Goal: Task Accomplishment & Management: Use online tool/utility

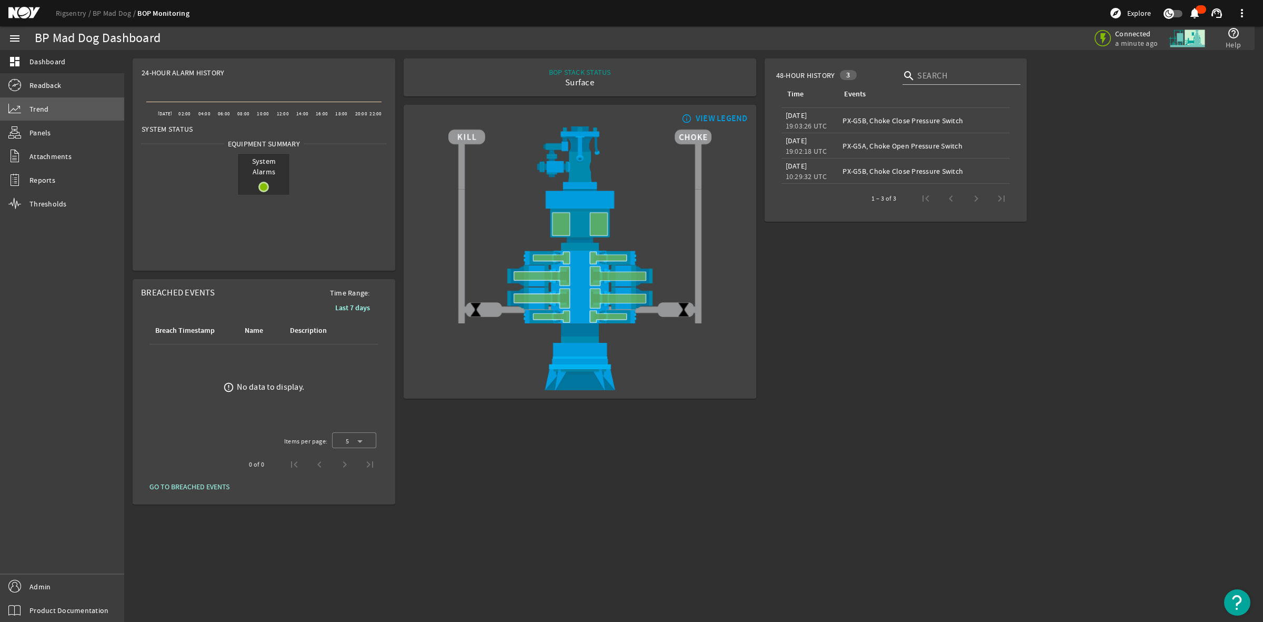
click at [45, 109] on span "Trend" at bounding box center [38, 109] width 19 height 11
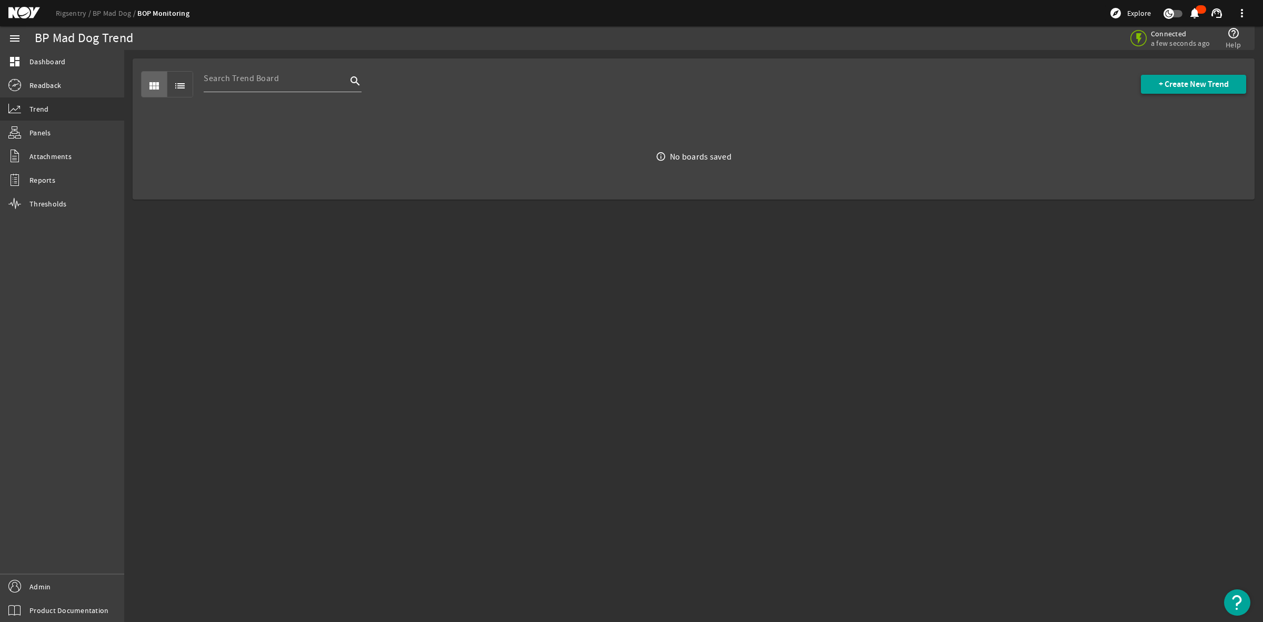
click at [1187, 81] on span "+ Create New Trend" at bounding box center [1194, 84] width 70 height 11
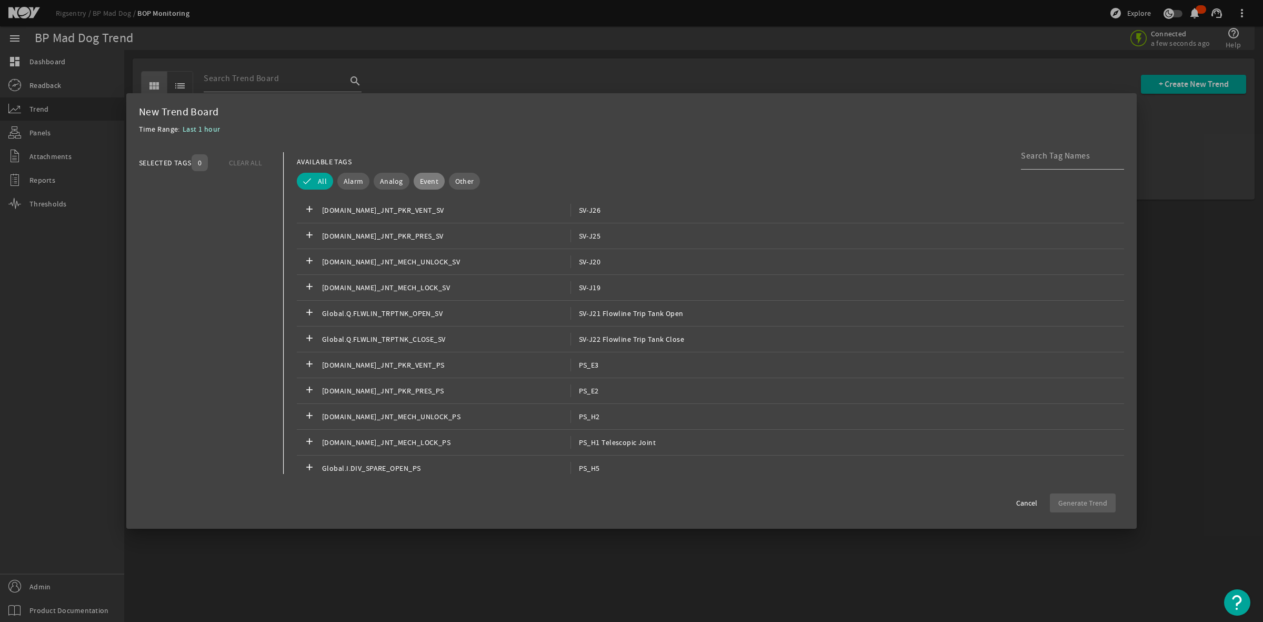
click at [427, 183] on span "Event" at bounding box center [429, 181] width 18 height 11
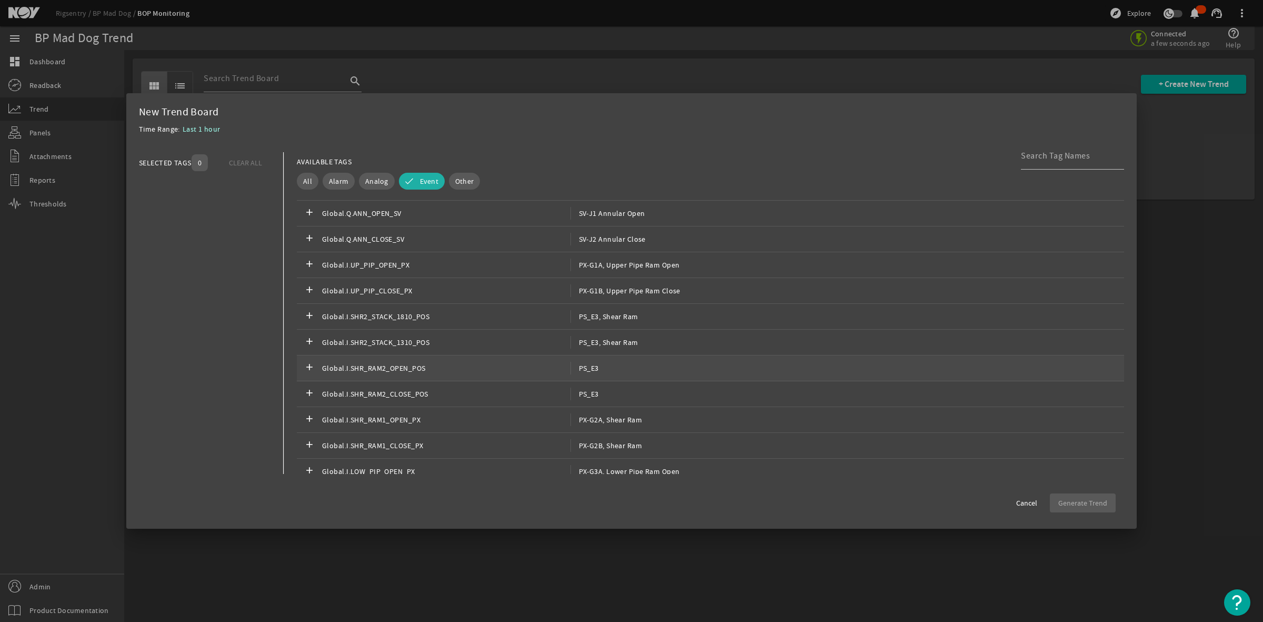
scroll to position [1842, 0]
click at [622, 267] on span "SV-J2 Annular Close" at bounding box center [608, 261] width 75 height 13
click at [195, 126] on span "Last 1 hour" at bounding box center [202, 128] width 38 height 9
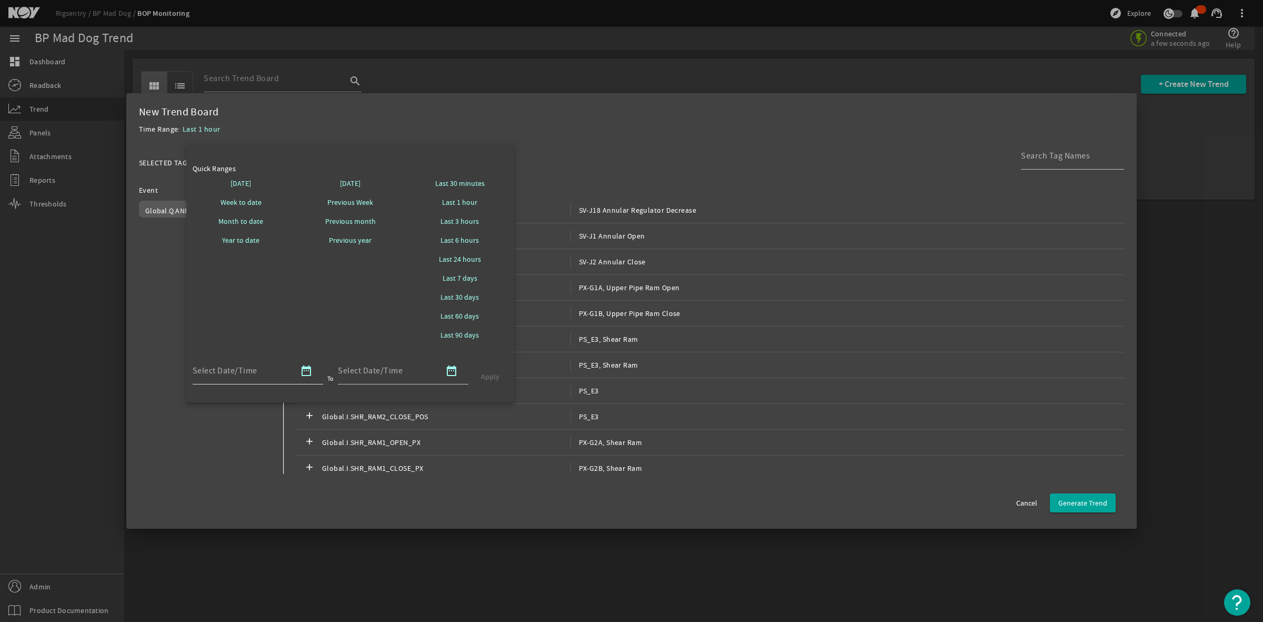
click at [308, 374] on mat-icon "date_range" at bounding box center [306, 370] width 13 height 13
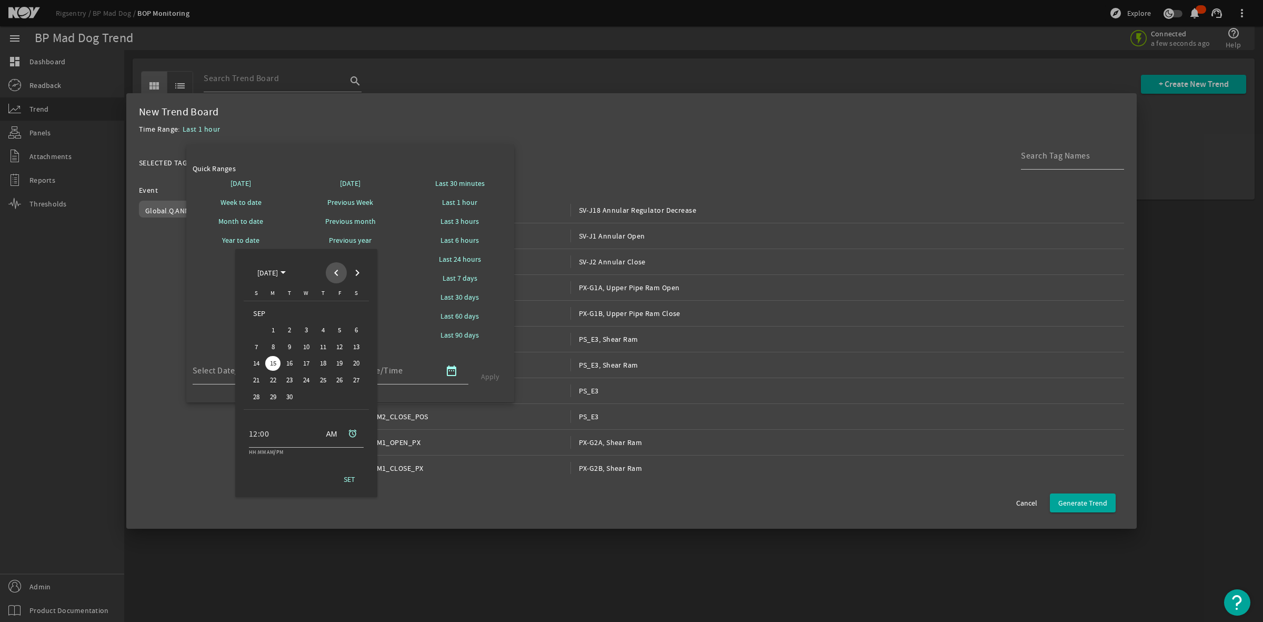
click at [334, 274] on span "Previous month" at bounding box center [336, 272] width 21 height 21
click at [256, 331] on span "1" at bounding box center [256, 329] width 15 height 15
click at [407, 331] on div at bounding box center [631, 311] width 1263 height 622
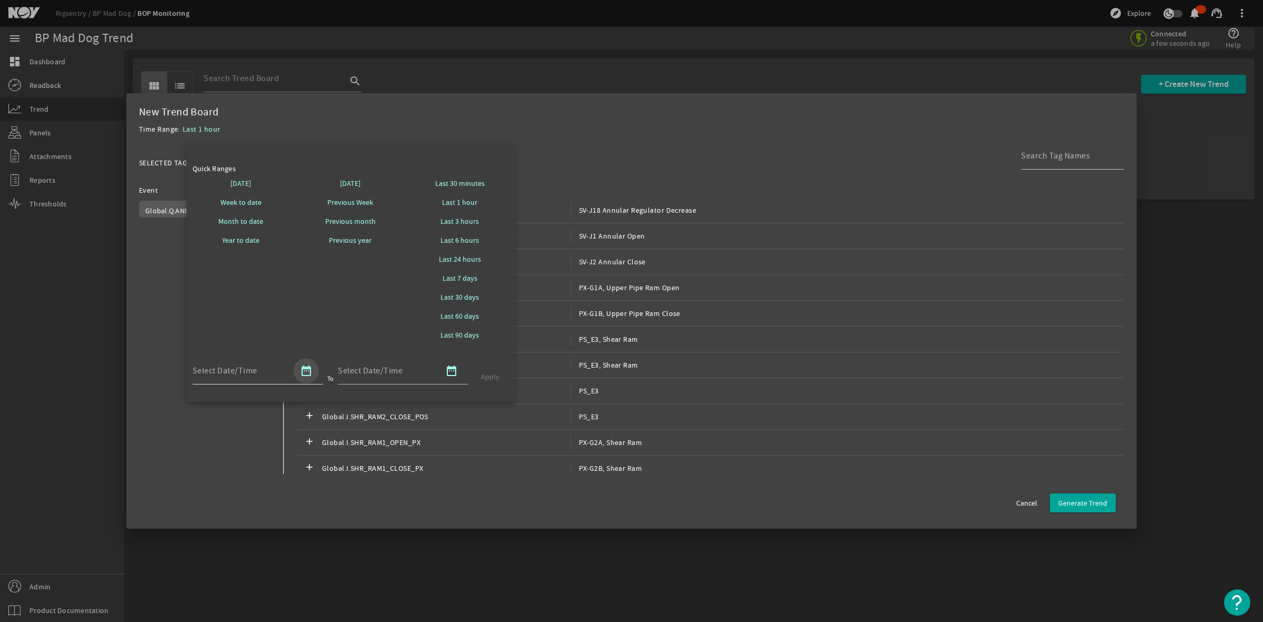
click at [303, 373] on mat-icon "date_range" at bounding box center [306, 370] width 13 height 13
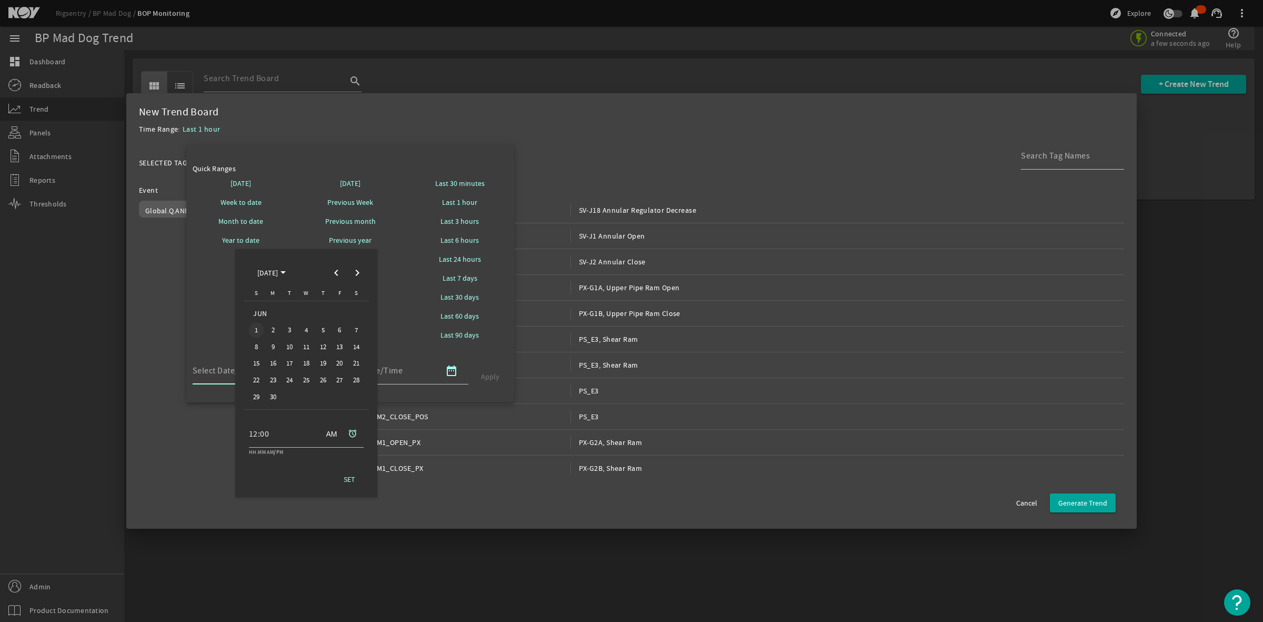
click at [259, 328] on span "1" at bounding box center [256, 329] width 15 height 15
drag, startPoint x: 349, startPoint y: 482, endPoint x: 370, endPoint y: 429, distance: 57.2
click at [351, 481] on span "SET" at bounding box center [350, 479] width 12 height 11
type input "[DATE] 12:00 AM GMT"
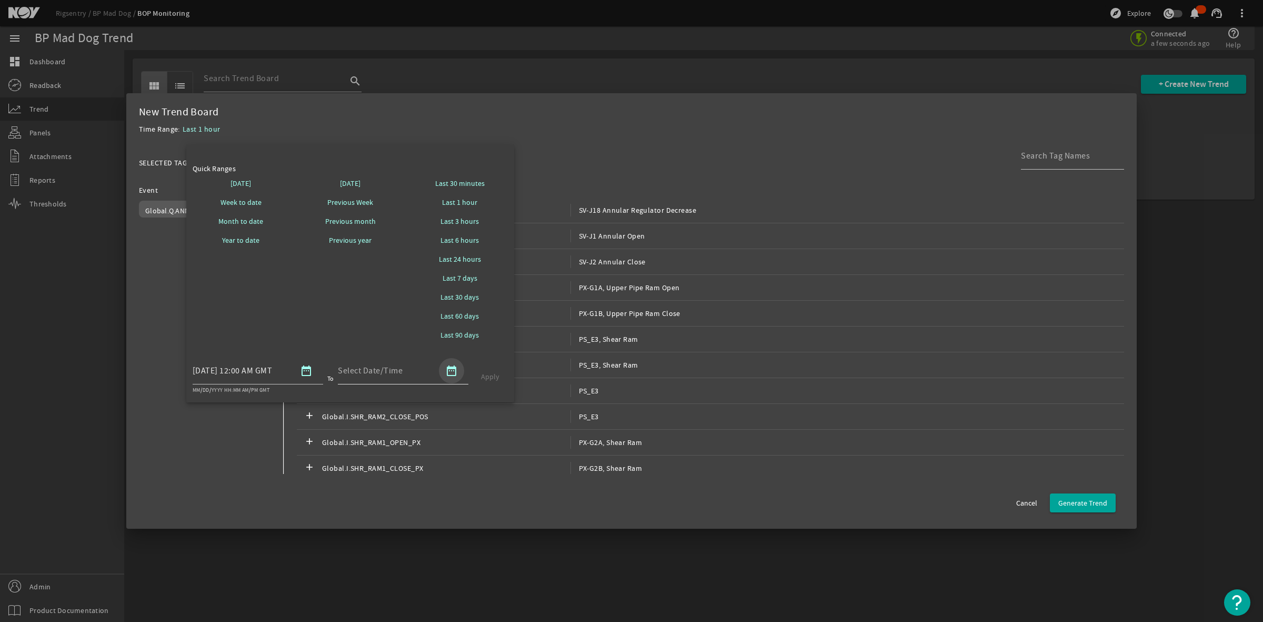
click at [456, 373] on mat-icon "date_range" at bounding box center [451, 370] width 13 height 13
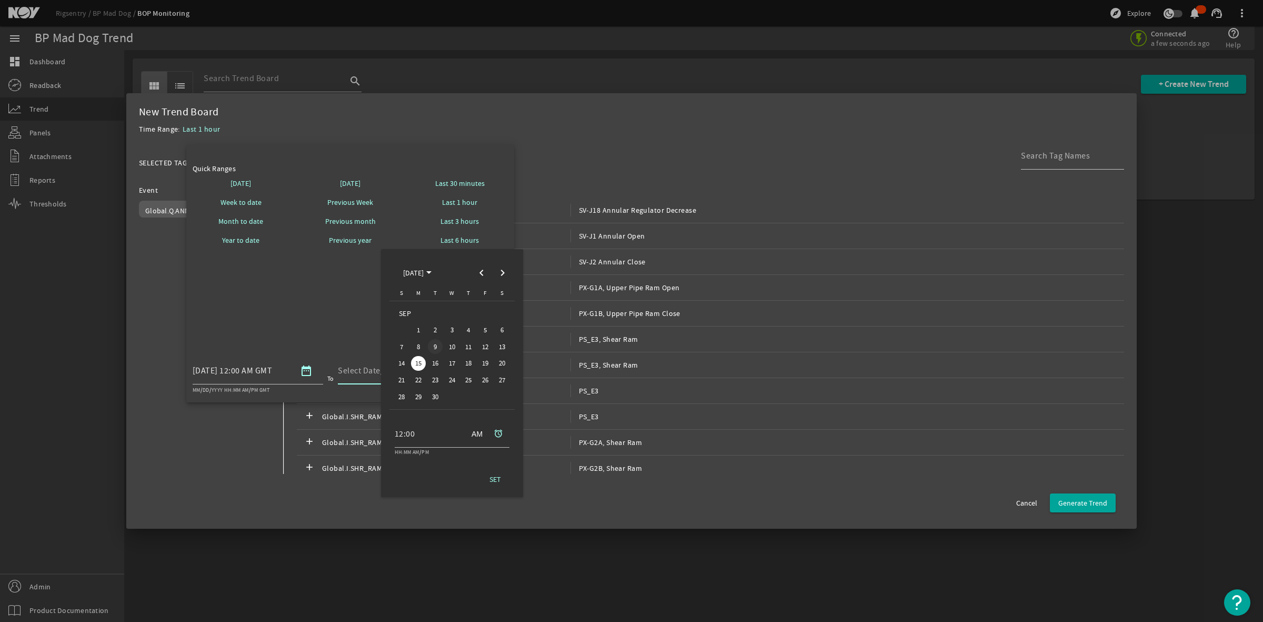
click at [436, 345] on span "9" at bounding box center [435, 346] width 15 height 15
click at [490, 480] on span "SET" at bounding box center [496, 479] width 12 height 11
type input "[DATE] 12:00 AM GMT"
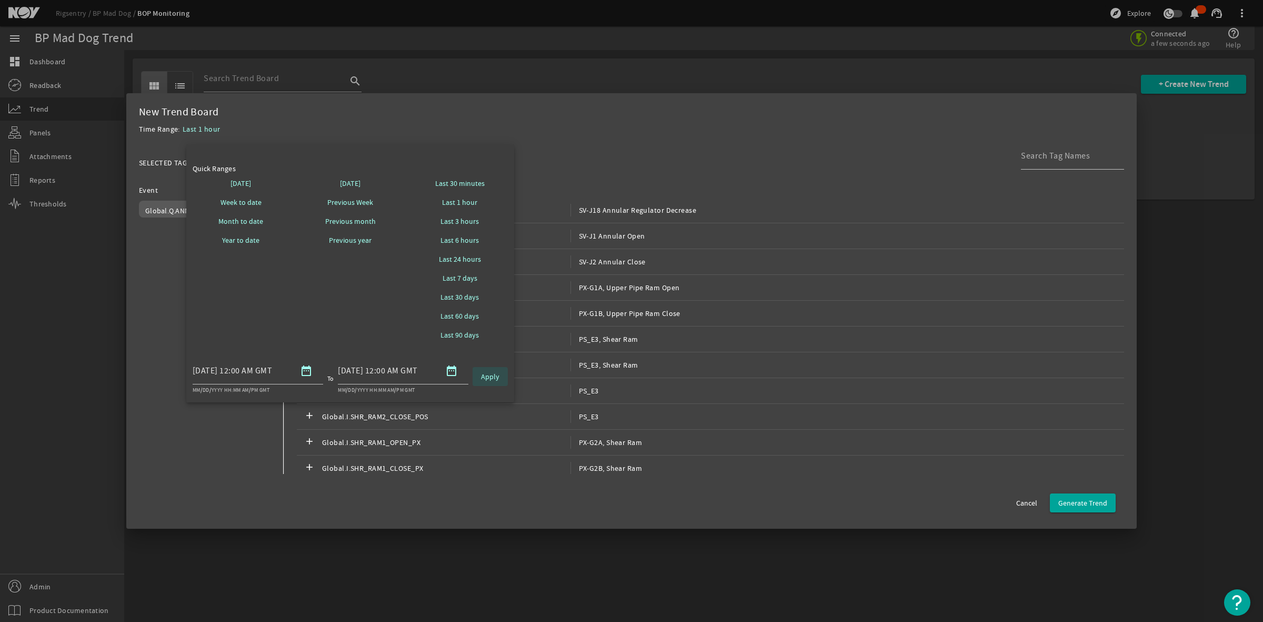
click at [487, 377] on span "Apply" at bounding box center [490, 376] width 18 height 11
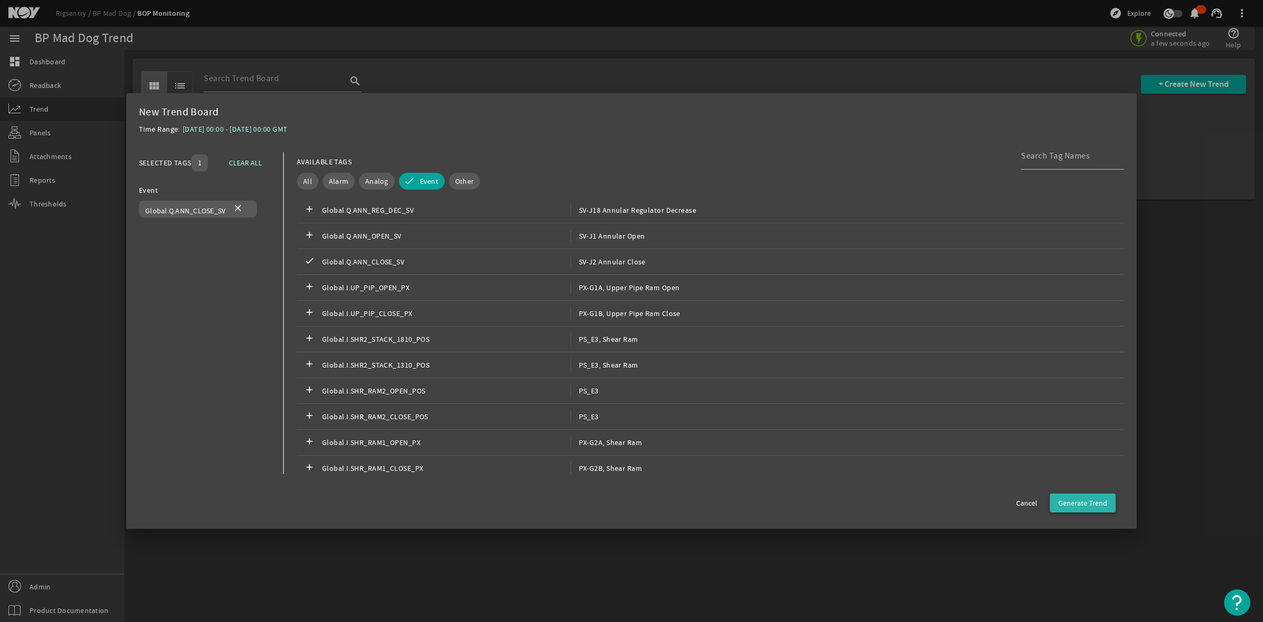
click at [1085, 503] on span "Generate Trend" at bounding box center [1083, 502] width 49 height 11
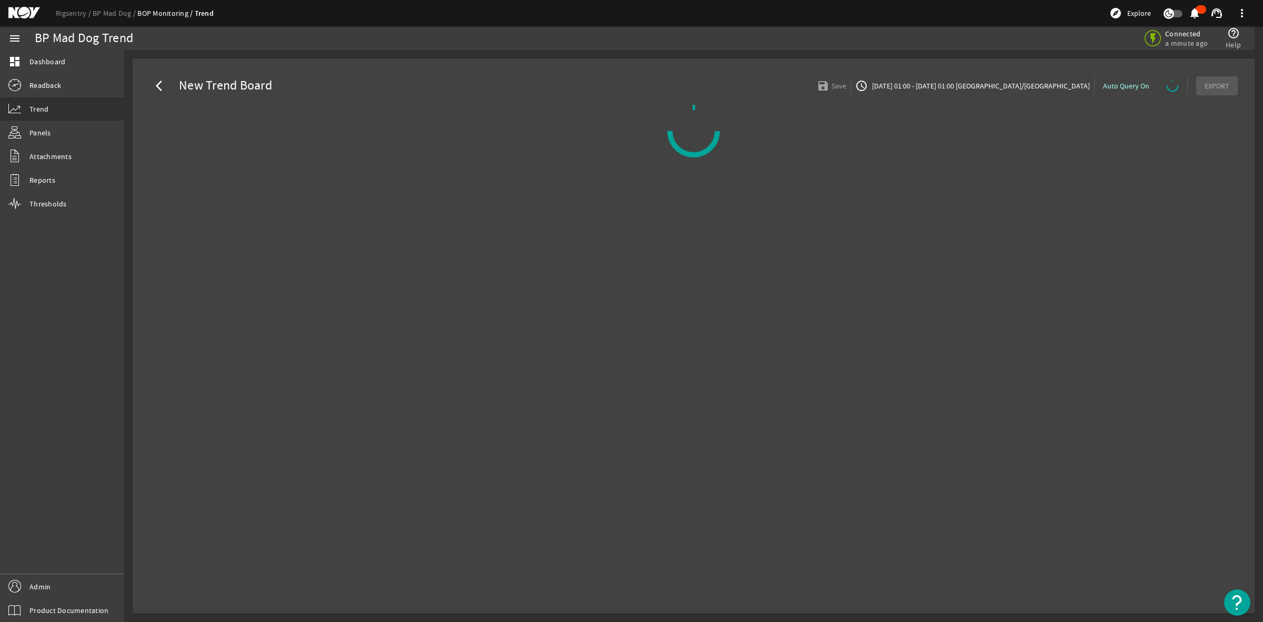
select select "ALL"
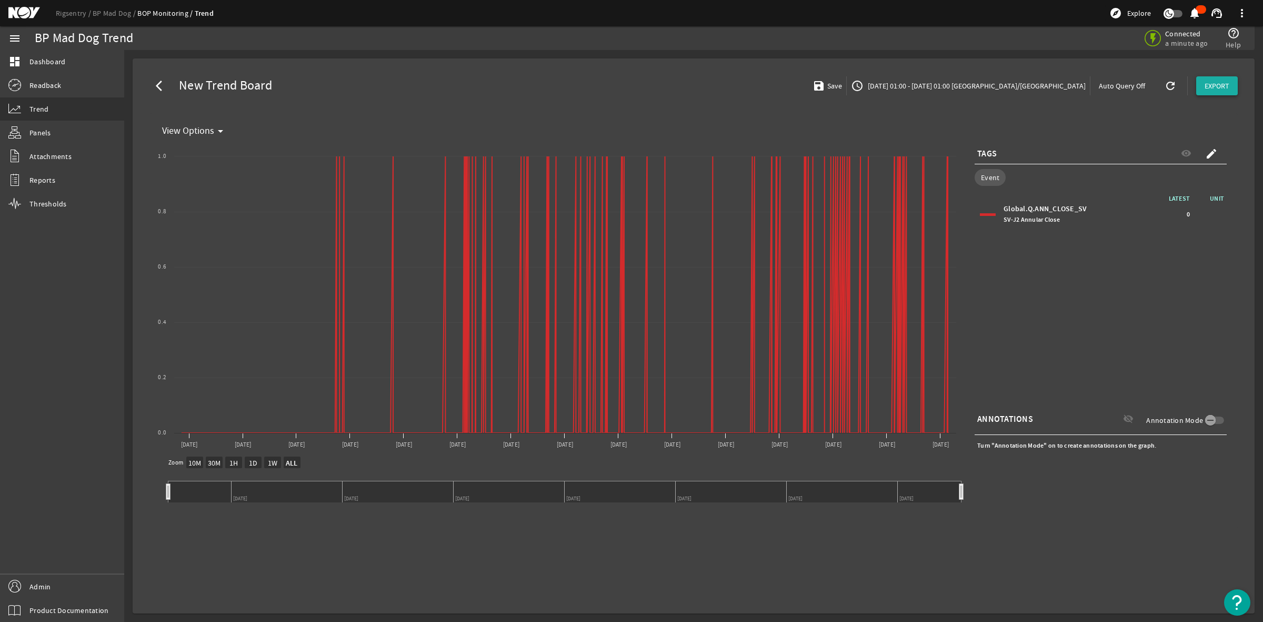
click at [1209, 89] on span "EXPORT" at bounding box center [1217, 86] width 25 height 11
click at [1217, 213] on span "CSV" at bounding box center [1226, 213] width 42 height 13
click at [1212, 88] on span "EXPORT" at bounding box center [1217, 86] width 25 height 11
click at [1219, 186] on span "SVG" at bounding box center [1226, 188] width 42 height 13
click at [1209, 85] on span "EXPORT" at bounding box center [1217, 86] width 25 height 11
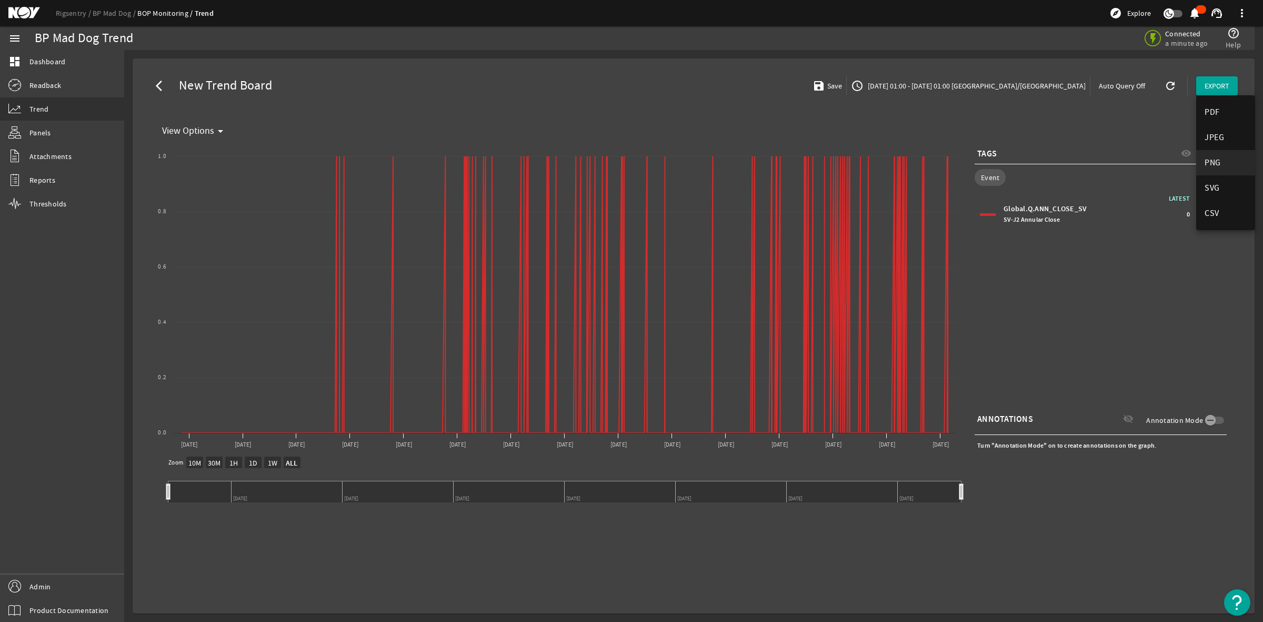
click at [1213, 166] on span "PNG" at bounding box center [1226, 162] width 42 height 13
click at [1212, 85] on span "EXPORT" at bounding box center [1217, 86] width 25 height 11
click at [1151, 320] on div at bounding box center [631, 311] width 1263 height 622
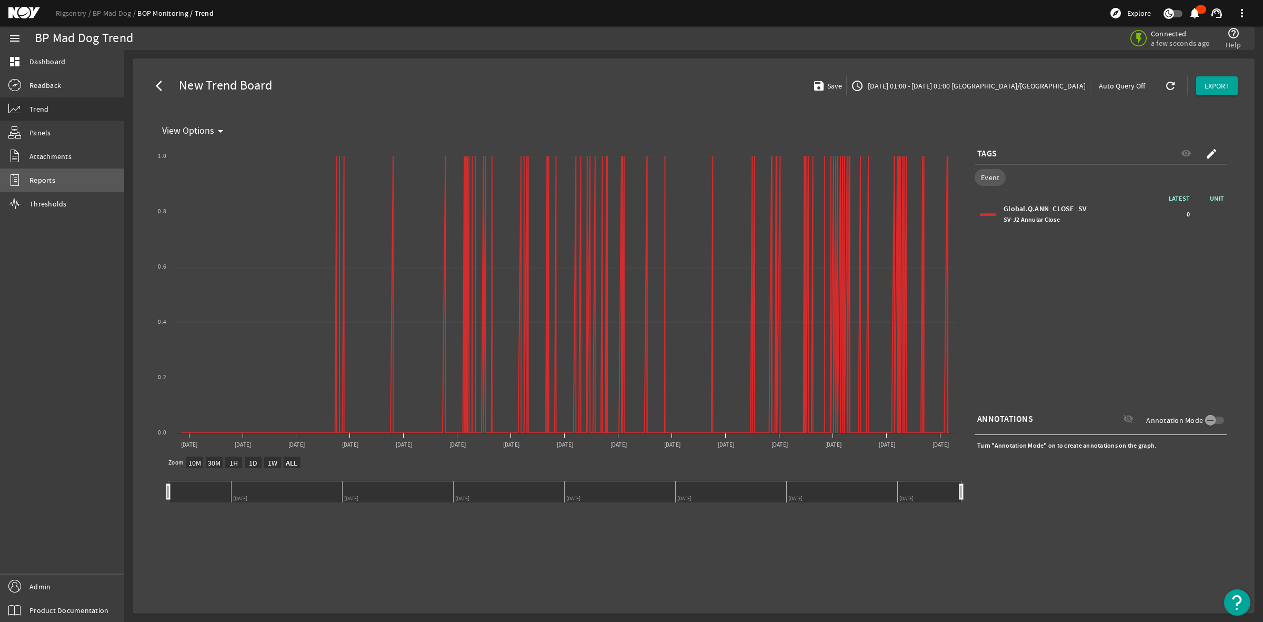
click at [38, 183] on span "Reports" at bounding box center [42, 180] width 26 height 11
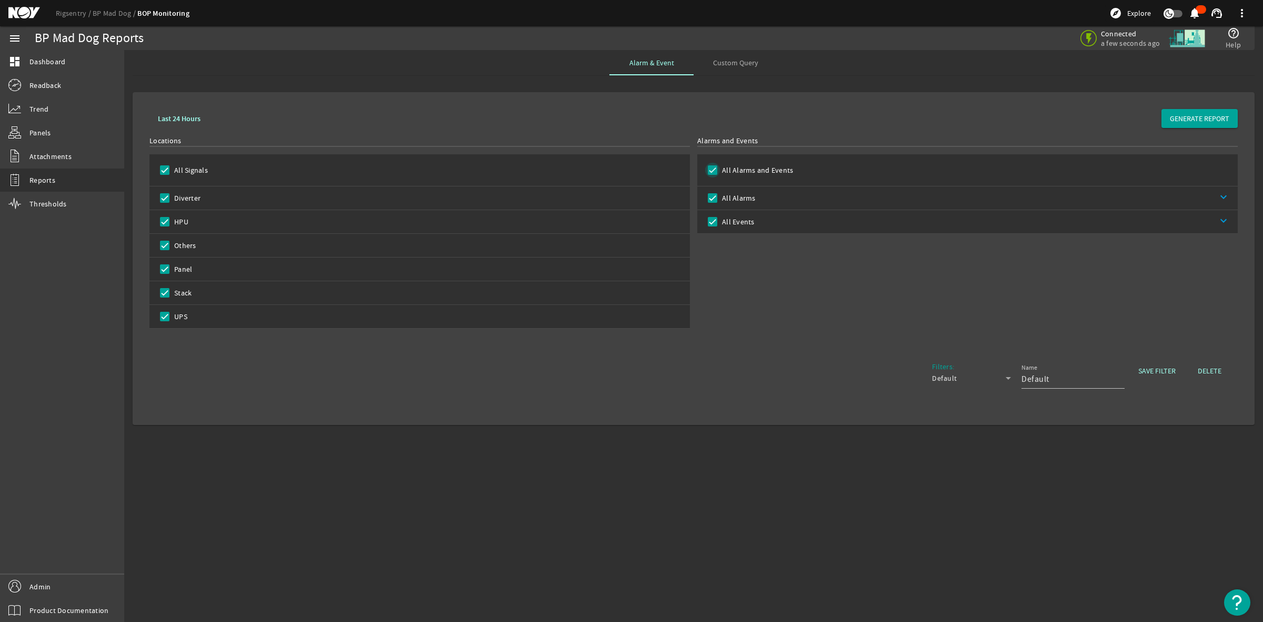
click at [708, 169] on input "All Alarms and Events" at bounding box center [712, 170] width 15 height 15
click at [713, 220] on input "All Events" at bounding box center [712, 221] width 15 height 15
click at [164, 168] on input "All Signals" at bounding box center [164, 170] width 15 height 15
click at [161, 293] on input "Stack" at bounding box center [164, 292] width 15 height 15
click at [740, 61] on span "Custom Query" at bounding box center [735, 62] width 45 height 7
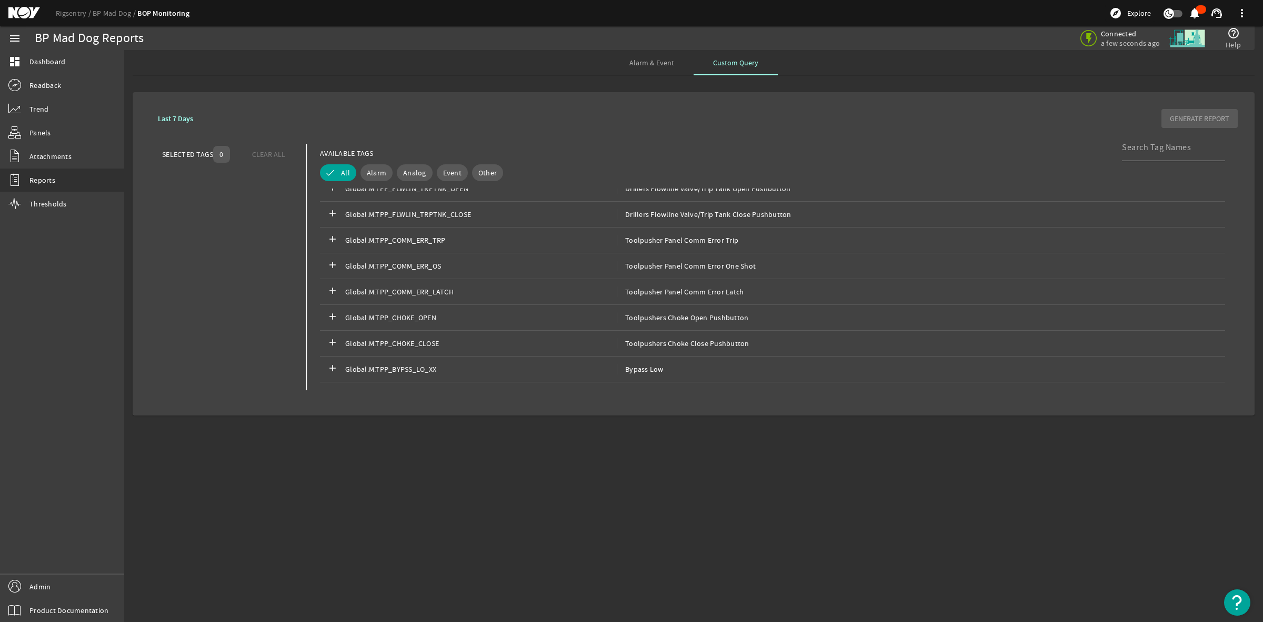
scroll to position [1908, 0]
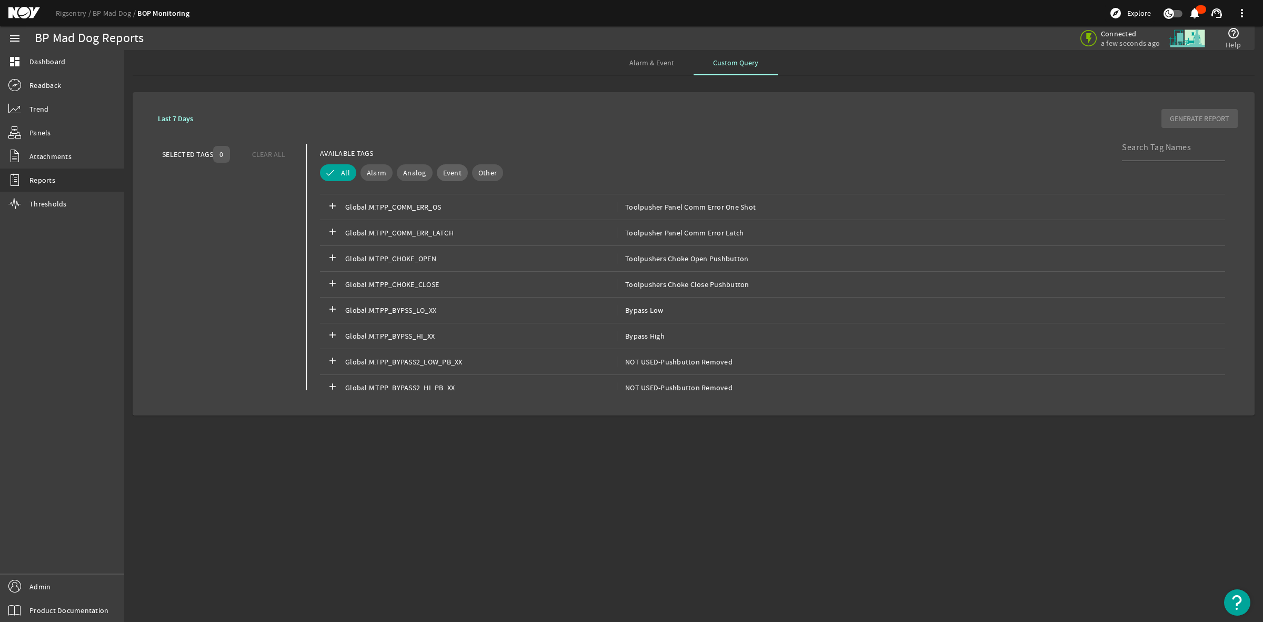
click at [449, 171] on span "Event" at bounding box center [452, 172] width 18 height 11
click at [1144, 148] on input at bounding box center [1169, 147] width 95 height 13
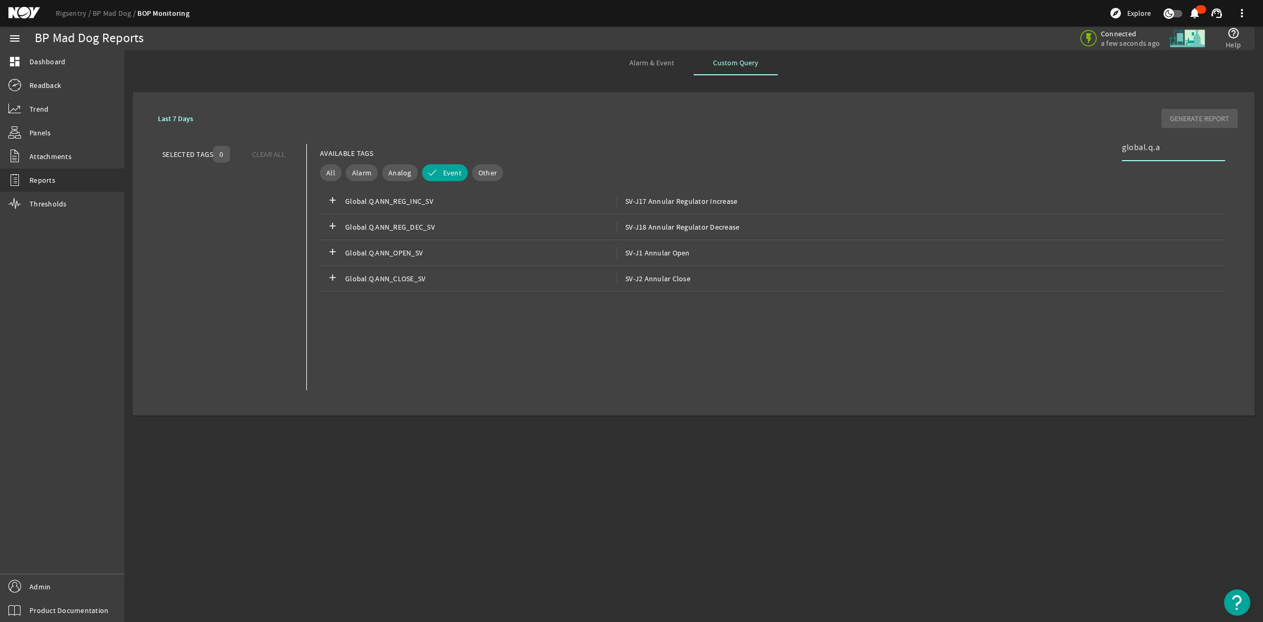
scroll to position [0, 0]
type input "global.q.[PERSON_NAME]"
click at [661, 276] on span "SV-J2 Annular Close" at bounding box center [654, 278] width 74 height 11
click at [186, 117] on b "Last 7 Days" at bounding box center [175, 119] width 35 height 10
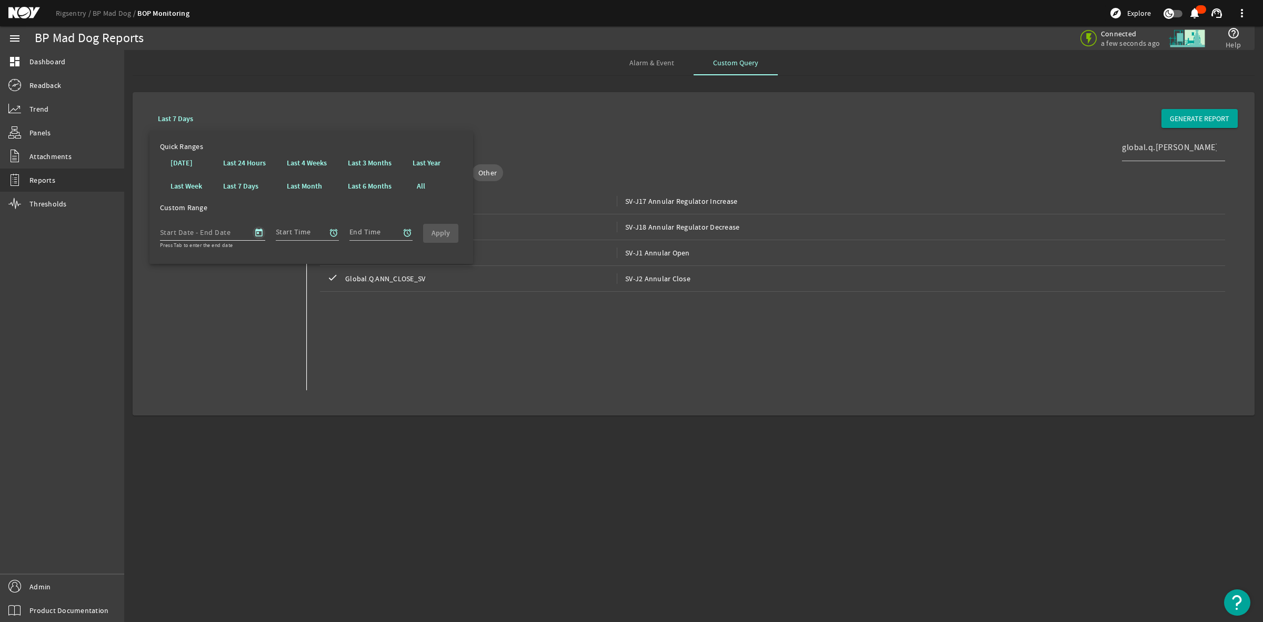
click at [258, 229] on span "Open calendar" at bounding box center [258, 232] width 25 height 25
click at [280, 264] on span "Previous month" at bounding box center [281, 262] width 21 height 21
click at [176, 330] on span "1" at bounding box center [174, 327] width 19 height 19
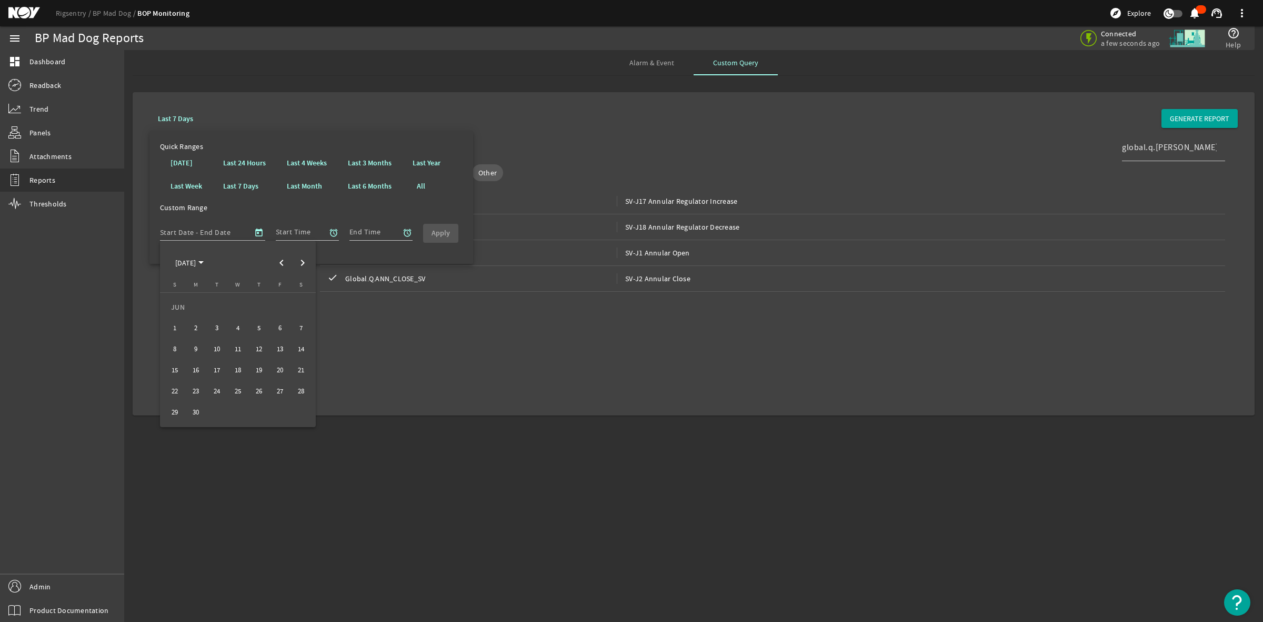
type input "[DATE]"
click at [303, 264] on span "Next month" at bounding box center [302, 262] width 21 height 21
click at [220, 348] on span "9" at bounding box center [216, 349] width 19 height 19
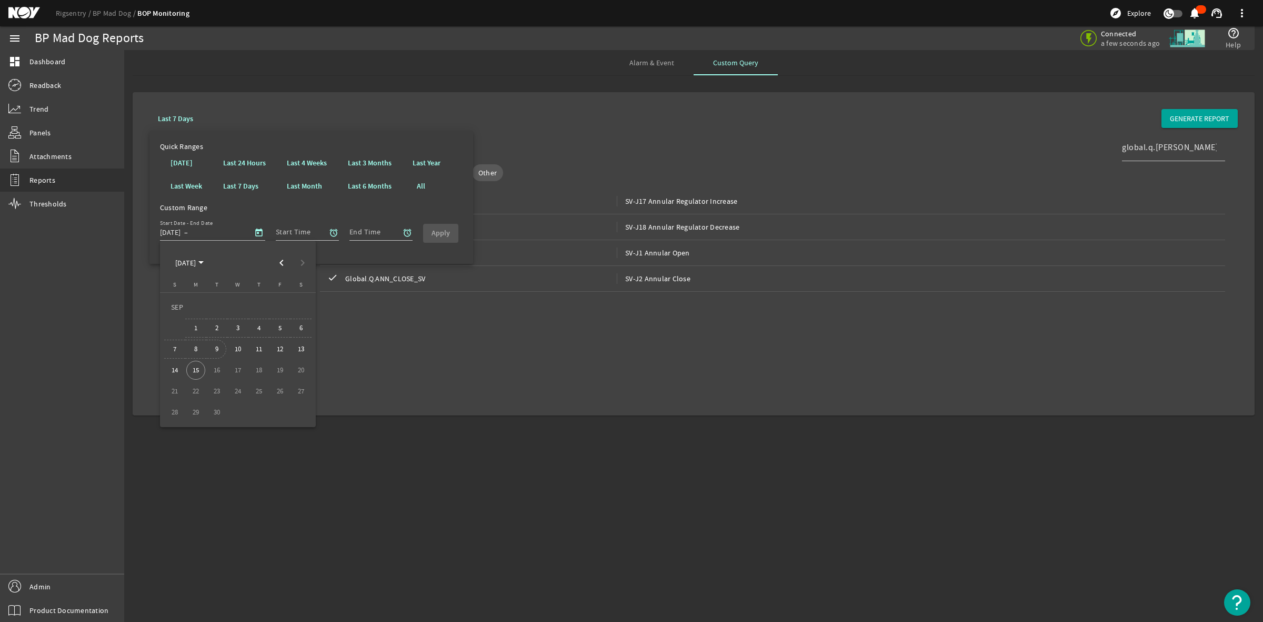
type input "[DATE]"
click at [335, 232] on mat-icon "alarm" at bounding box center [333, 232] width 9 height 9
click at [363, 269] on b "00" at bounding box center [367, 272] width 8 height 11
click at [405, 268] on b "00" at bounding box center [409, 272] width 8 height 11
click at [410, 381] on b "Apply" at bounding box center [412, 385] width 18 height 10
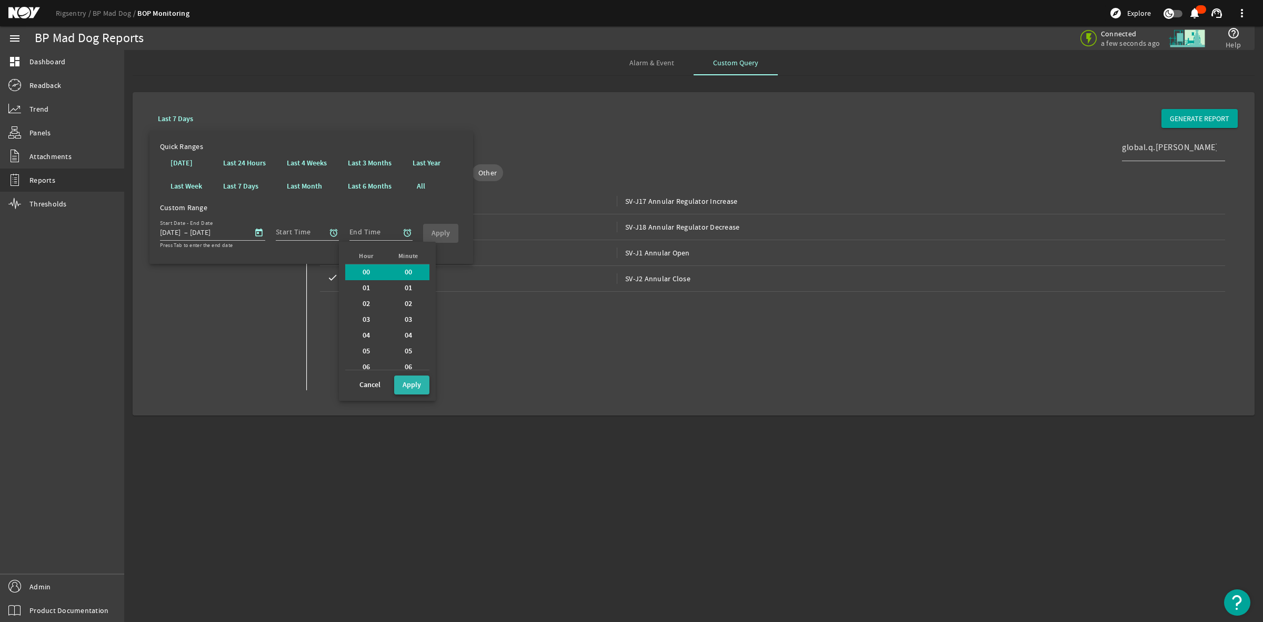
type input "00:00"
click at [376, 233] on input "End Time" at bounding box center [377, 232] width 55 height 13
click at [403, 232] on mat-icon "alarm" at bounding box center [407, 232] width 9 height 9
click at [436, 357] on b "23" at bounding box center [440, 361] width 8 height 11
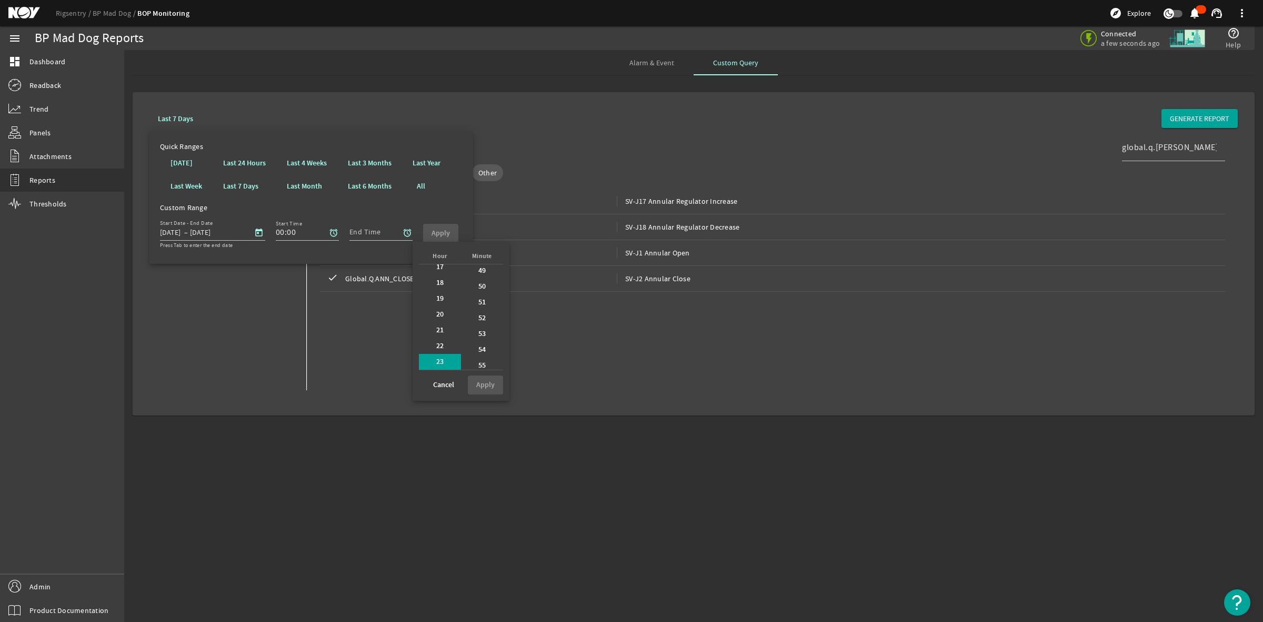
scroll to position [842, 0]
click at [481, 357] on b "59" at bounding box center [482, 361] width 8 height 11
click at [486, 385] on b "Apply" at bounding box center [485, 385] width 18 height 10
type input "23:59"
click at [437, 227] on button "Apply" at bounding box center [440, 233] width 35 height 19
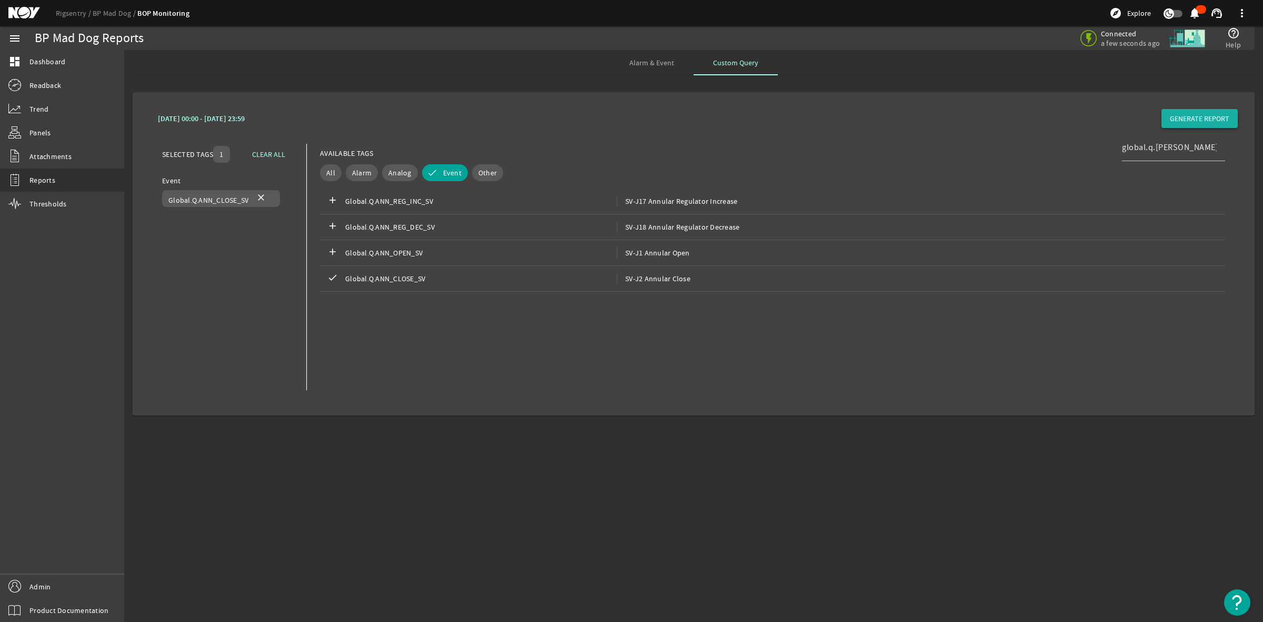
click at [1191, 120] on span "GENERATE REPORT" at bounding box center [1199, 118] width 59 height 11
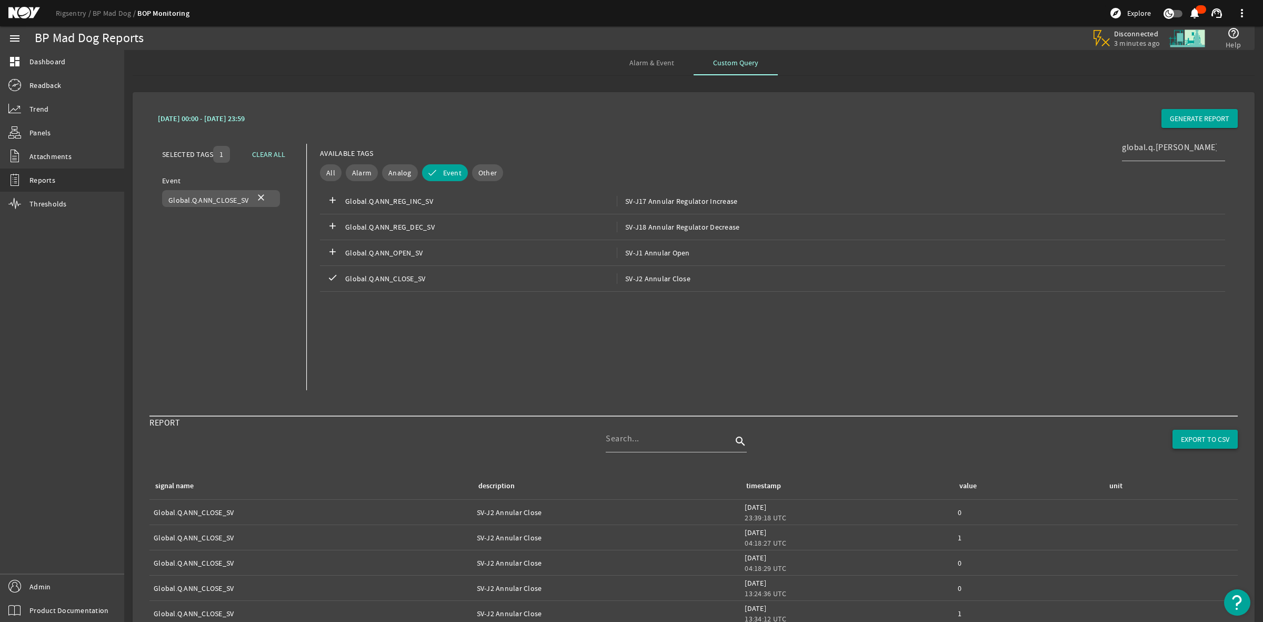
click at [1183, 437] on span "EXPORT TO CSV" at bounding box center [1205, 439] width 48 height 11
click at [664, 249] on span "SV-J1 Annular Open" at bounding box center [653, 252] width 73 height 11
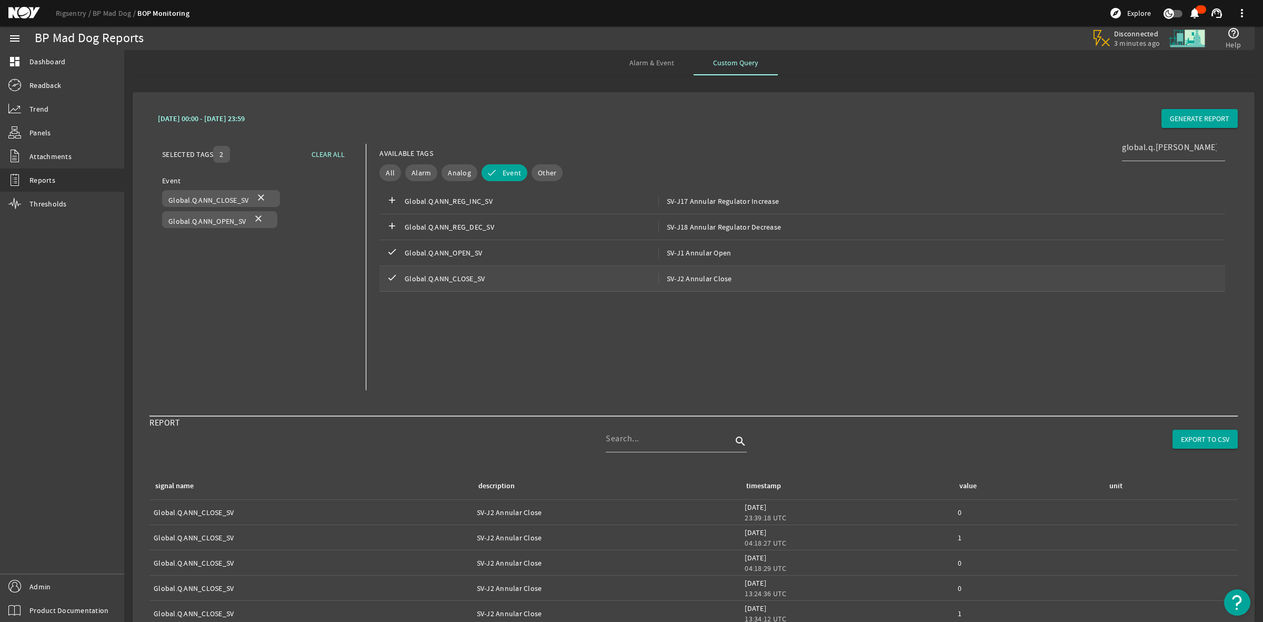
click at [391, 278] on mat-icon "check" at bounding box center [392, 278] width 13 height 13
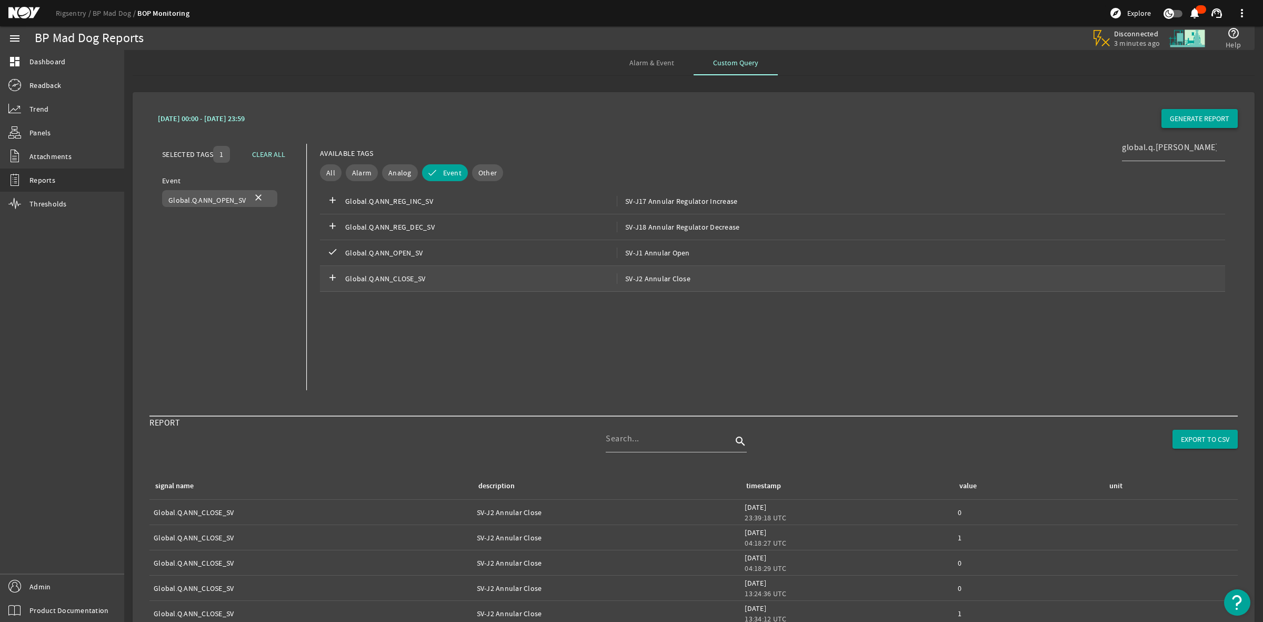
click at [1180, 117] on span "GENERATE REPORT" at bounding box center [1199, 118] width 59 height 11
click at [1181, 442] on span "EXPORT TO CSV" at bounding box center [1205, 439] width 48 height 11
click at [332, 248] on mat-icon "check" at bounding box center [332, 252] width 13 height 13
click at [40, 108] on span "Trend" at bounding box center [38, 109] width 19 height 11
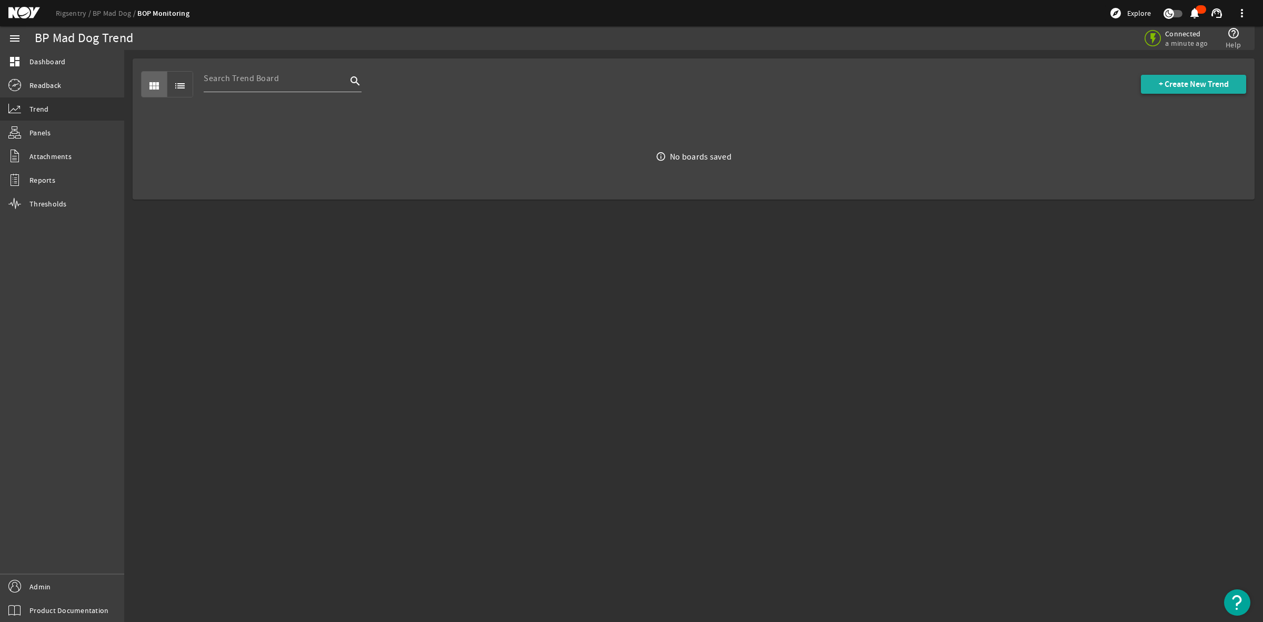
click at [1196, 79] on span "+ Create New Trend" at bounding box center [1194, 84] width 70 height 11
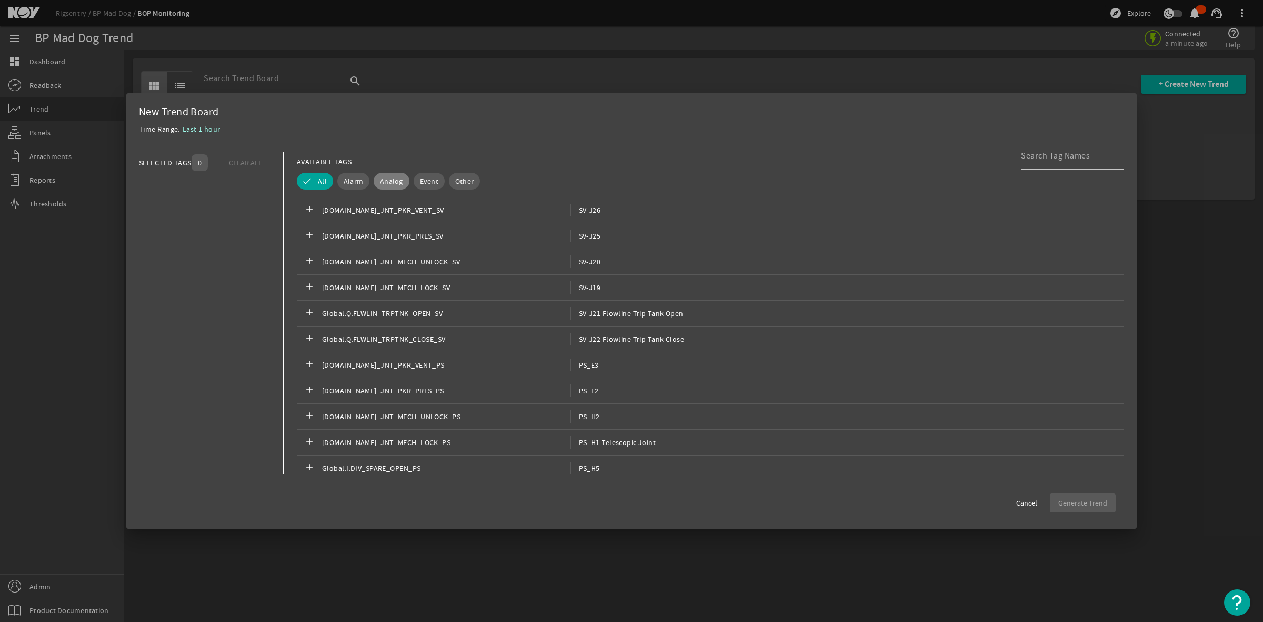
click at [395, 183] on span "Analog" at bounding box center [391, 181] width 23 height 11
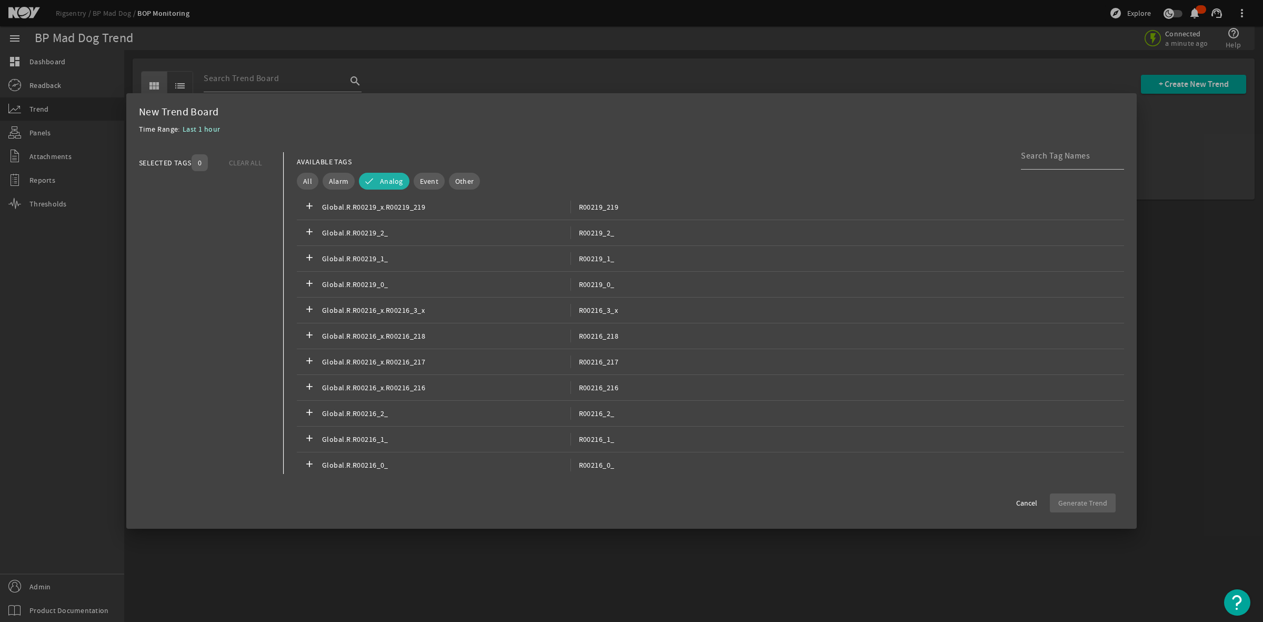
scroll to position [855, 0]
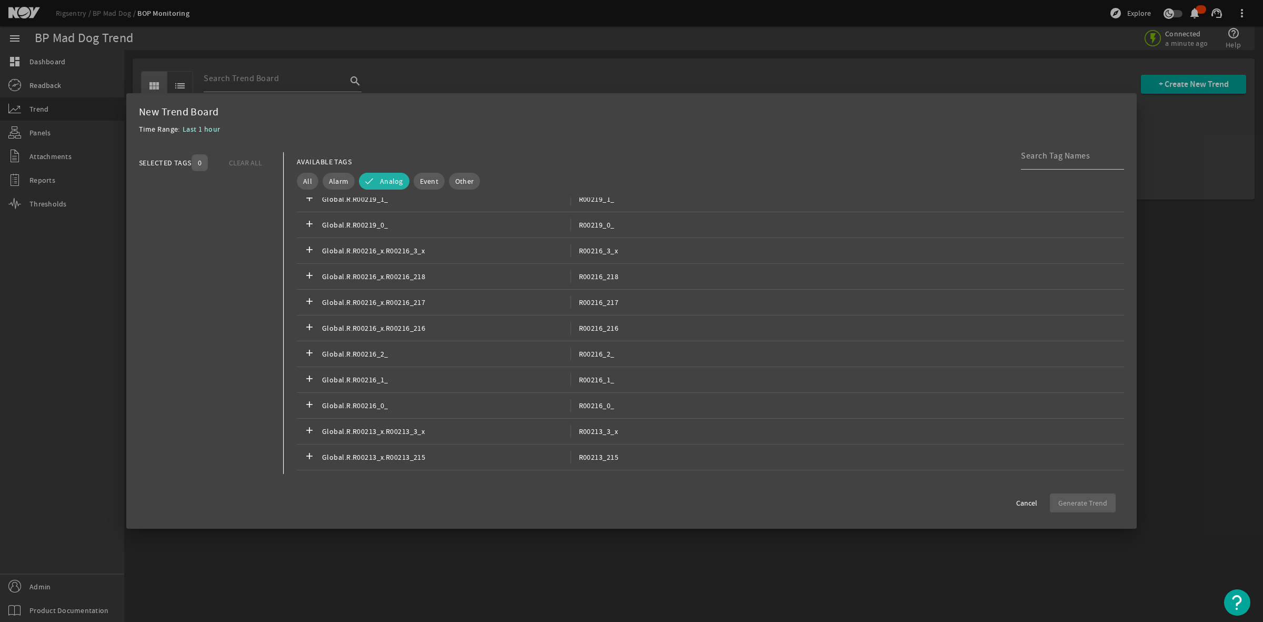
click at [25, 75] on div at bounding box center [631, 311] width 1263 height 622
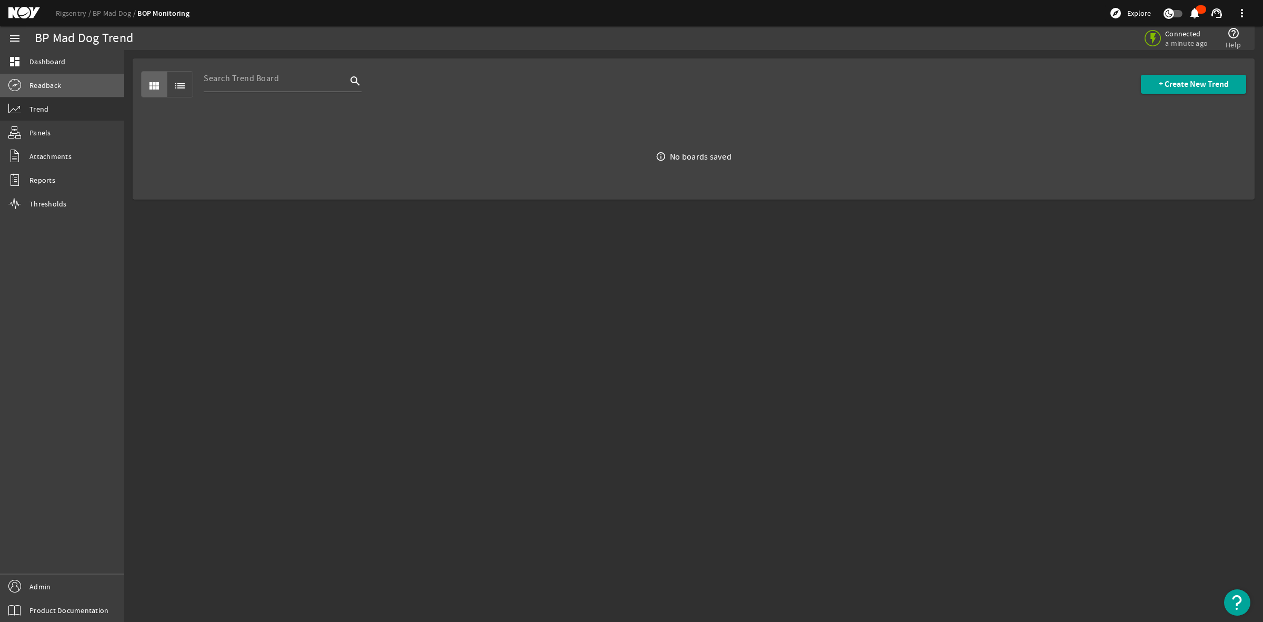
click at [42, 83] on span "Readback" at bounding box center [45, 85] width 32 height 11
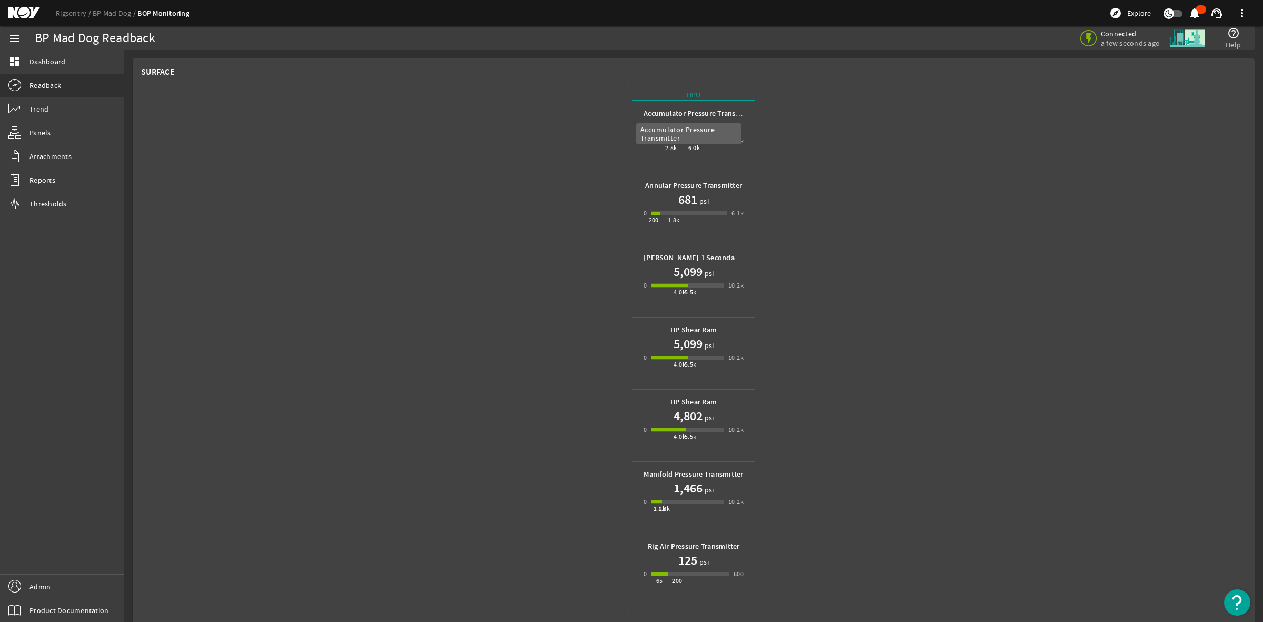
click at [710, 109] on b "Accumulator Pressure Transmitter" at bounding box center [700, 113] width 113 height 10
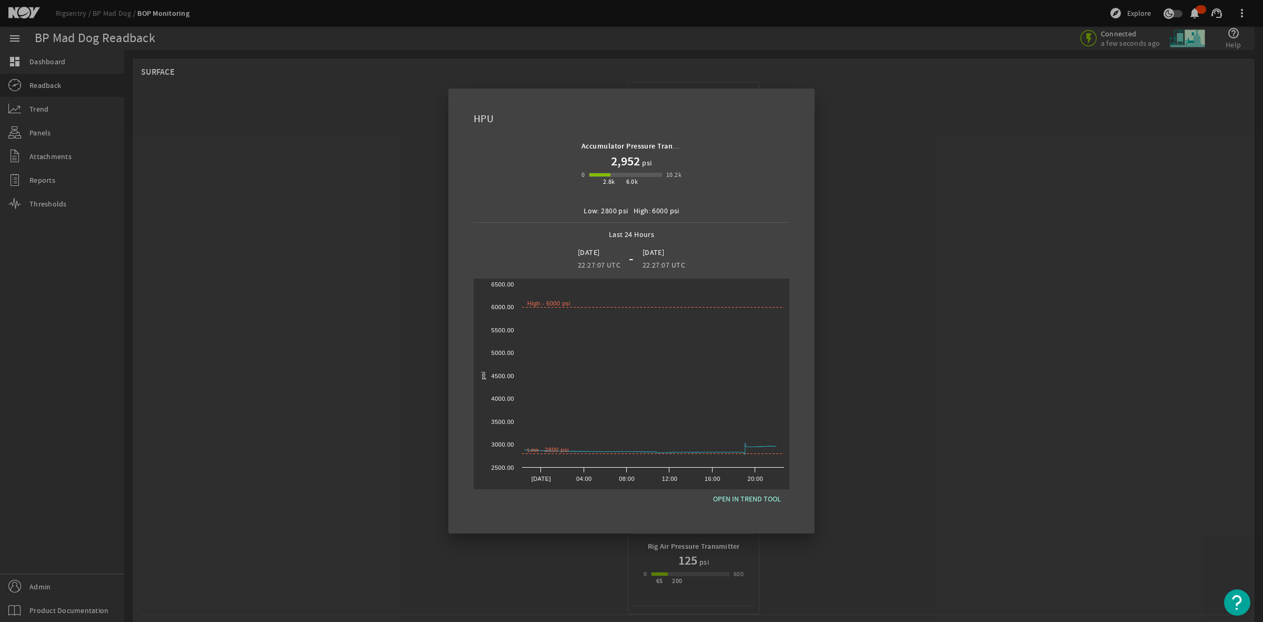
click at [921, 138] on div at bounding box center [631, 311] width 1263 height 622
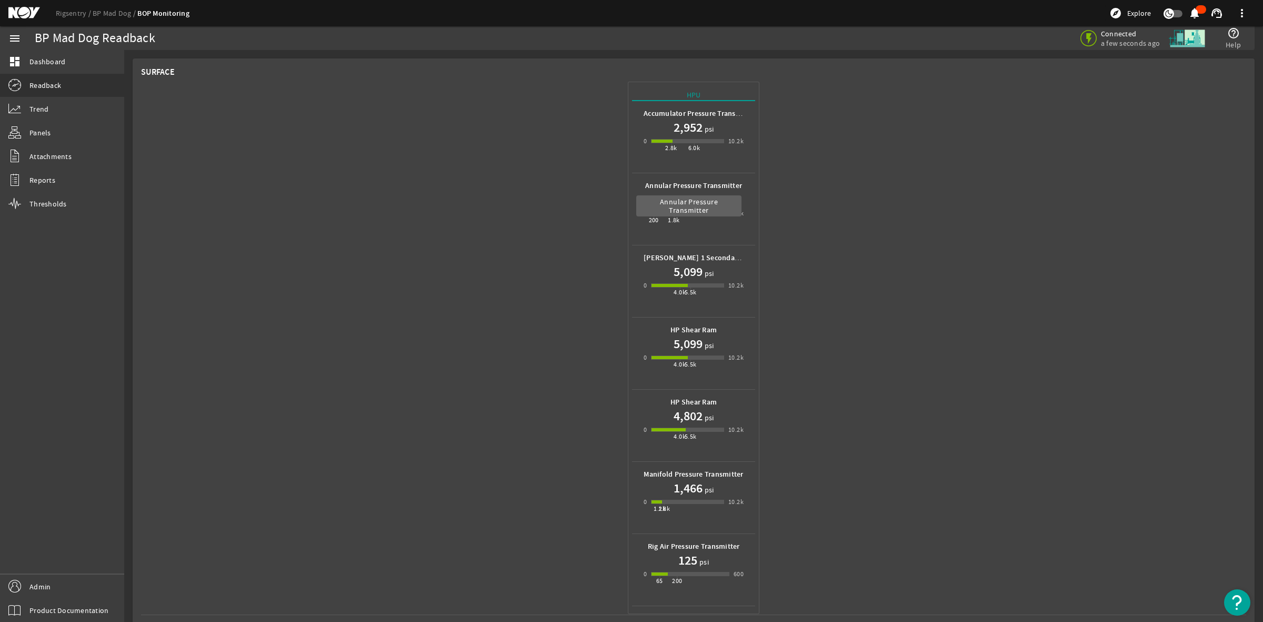
click at [682, 184] on b "Annular Pressure Transmitter" at bounding box center [693, 186] width 97 height 10
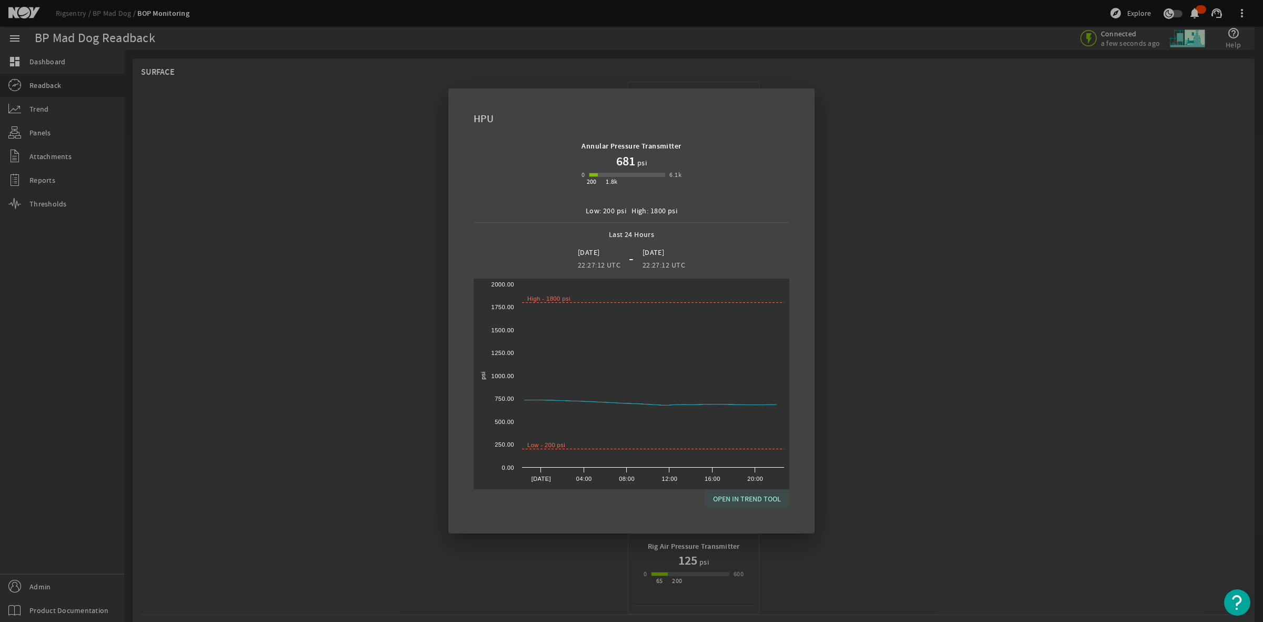
click at [743, 494] on span "OPEN IN TREND TOOL" at bounding box center [747, 498] width 68 height 13
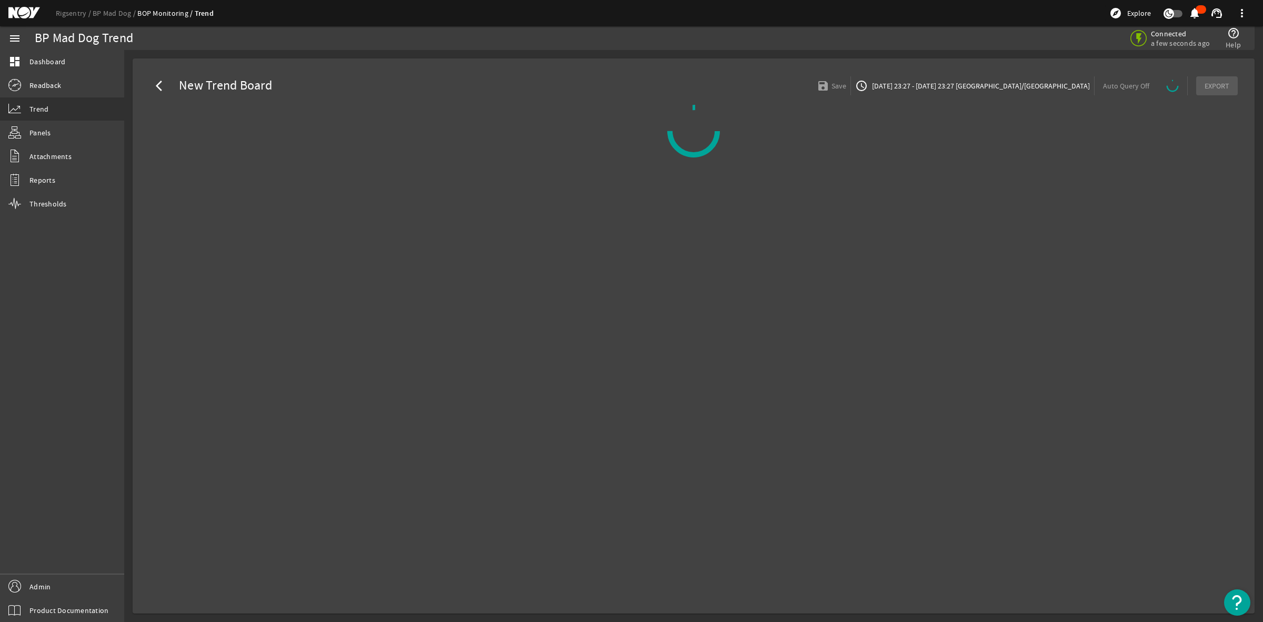
select select "10M"
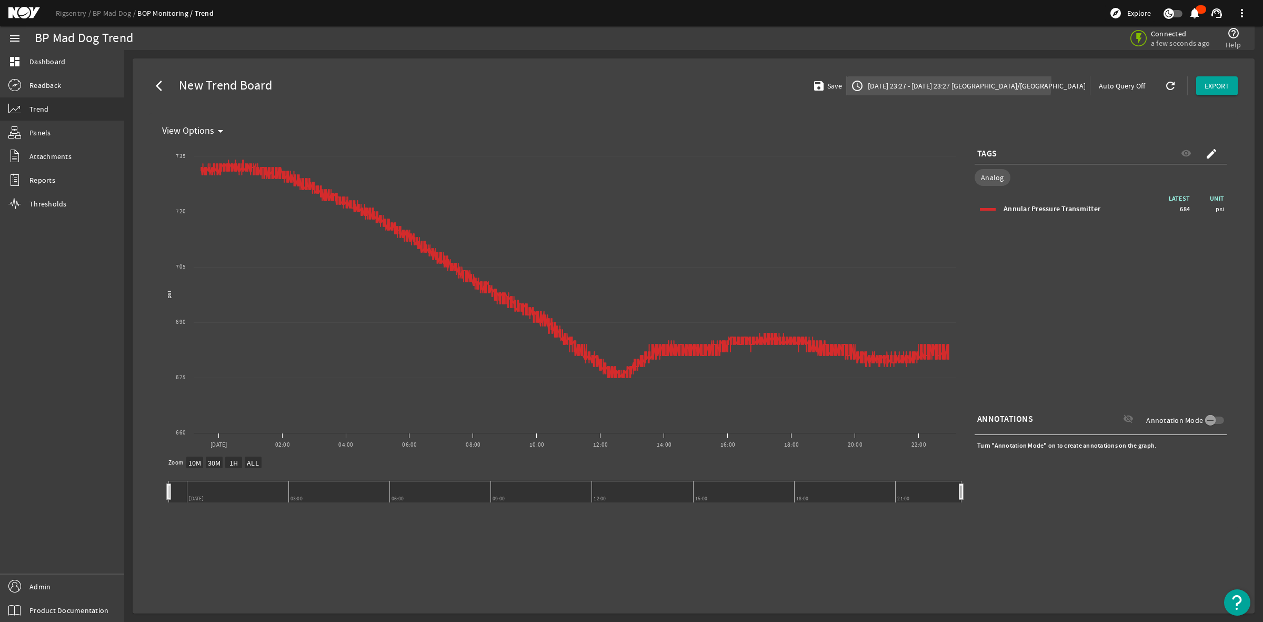
click at [1008, 82] on span "[DATE] 23:27 - [DATE] 23:27 [GEOGRAPHIC_DATA]/[GEOGRAPHIC_DATA]" at bounding box center [976, 86] width 220 height 11
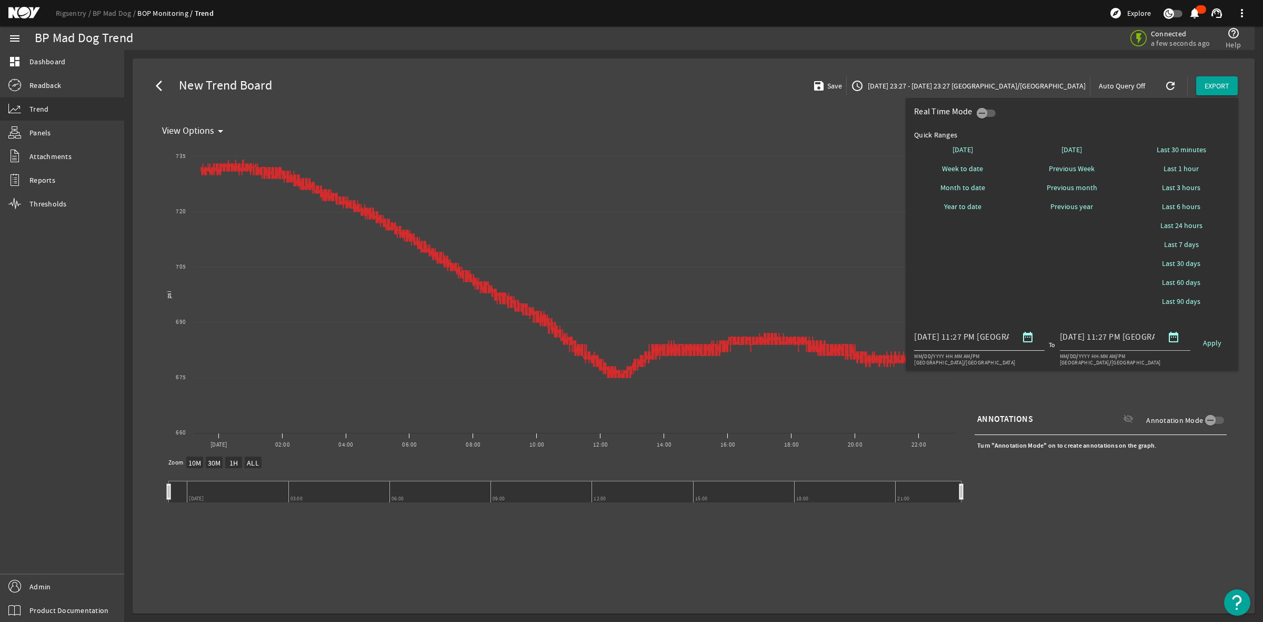
click at [1031, 340] on mat-icon "date_range" at bounding box center [1028, 337] width 13 height 13
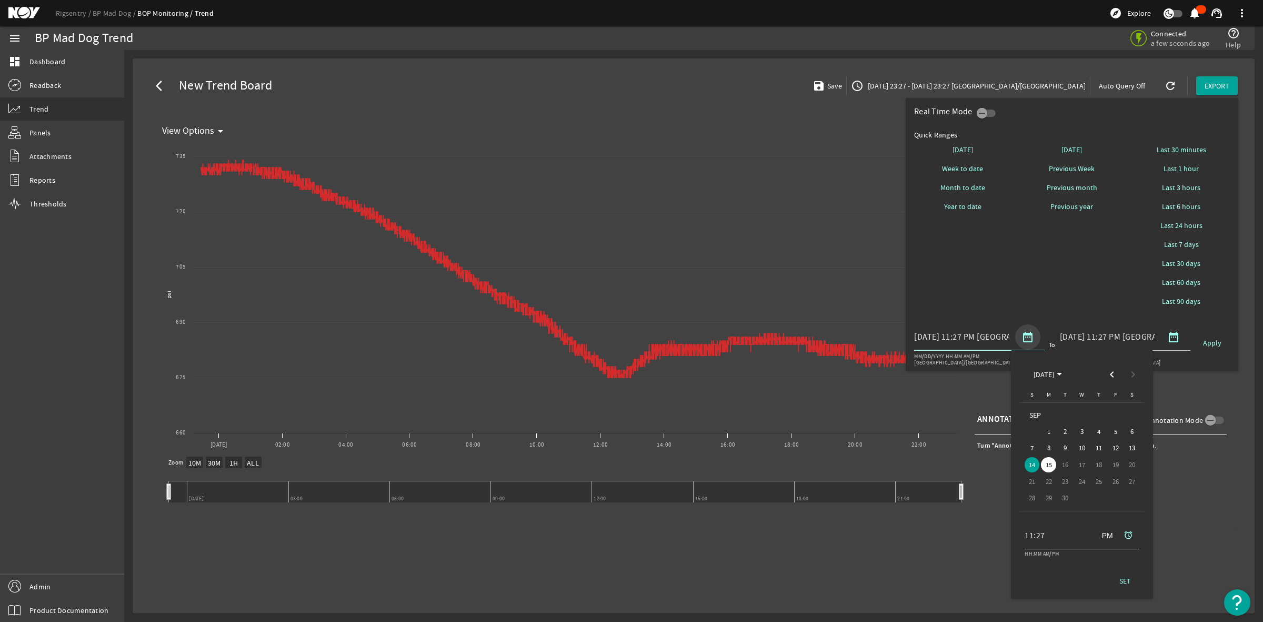
scroll to position [0, 43]
click at [1111, 374] on span "Previous month" at bounding box center [1112, 374] width 21 height 21
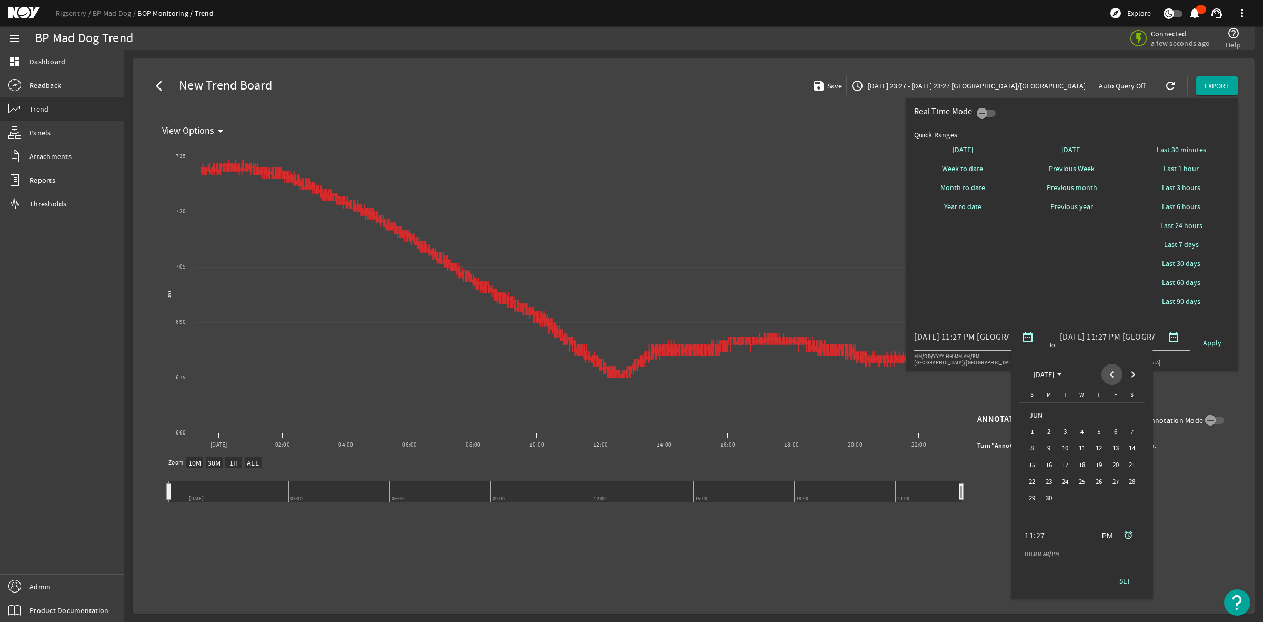
click at [1111, 374] on span "Previous month" at bounding box center [1112, 374] width 21 height 21
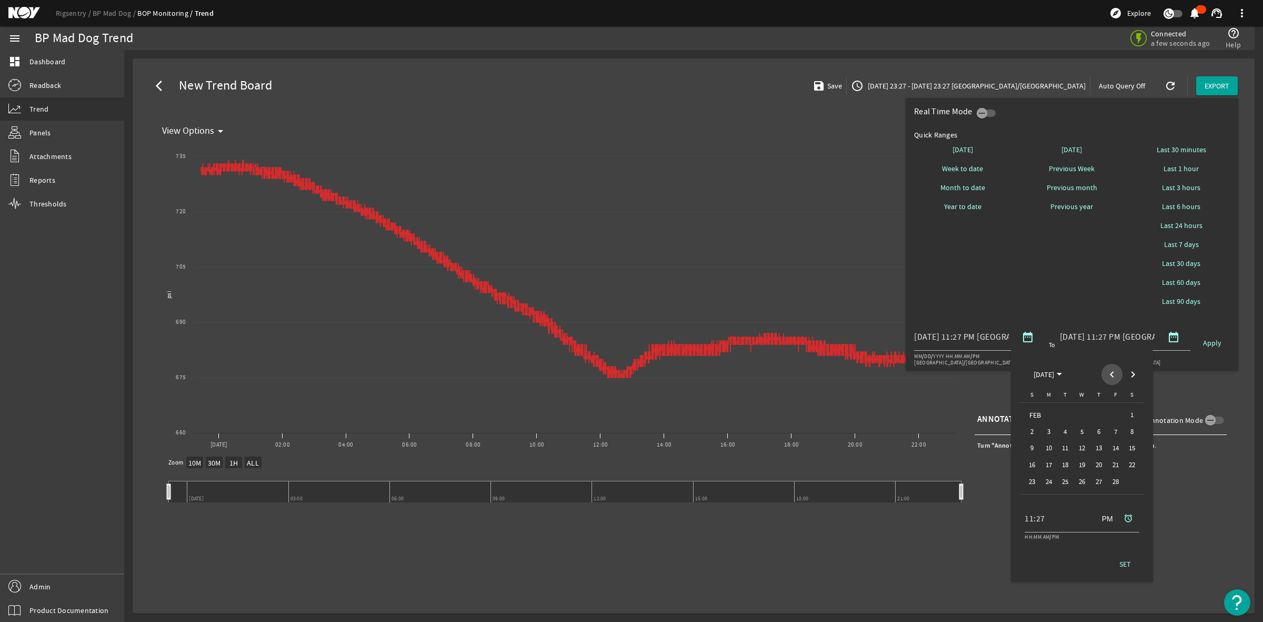
click at [1111, 374] on span "Previous month" at bounding box center [1112, 374] width 21 height 21
click at [1133, 373] on span "Next month" at bounding box center [1133, 374] width 21 height 21
click at [1033, 431] on span "1" at bounding box center [1032, 431] width 15 height 15
click at [1134, 367] on span "Next month" at bounding box center [1133, 374] width 21 height 21
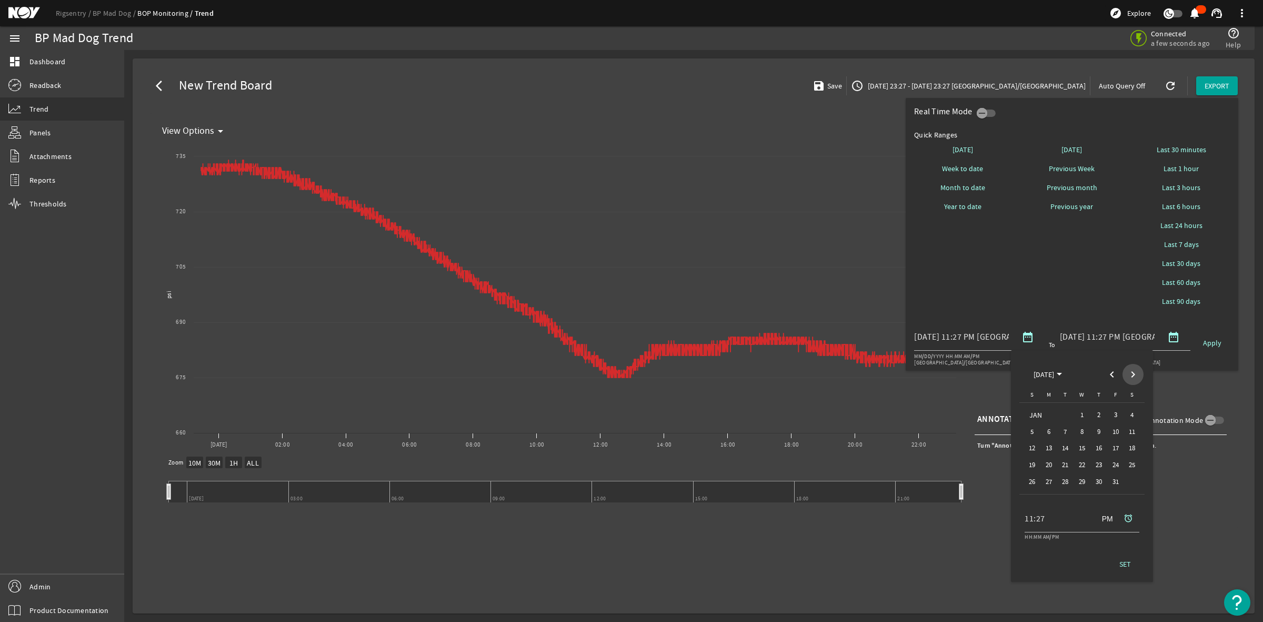
click at [1134, 367] on span "Next month" at bounding box center [1133, 374] width 21 height 21
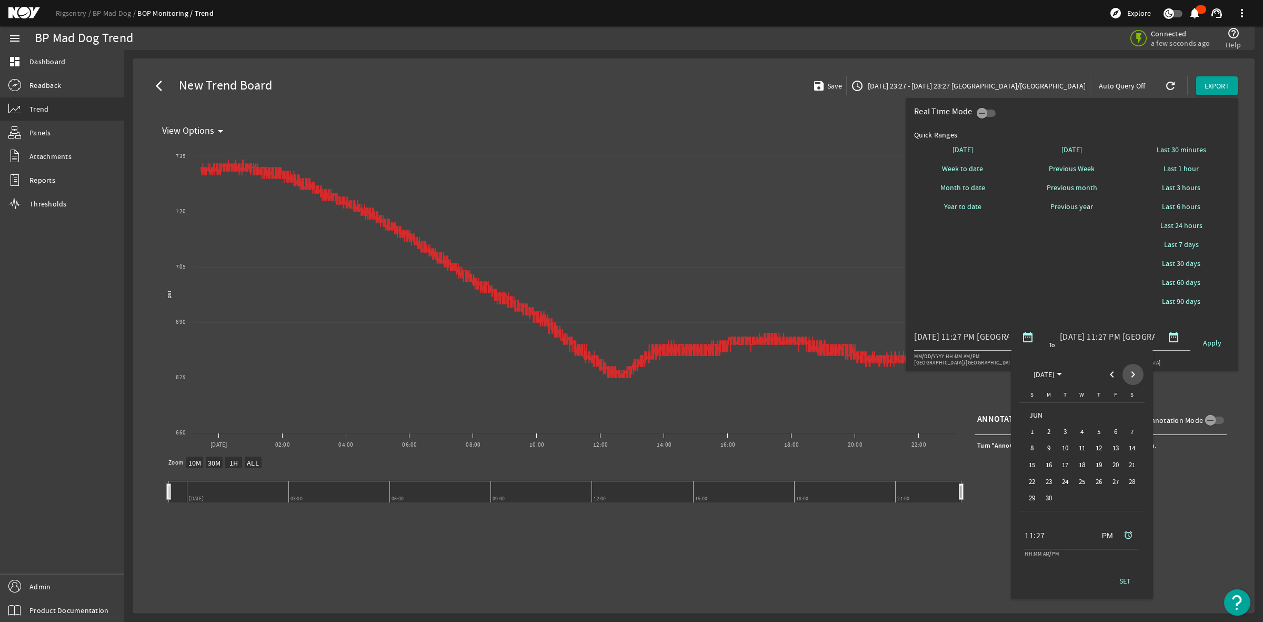
click at [1134, 367] on span "Next month" at bounding box center [1133, 374] width 21 height 21
click at [1134, 367] on div "[DATE] [DATE]" at bounding box center [1082, 374] width 123 height 21
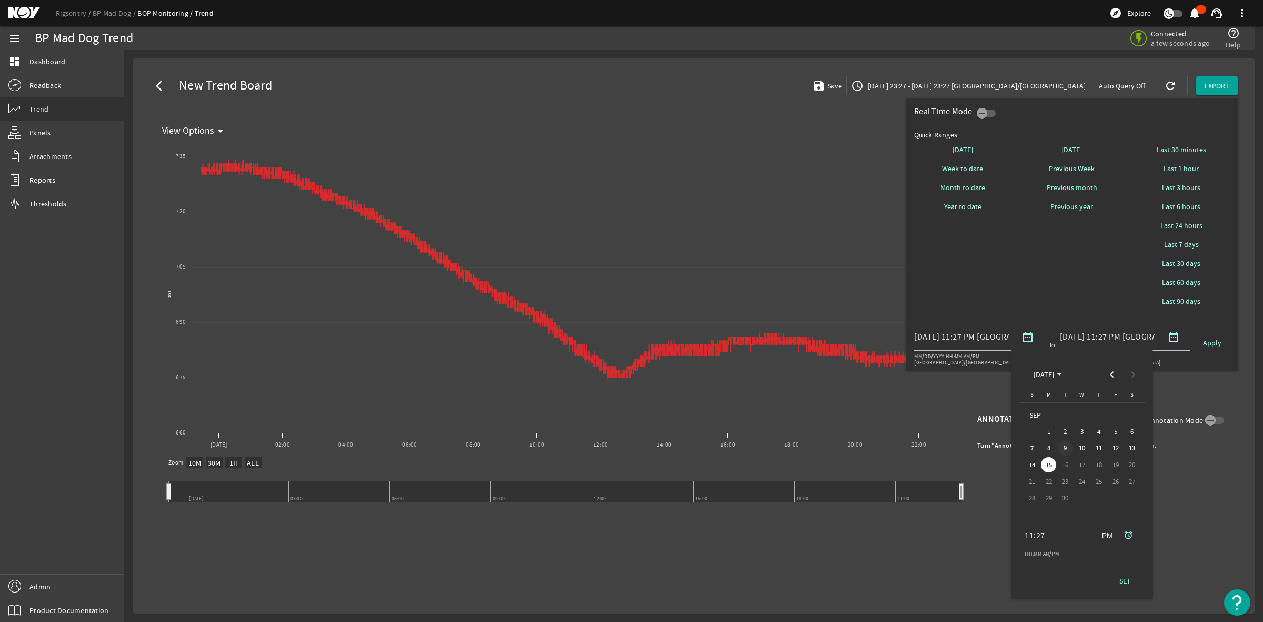
click at [1065, 448] on span "9" at bounding box center [1065, 448] width 15 height 15
click at [1127, 579] on span "SET" at bounding box center [1126, 580] width 12 height 11
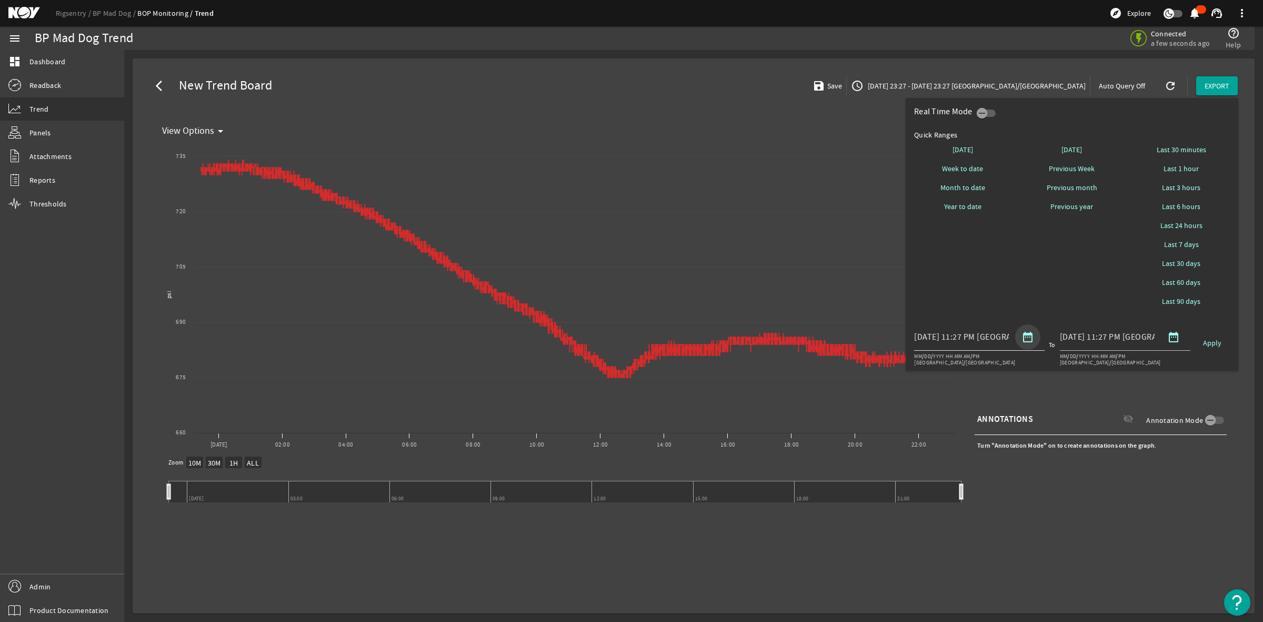
click at [1027, 333] on mat-icon "date_range" at bounding box center [1028, 337] width 13 height 13
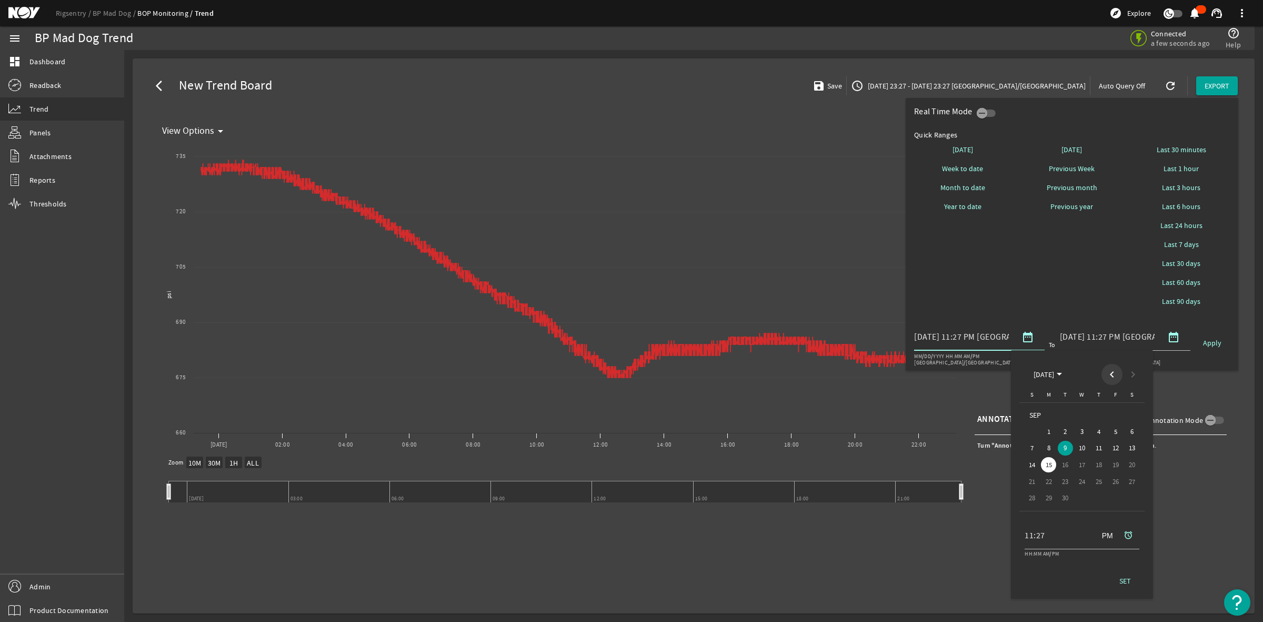
click at [1110, 372] on span "Previous month" at bounding box center [1112, 374] width 21 height 21
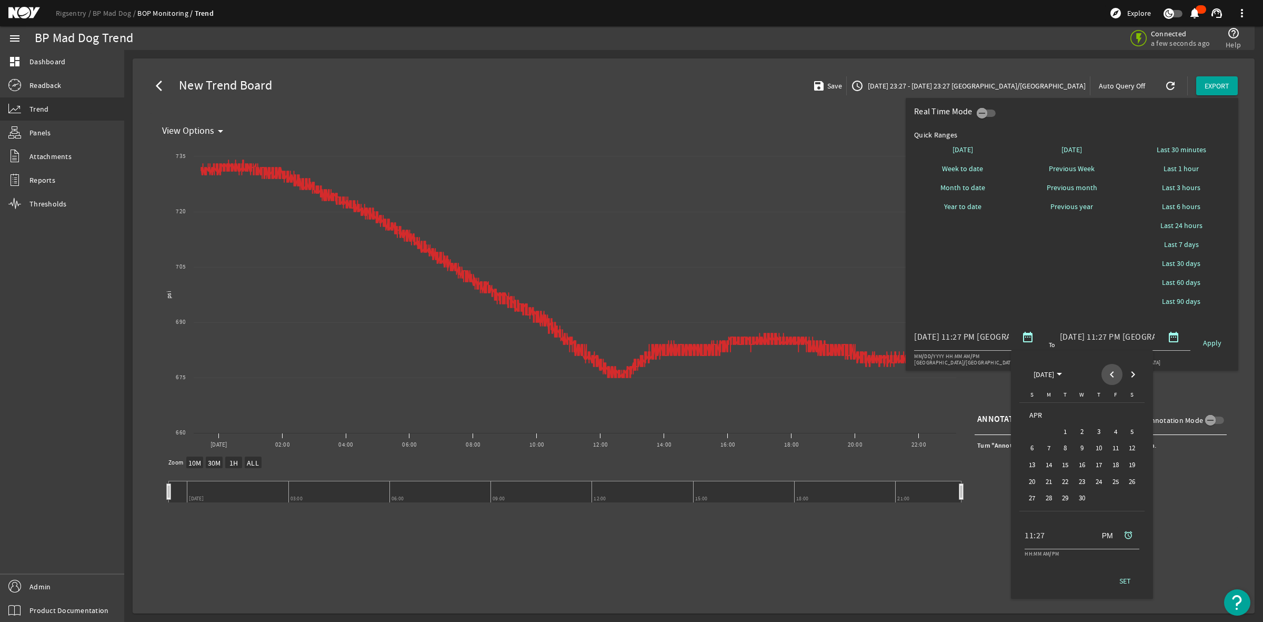
click at [1110, 372] on span "Previous month" at bounding box center [1112, 374] width 21 height 21
click at [1028, 430] on span "1" at bounding box center [1032, 431] width 15 height 15
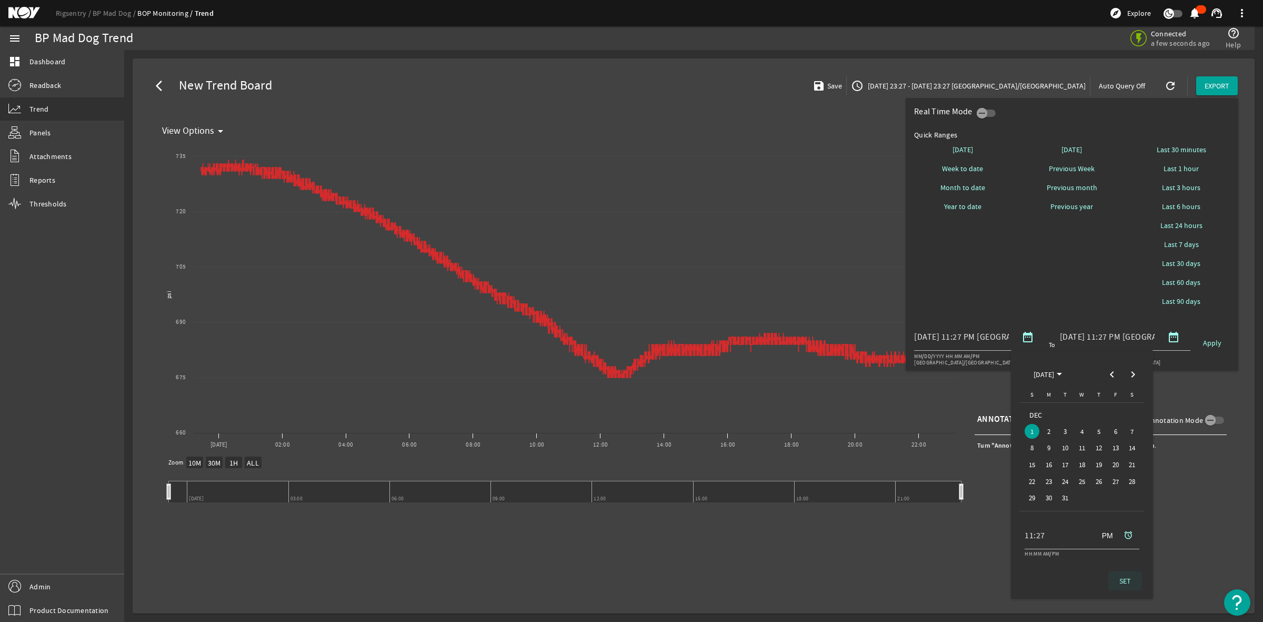
click at [1123, 583] on span "SET" at bounding box center [1126, 580] width 12 height 11
type input "[DATE] 11:27 PM [GEOGRAPHIC_DATA]/[GEOGRAPHIC_DATA]"
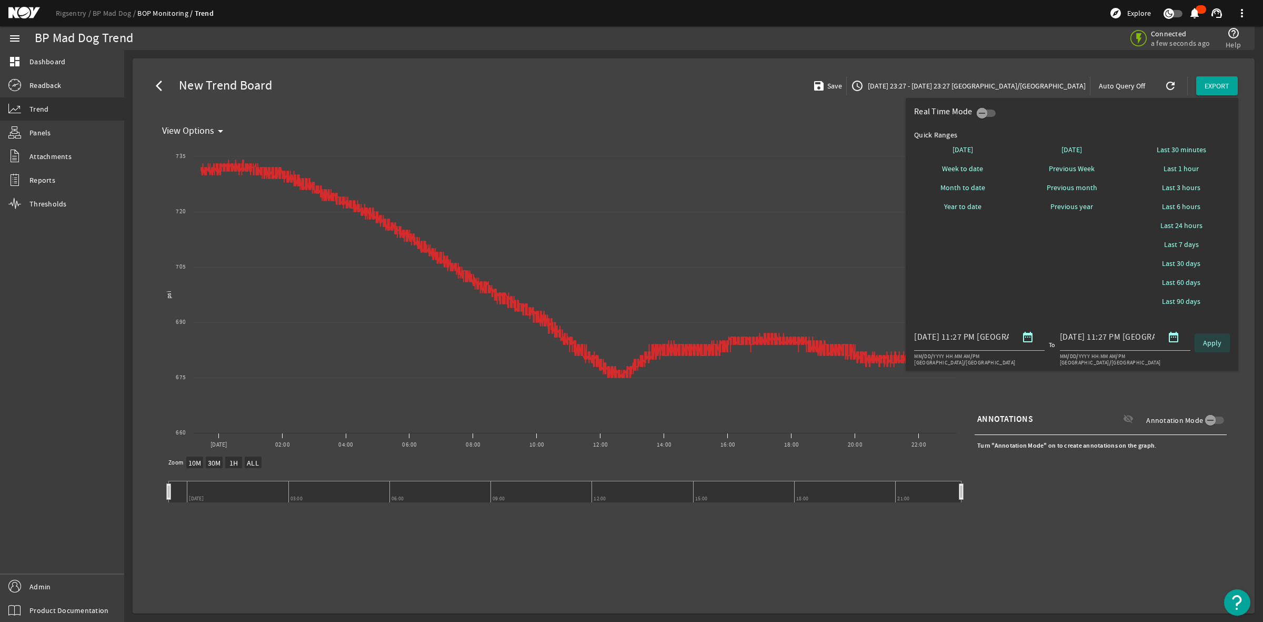
click at [1215, 340] on span "Apply" at bounding box center [1212, 342] width 18 height 11
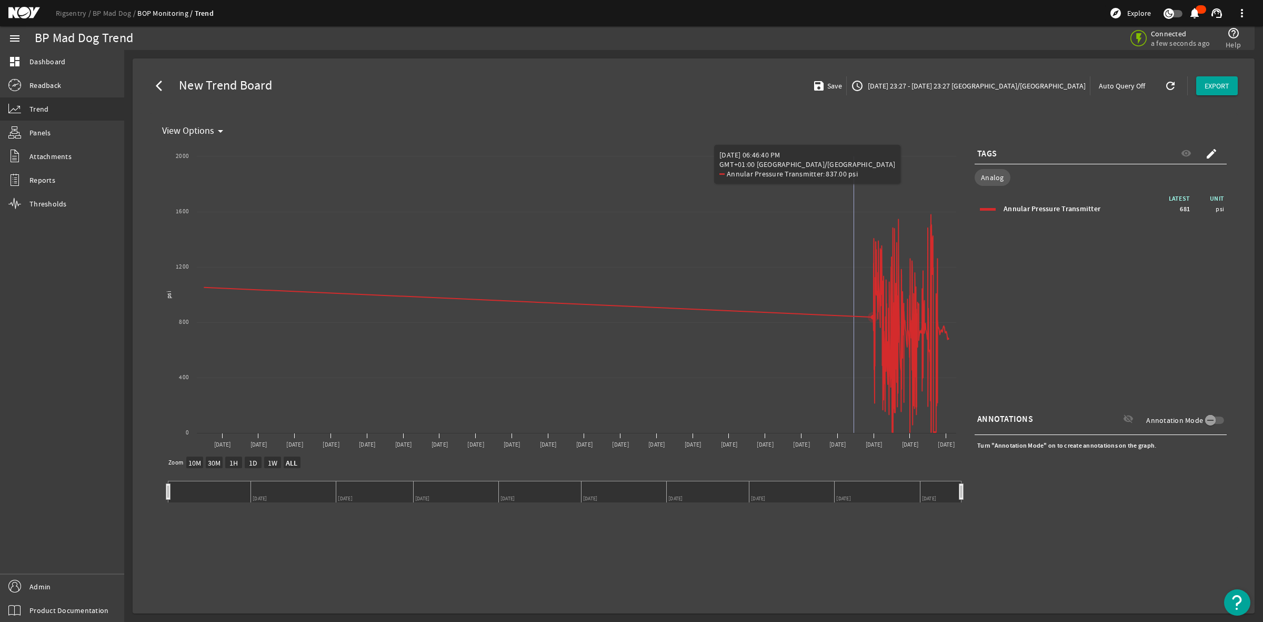
drag, startPoint x: 854, startPoint y: 275, endPoint x: 854, endPoint y: 288, distance: 13.2
click at [854, 288] on rect "Chart title" at bounding box center [560, 299] width 804 height 316
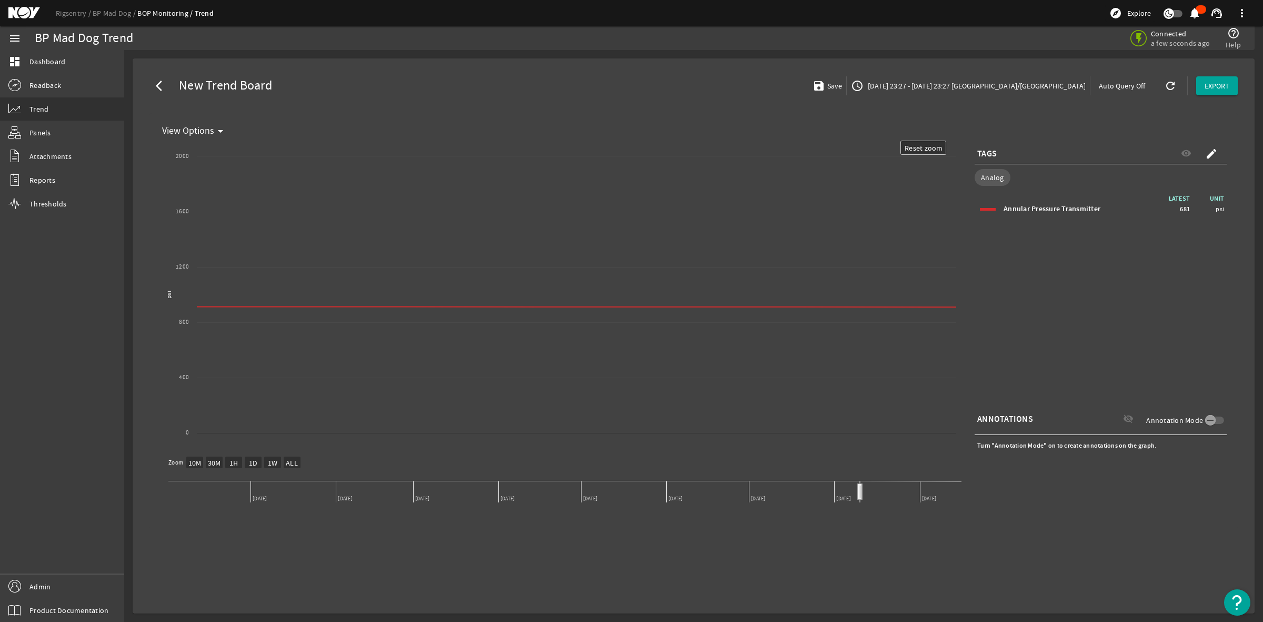
click at [1173, 87] on mat-icon "refresh" at bounding box center [1168, 85] width 8 height 13
select select "ALL"
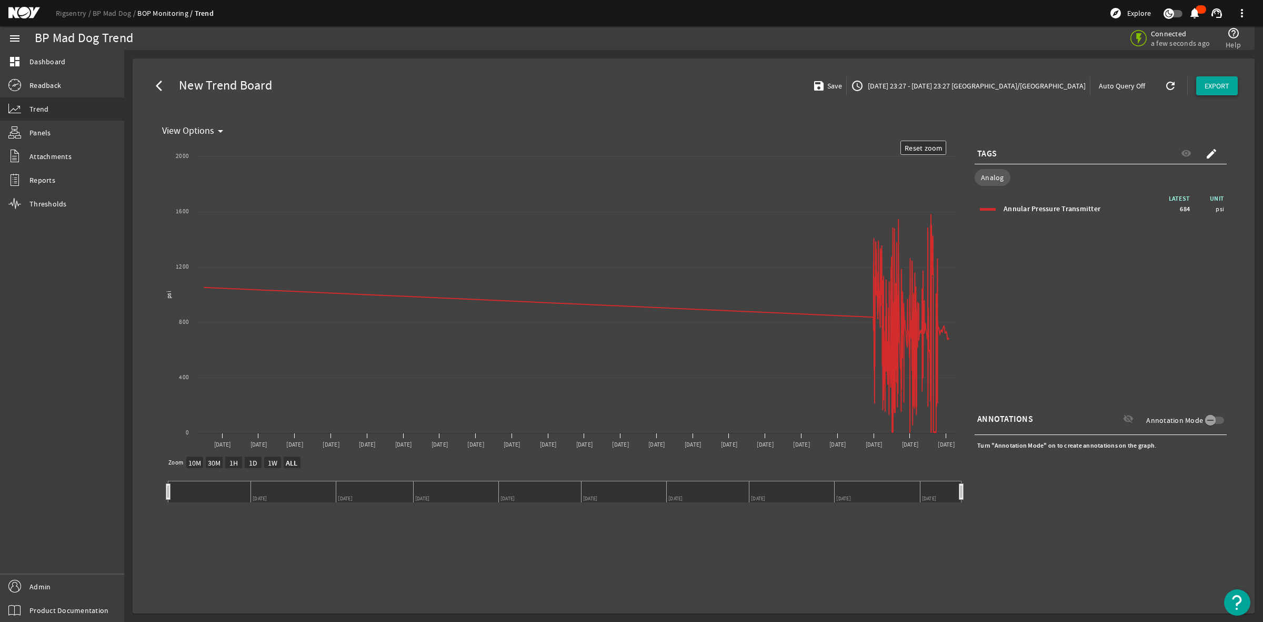
click at [1219, 87] on span "EXPORT" at bounding box center [1217, 86] width 25 height 11
click at [1217, 211] on span "CSV" at bounding box center [1226, 213] width 42 height 13
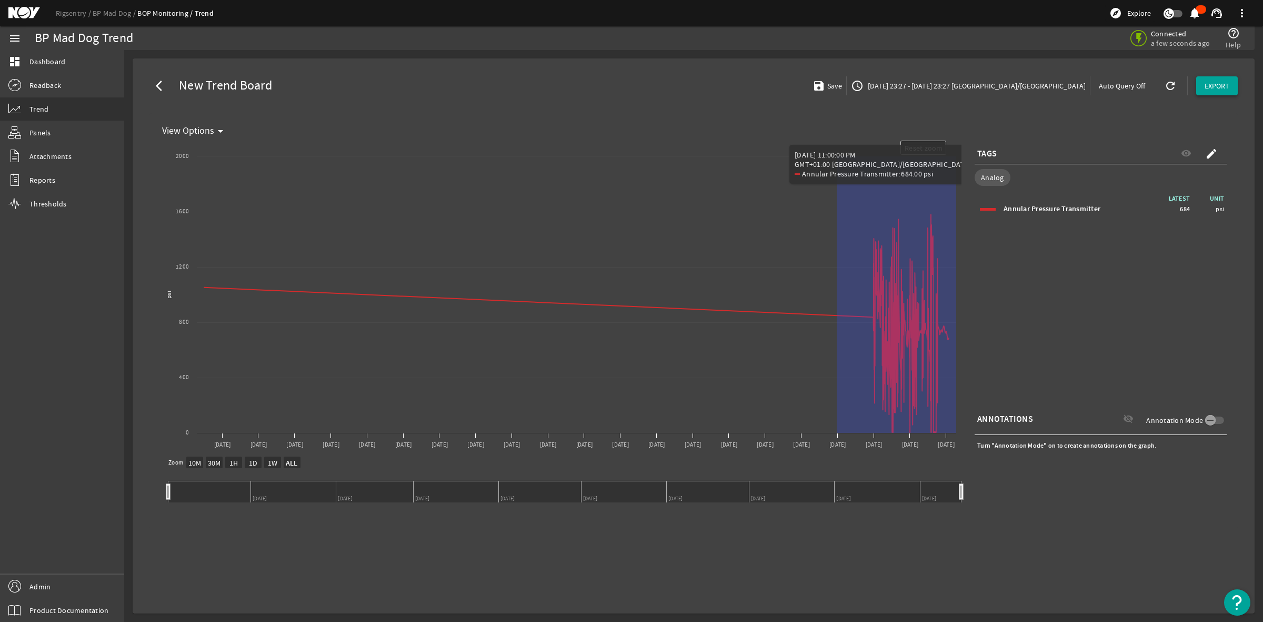
drag, startPoint x: 837, startPoint y: 277, endPoint x: 974, endPoint y: 308, distance: 140.3
click at [974, 308] on div "Created with Highcharts 11.1.0 Reset zoom level 1:1 Reset zoom psi View Options…" at bounding box center [694, 330] width 1072 height 379
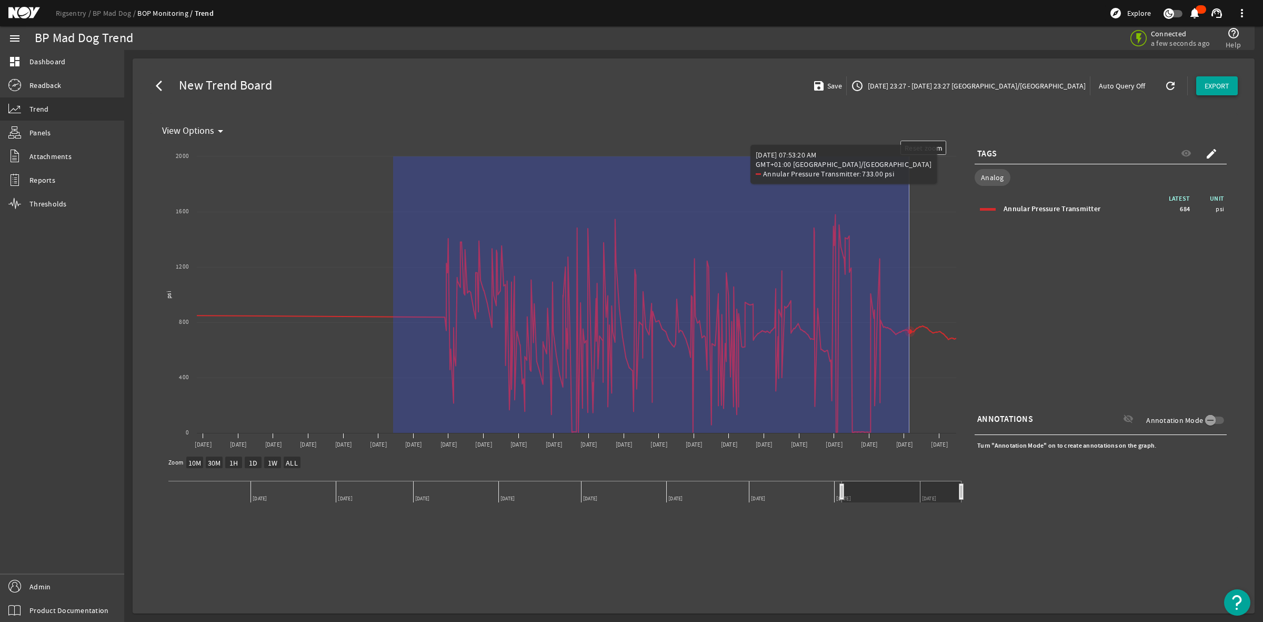
drag, startPoint x: 393, startPoint y: 316, endPoint x: 910, endPoint y: 351, distance: 517.5
click at [910, 351] on icon "Created with Highcharts 11.1.0 Reset zoom level 1:1 Reset zoom psi View Options…" at bounding box center [560, 299] width 804 height 316
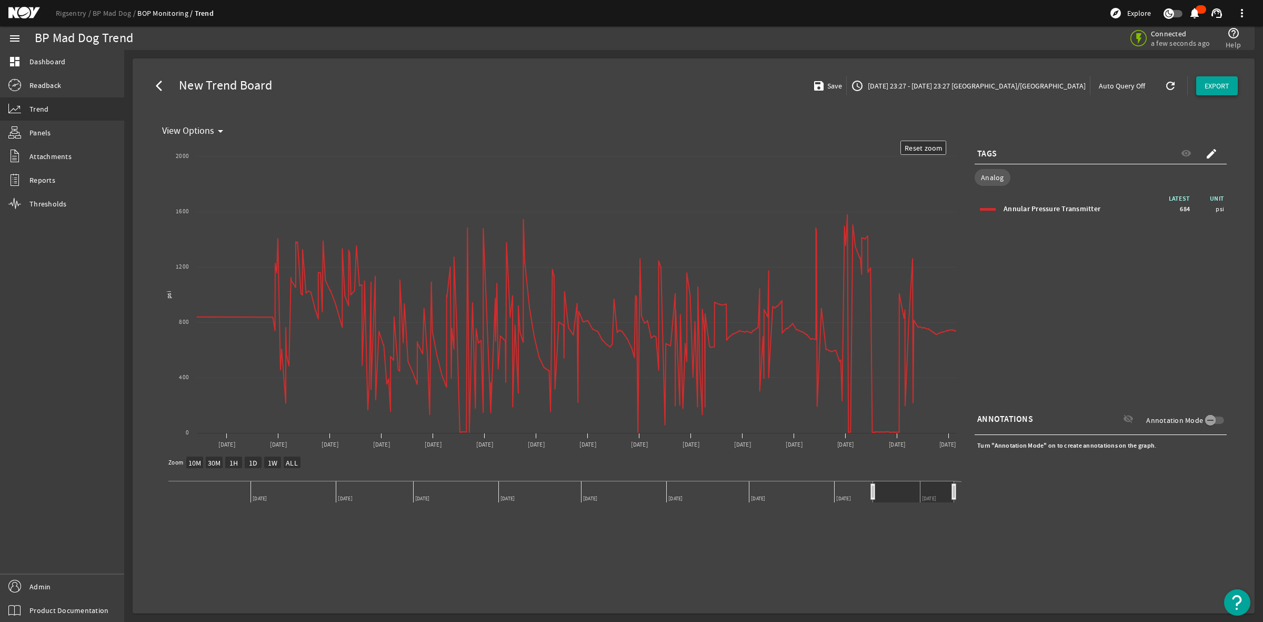
click at [1219, 85] on span "EXPORT" at bounding box center [1217, 86] width 25 height 11
click at [1210, 207] on span "CSV" at bounding box center [1226, 213] width 42 height 13
click at [42, 175] on span "Reports" at bounding box center [42, 180] width 26 height 11
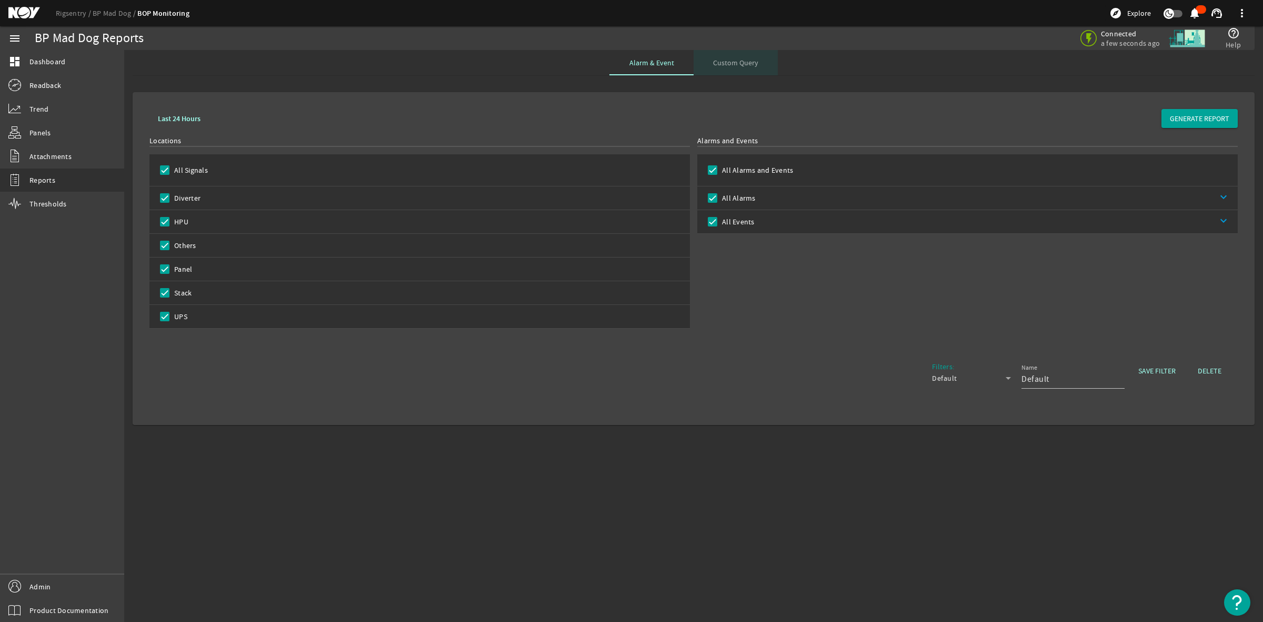
click at [731, 66] on span "Custom Query" at bounding box center [735, 62] width 45 height 7
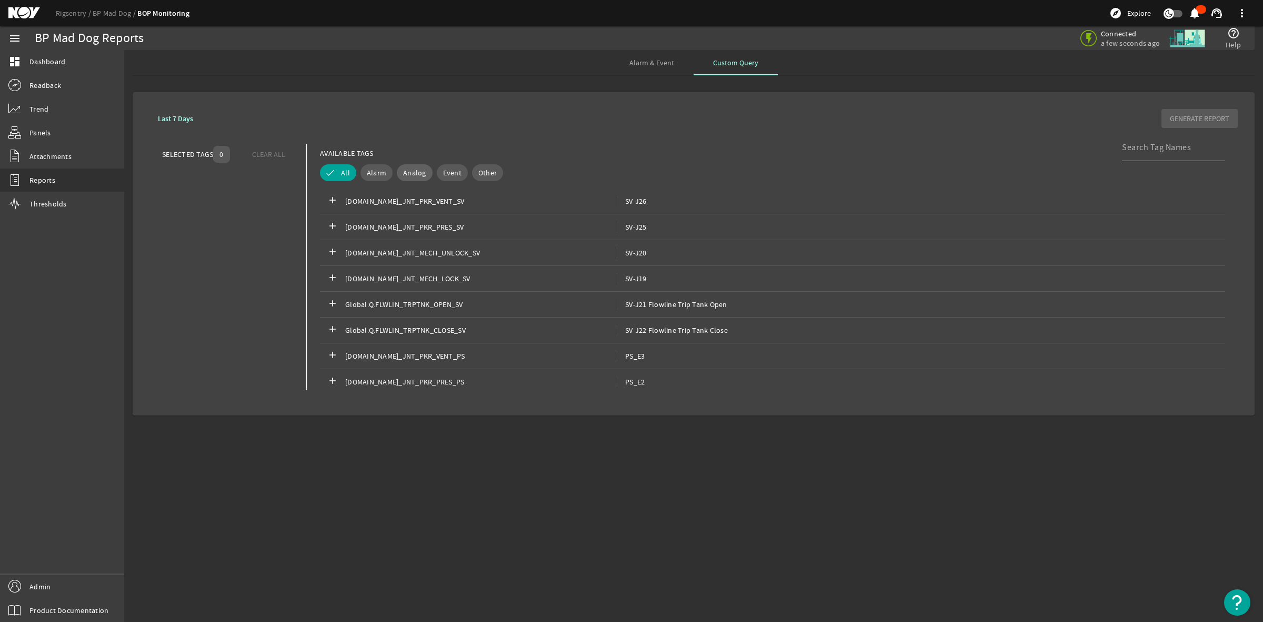
click at [416, 172] on span "Analog" at bounding box center [414, 172] width 23 height 11
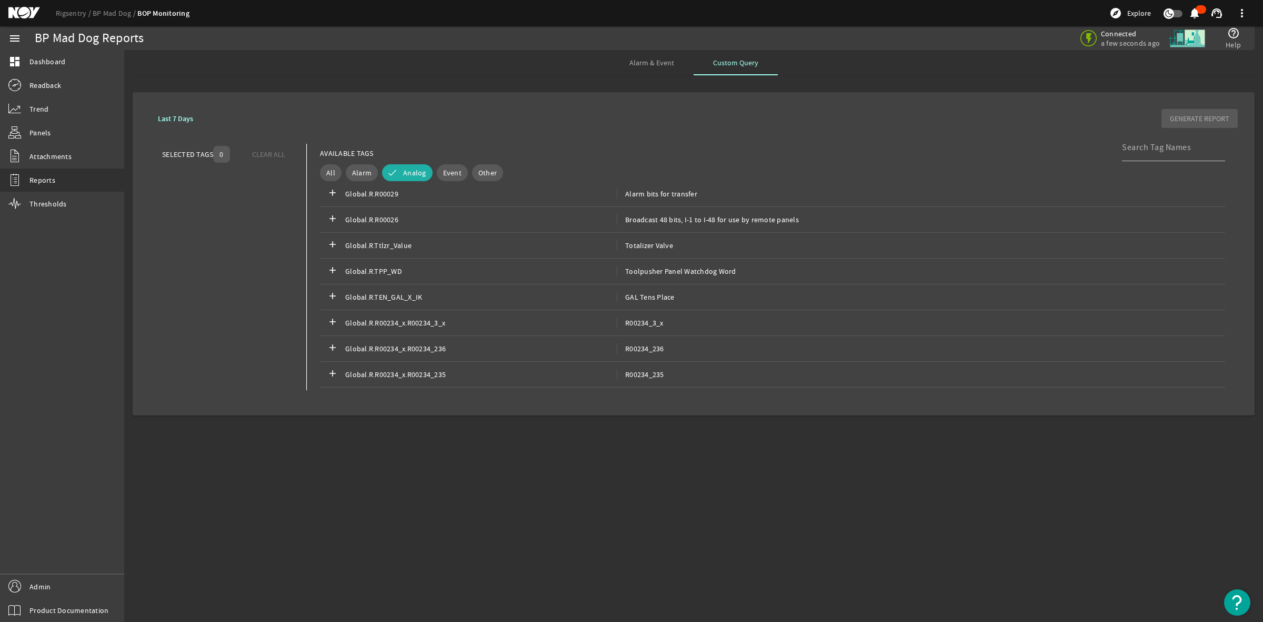
scroll to position [329, 0]
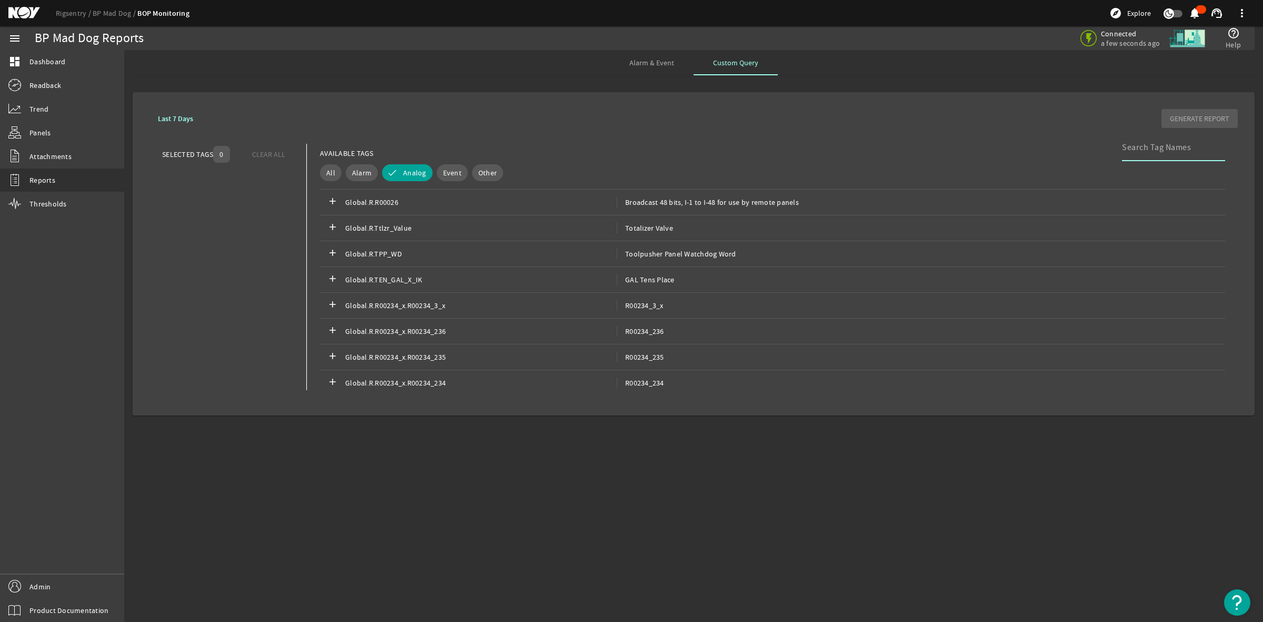
click at [1175, 149] on input at bounding box center [1169, 147] width 95 height 13
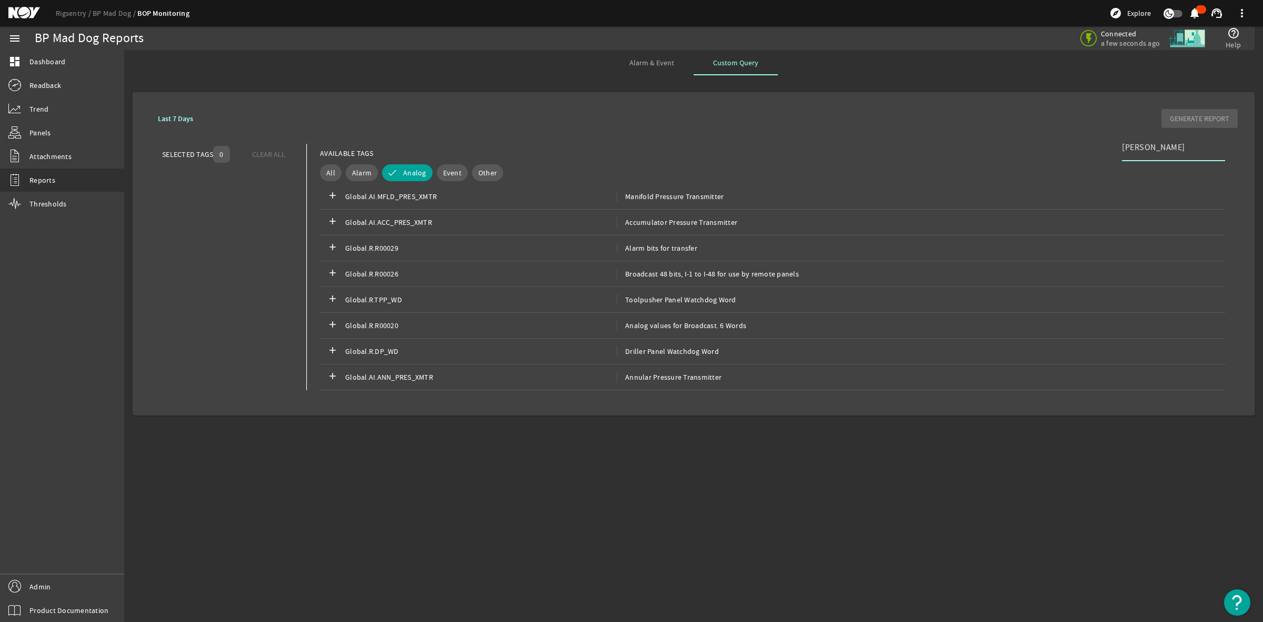
scroll to position [0, 0]
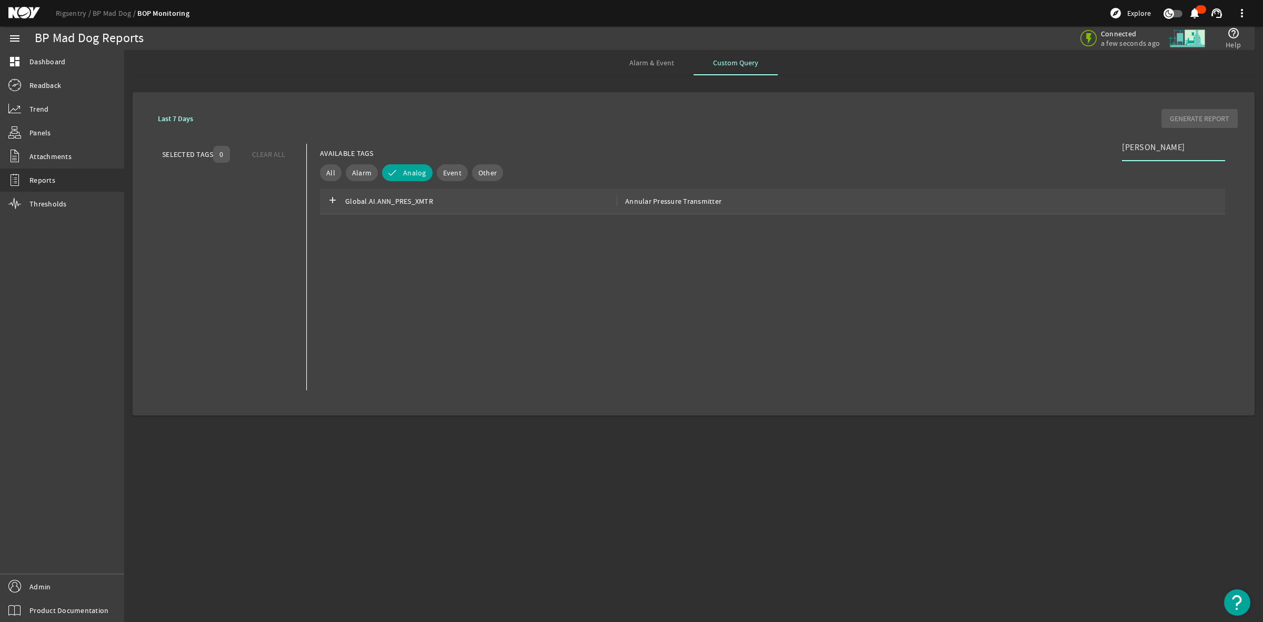
type input "[PERSON_NAME]"
click at [646, 199] on span "Annular Pressure Transmitter" at bounding box center [669, 201] width 105 height 11
click at [175, 117] on b "Last 7 Days" at bounding box center [175, 119] width 35 height 10
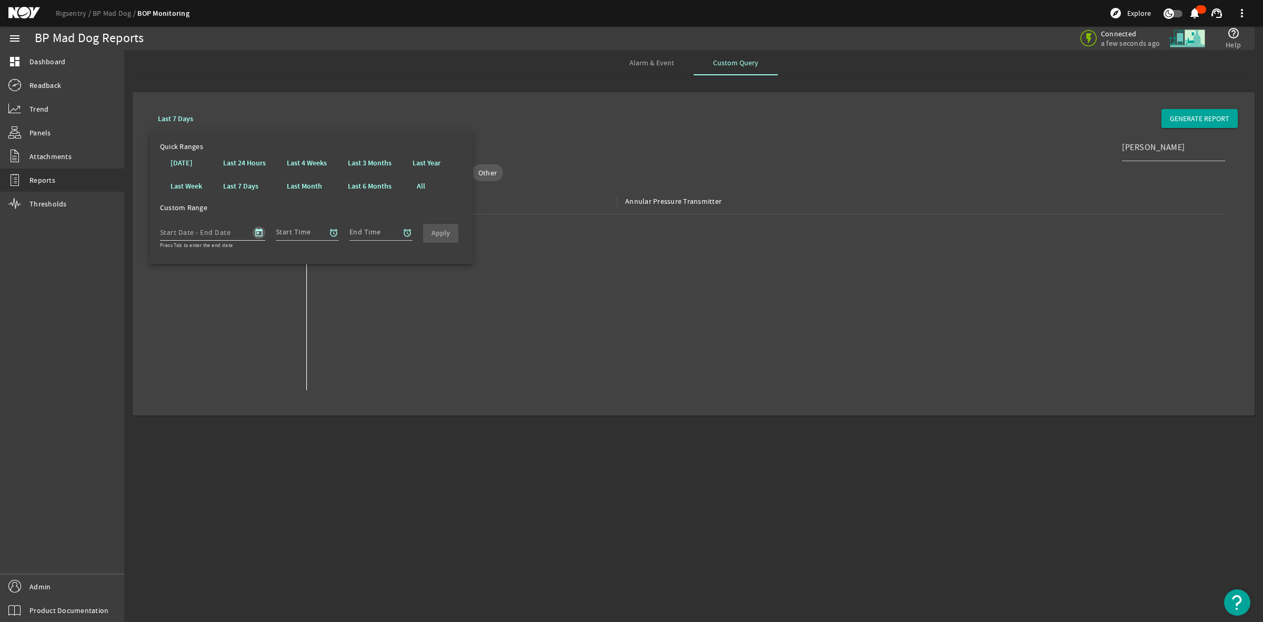
click at [261, 229] on span "Open calendar" at bounding box center [258, 232] width 25 height 25
click at [278, 266] on span "Previous month" at bounding box center [281, 262] width 21 height 21
click at [278, 265] on span "Previous month" at bounding box center [281, 262] width 21 height 21
click at [277, 264] on span "Previous month" at bounding box center [281, 262] width 21 height 21
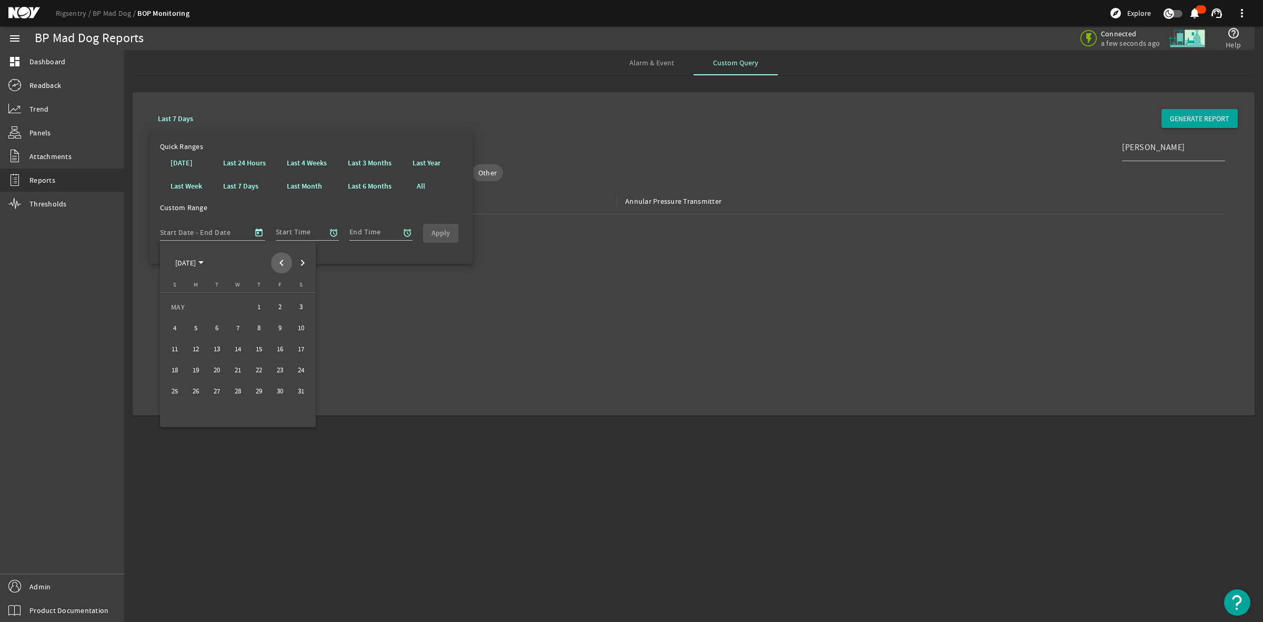
click at [277, 264] on span "Previous month" at bounding box center [281, 262] width 21 height 21
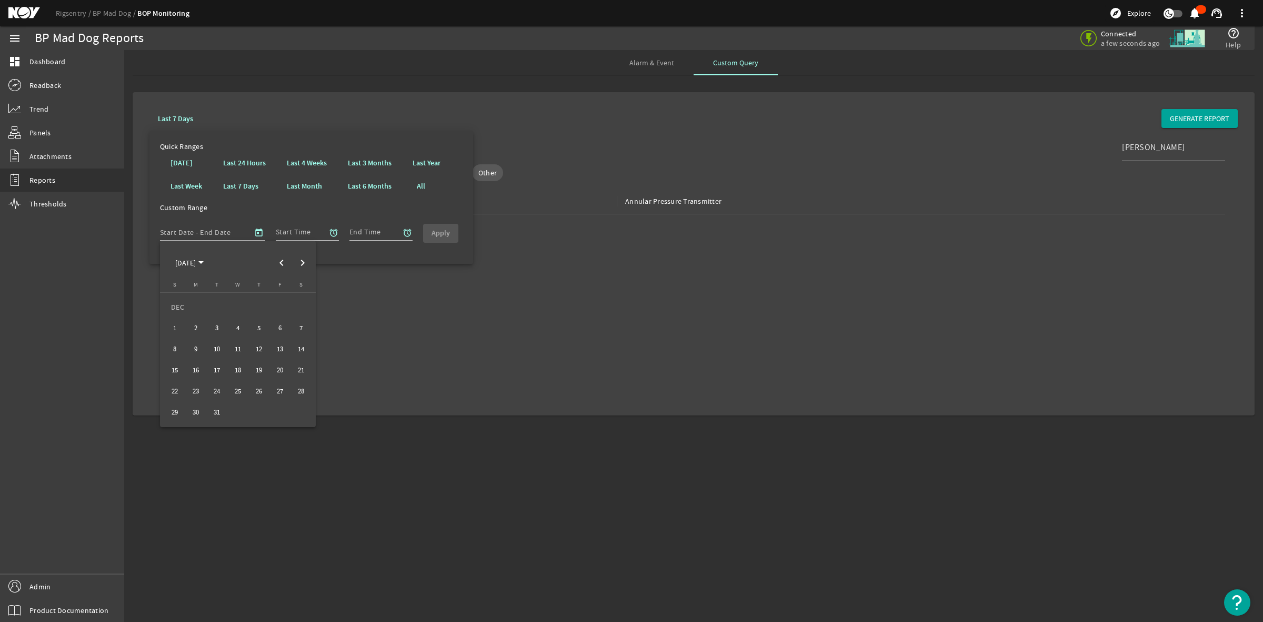
click at [176, 327] on span "1" at bounding box center [174, 327] width 19 height 19
type input "[DATE]"
click at [293, 230] on div at bounding box center [631, 311] width 1263 height 622
click at [254, 233] on span "Open calendar" at bounding box center [258, 232] width 25 height 25
click at [303, 263] on span "Next month" at bounding box center [302, 262] width 21 height 21
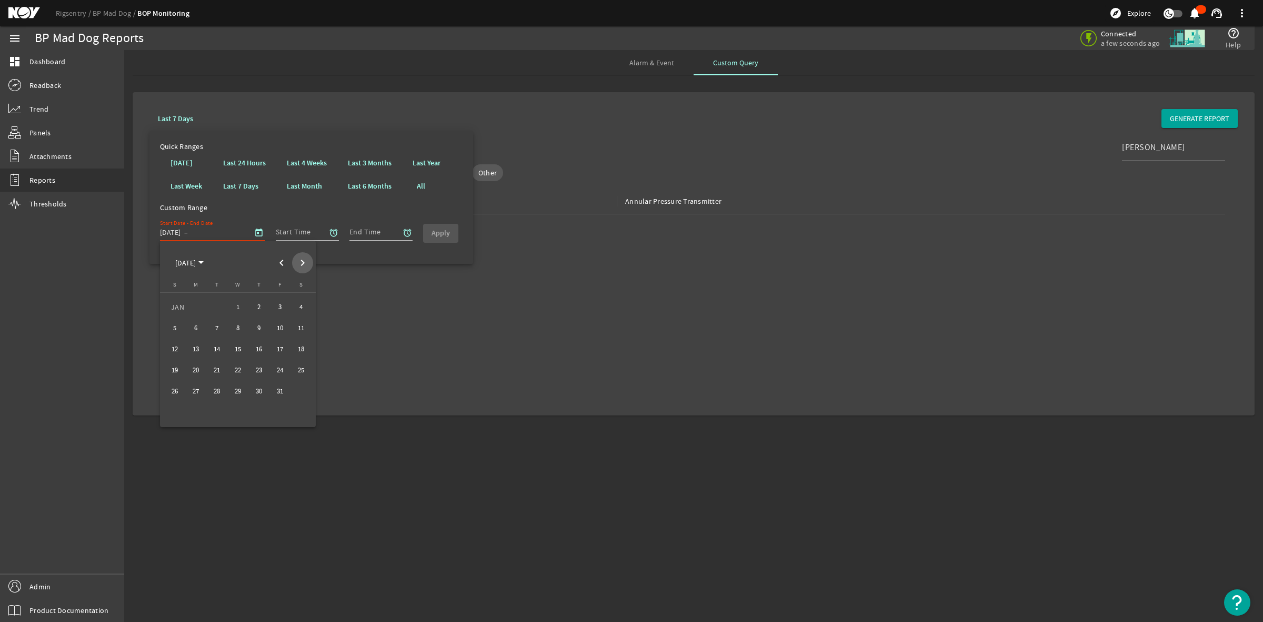
click at [303, 263] on span "Next month" at bounding box center [302, 262] width 21 height 21
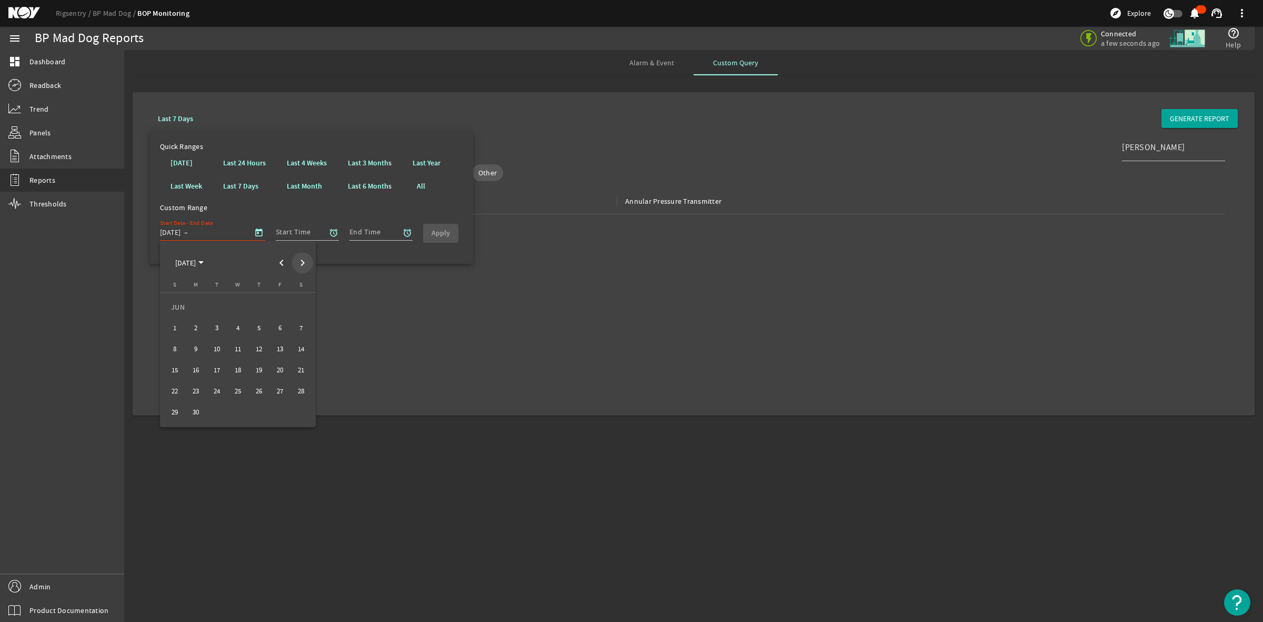
click at [303, 263] on span "Next month" at bounding box center [302, 262] width 21 height 21
click at [216, 347] on span "9" at bounding box center [216, 349] width 19 height 19
type input "[DATE]"
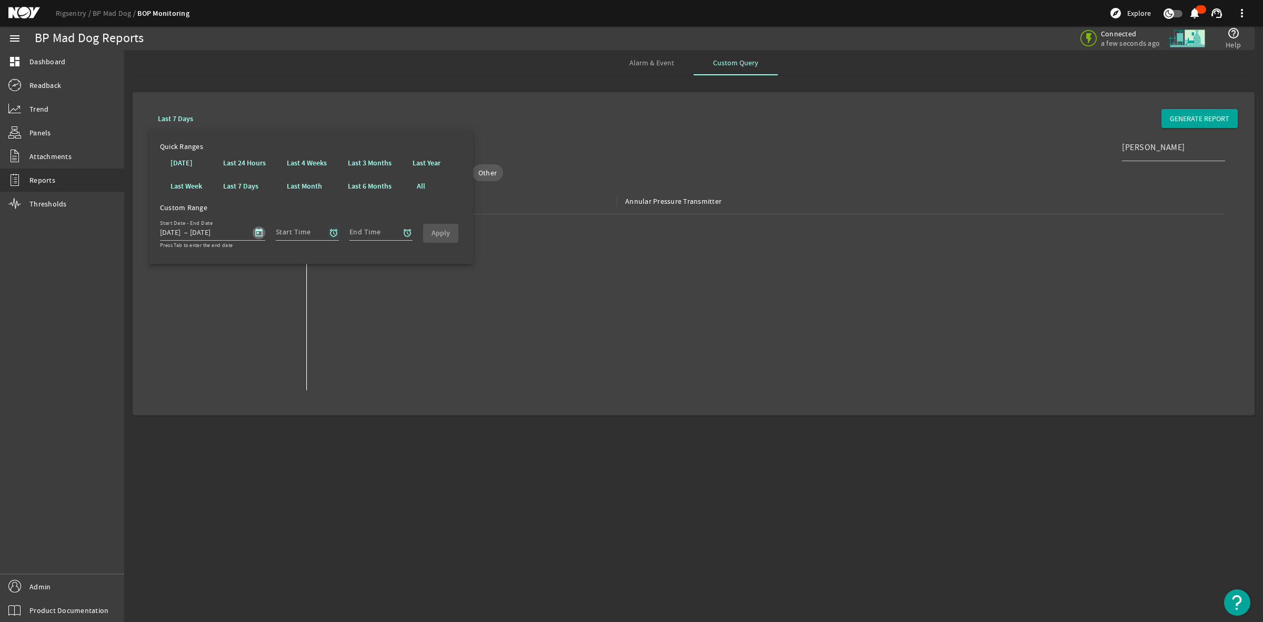
click at [330, 233] on mat-icon "alarm" at bounding box center [333, 232] width 9 height 9
click at [364, 270] on b "00" at bounding box center [367, 272] width 8 height 11
click at [405, 269] on b "00" at bounding box center [409, 272] width 8 height 11
drag, startPoint x: 424, startPoint y: 387, endPoint x: 384, endPoint y: 283, distance: 112.1
click at [424, 386] on span at bounding box center [411, 384] width 35 height 25
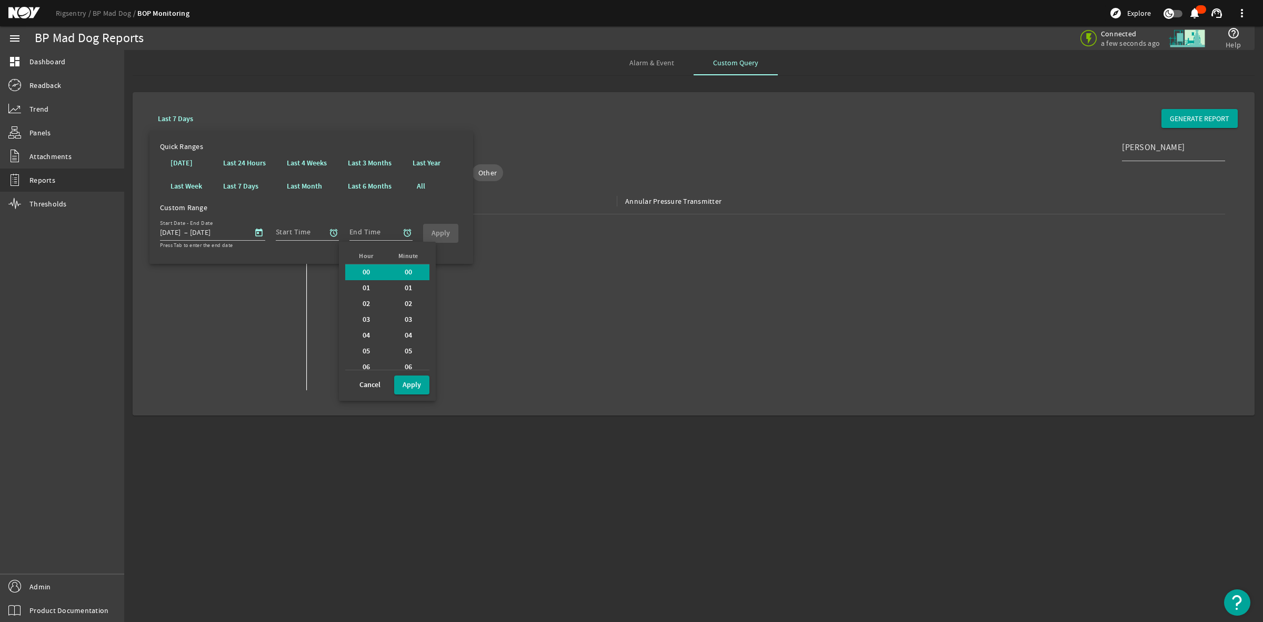
type input "00:00"
click at [407, 235] on mat-icon "alarm" at bounding box center [407, 232] width 9 height 9
click at [431, 357] on div "23" at bounding box center [440, 362] width 42 height 16
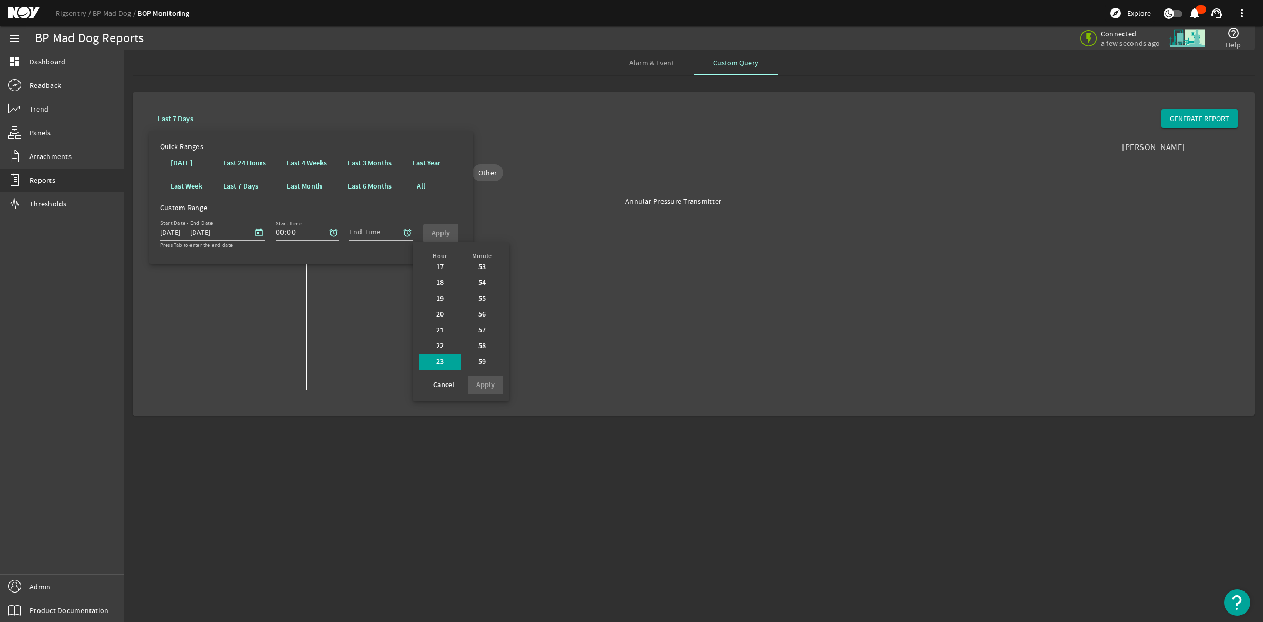
click at [472, 357] on div "59" at bounding box center [482, 362] width 42 height 16
click at [485, 383] on b "Apply" at bounding box center [485, 385] width 18 height 10
type input "23:59"
click at [446, 232] on b "Apply" at bounding box center [441, 233] width 18 height 10
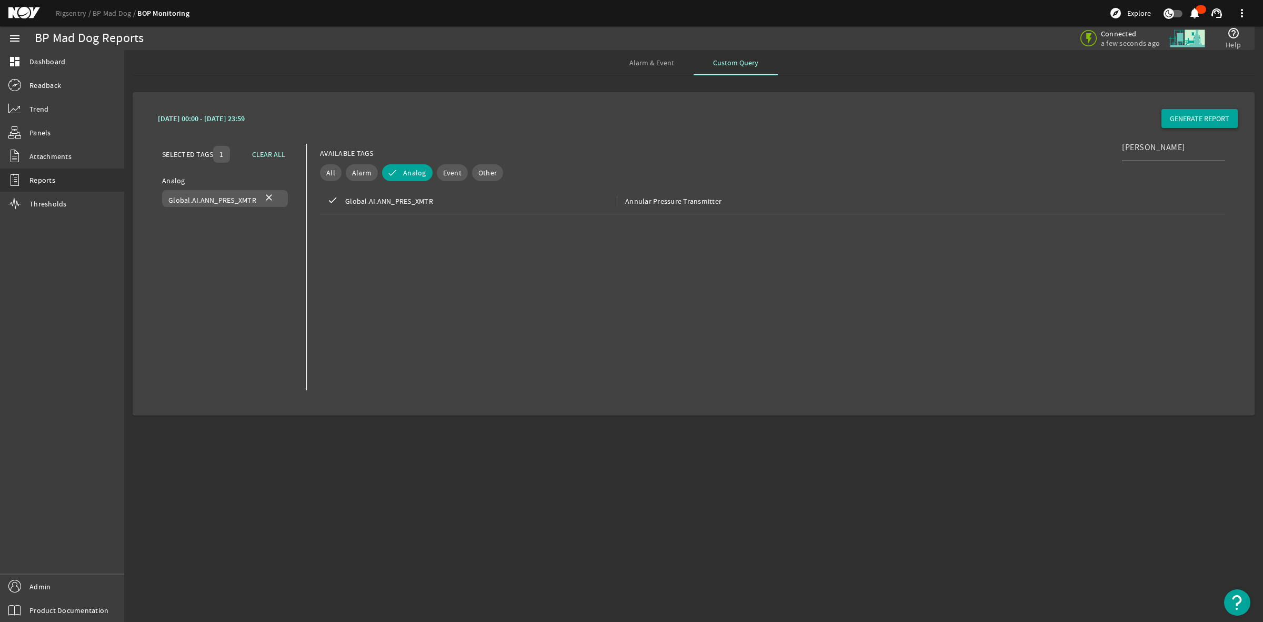
click at [1196, 117] on span "GENERATE REPORT" at bounding box center [1199, 118] width 59 height 11
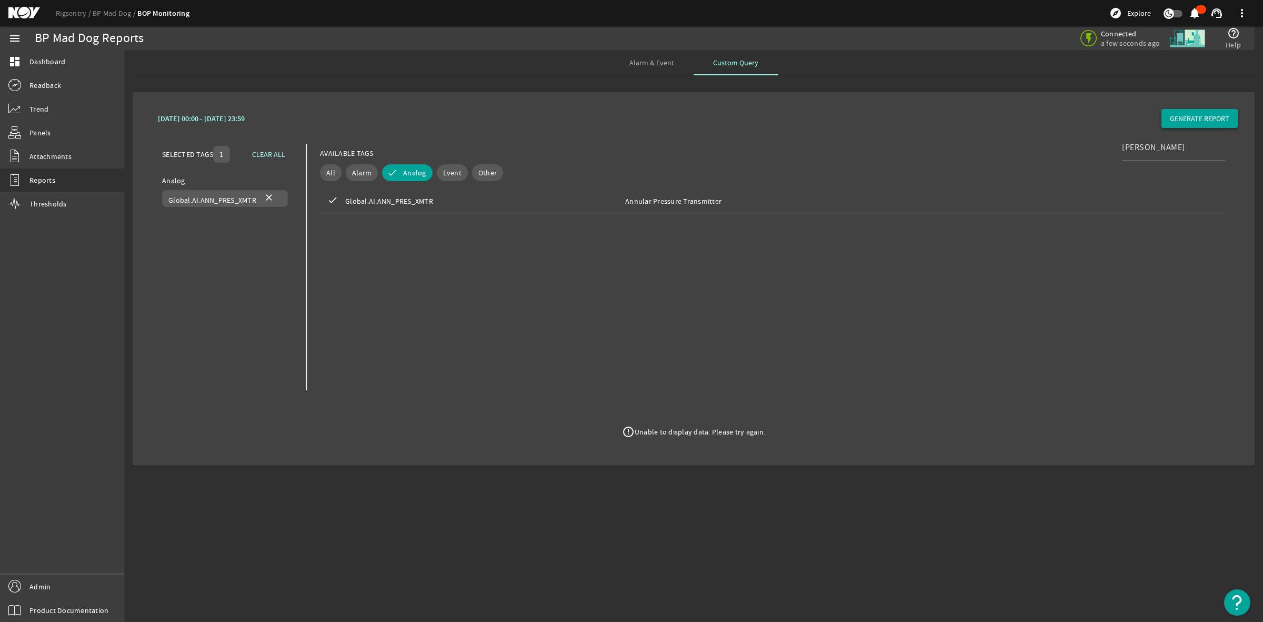
click at [1190, 119] on span "GENERATE REPORT" at bounding box center [1199, 118] width 59 height 11
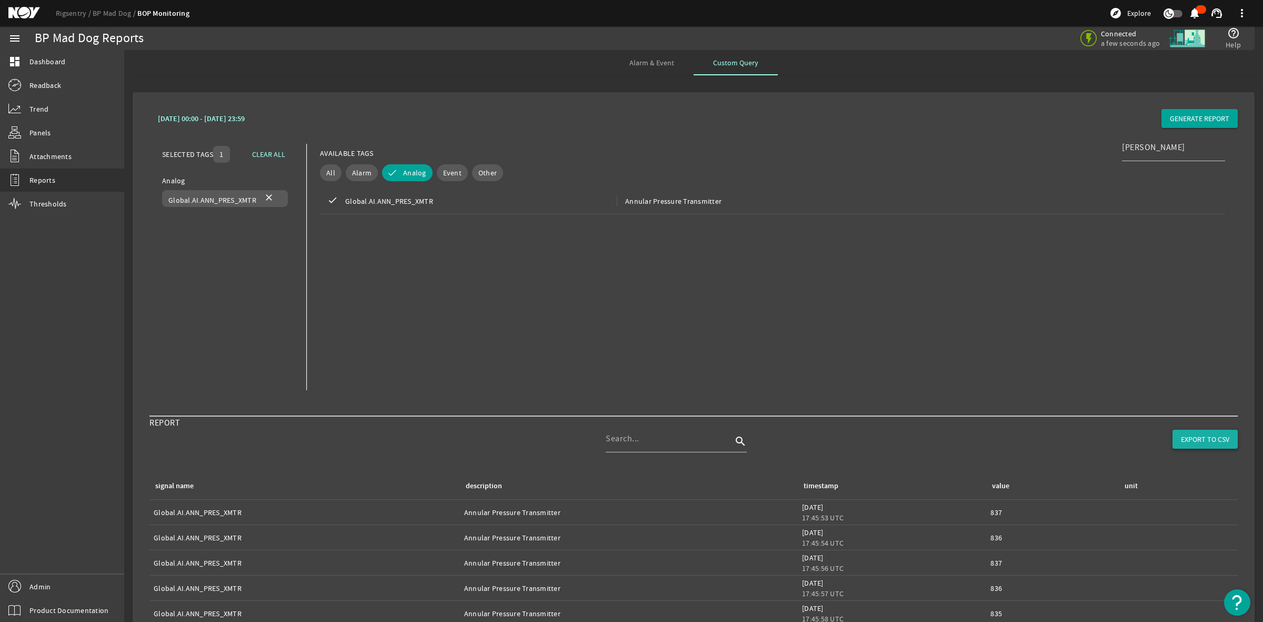
click at [1204, 432] on span at bounding box center [1205, 438] width 65 height 25
click at [444, 172] on span "Event" at bounding box center [452, 172] width 18 height 11
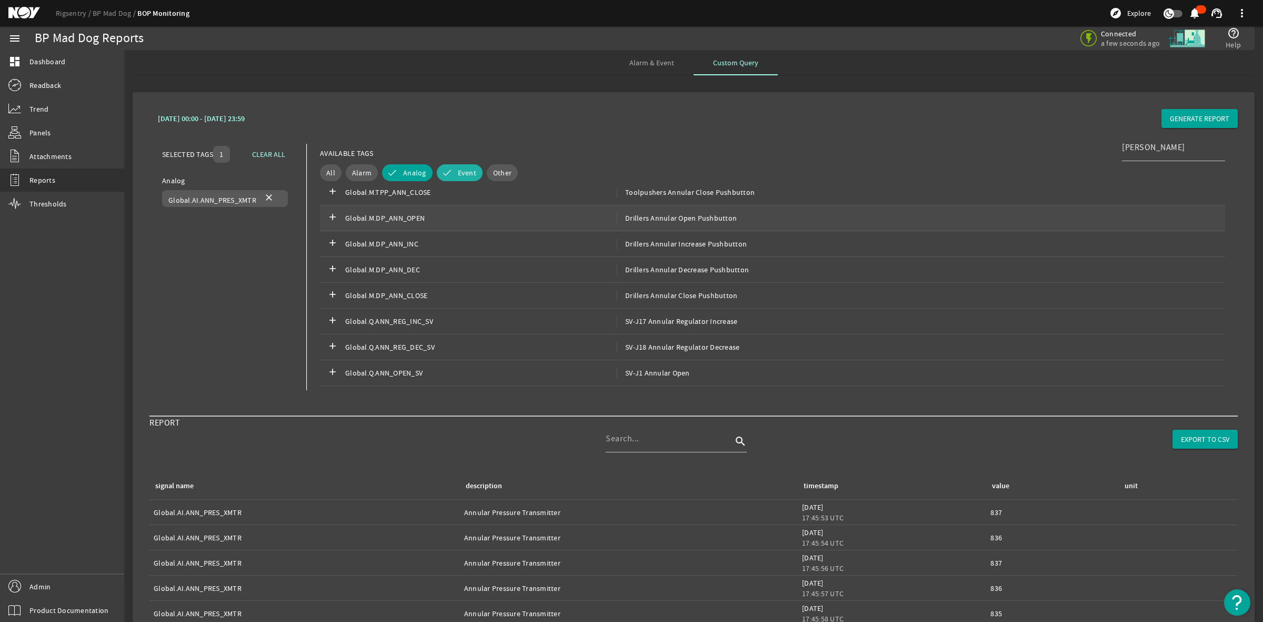
scroll to position [132, 0]
click at [666, 351] on span "SV-J1 Annular Open" at bounding box center [653, 353] width 73 height 11
click at [381, 380] on span "Global.Q.ANN_CLOSE_SV" at bounding box center [481, 379] width 272 height 11
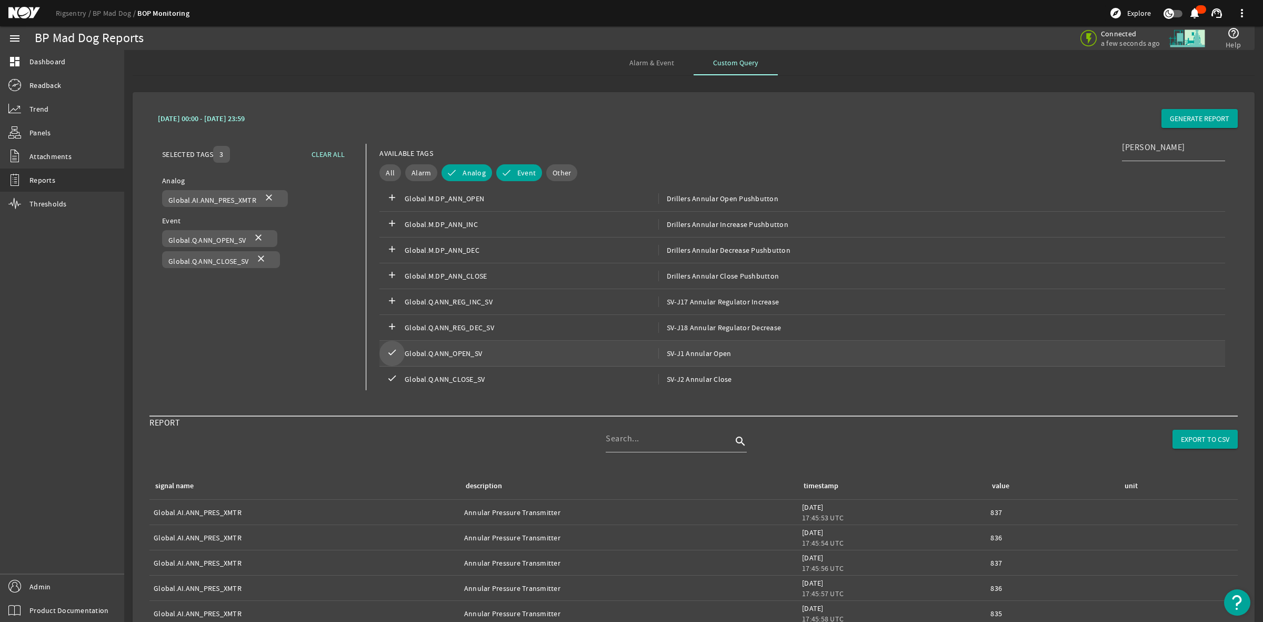
click at [388, 355] on mat-icon "check" at bounding box center [392, 353] width 13 height 13
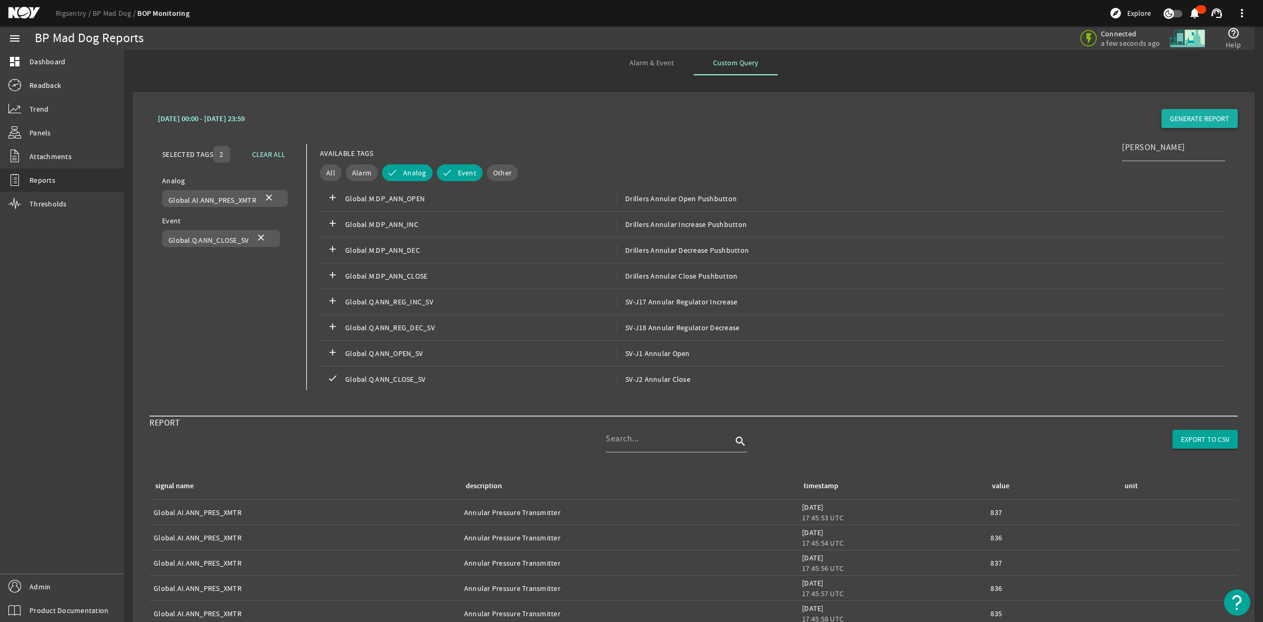
click at [1184, 116] on span "GENERATE REPORT" at bounding box center [1199, 118] width 59 height 11
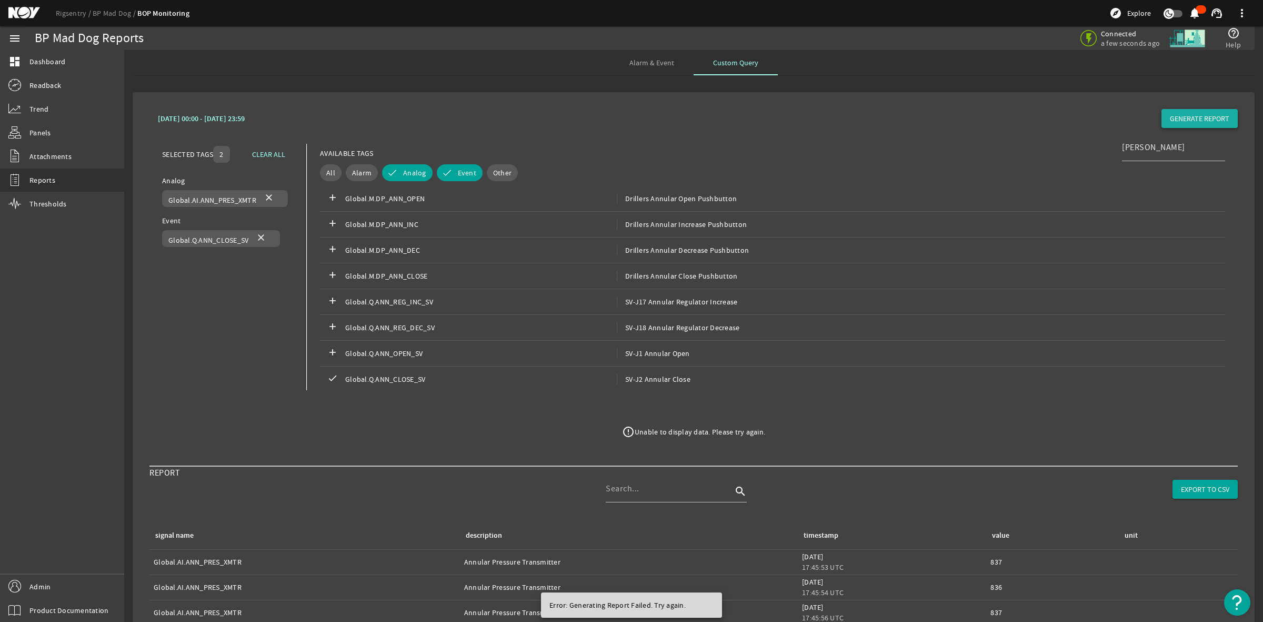
click at [1187, 117] on span "GENERATE REPORT" at bounding box center [1199, 118] width 59 height 11
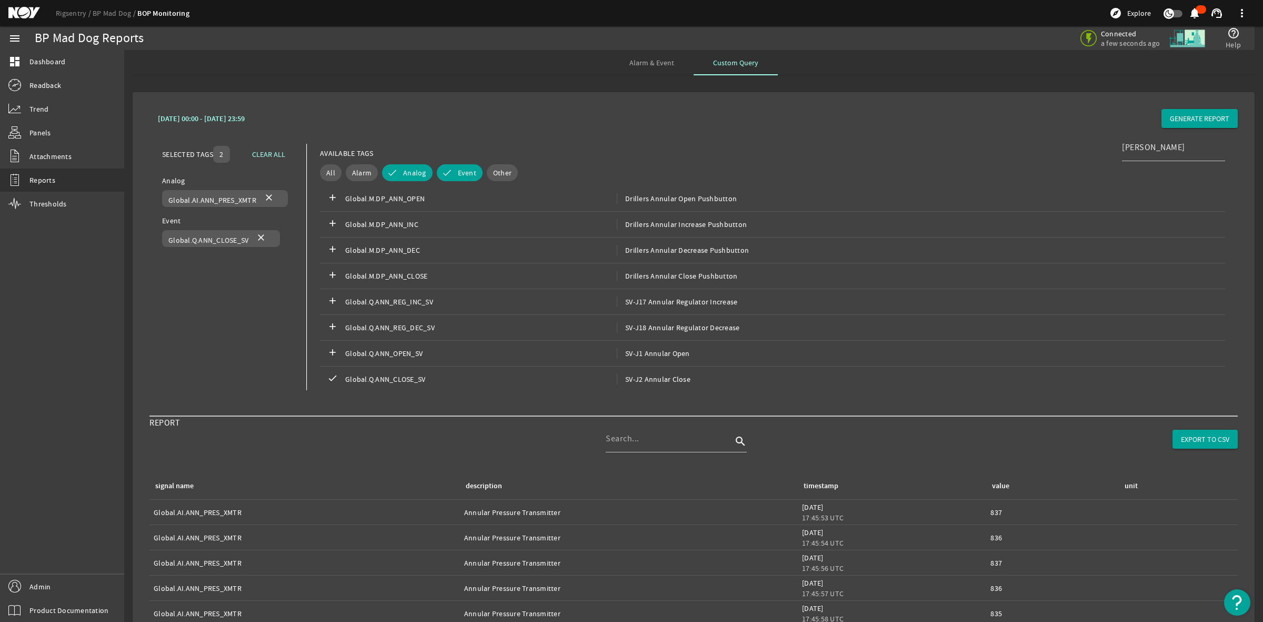
click at [1009, 400] on div "[DATE] 00:00 - [DATE] 23:59 GENERATE REPORT SELECTED TAGS 2 CLEAR ALL You can s…" at bounding box center [693, 254] width 1105 height 306
click at [267, 195] on mat-icon "close" at bounding box center [269, 198] width 13 height 13
click at [1201, 116] on span "GENERATE REPORT" at bounding box center [1199, 118] width 59 height 11
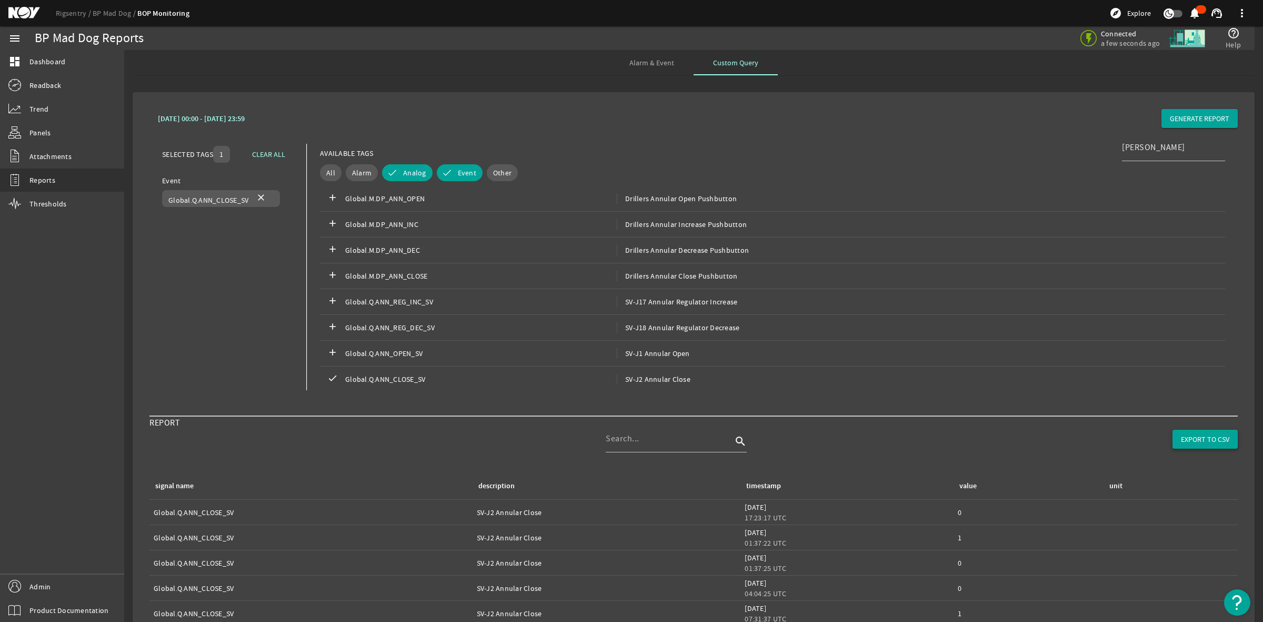
click at [1187, 438] on span "EXPORT TO CSV" at bounding box center [1205, 439] width 48 height 11
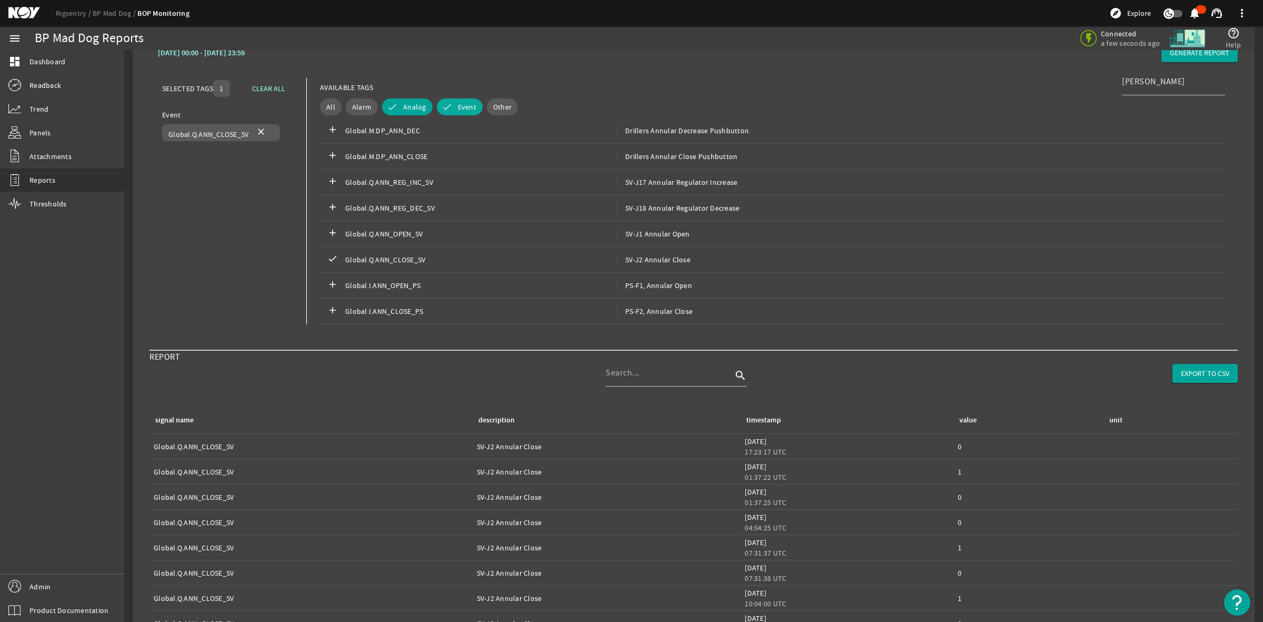
click at [465, 103] on span "Event" at bounding box center [467, 107] width 18 height 11
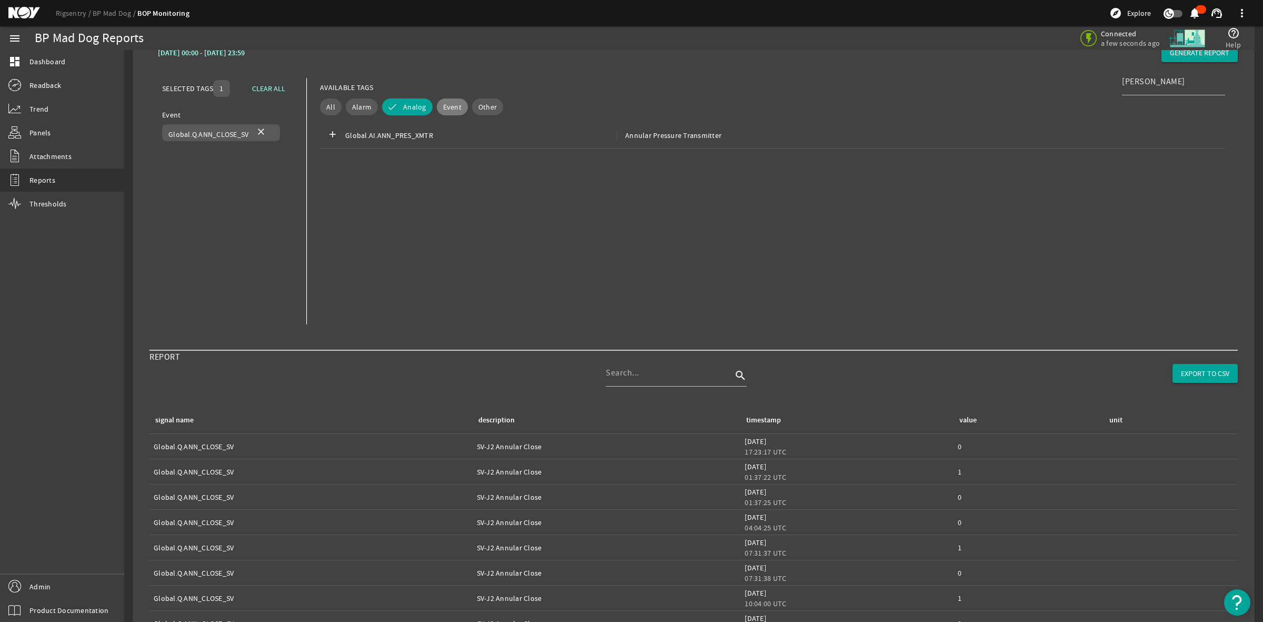
scroll to position [0, 0]
click at [390, 136] on span "Global.AI.ANN_PRES_XMTR" at bounding box center [481, 135] width 272 height 11
click at [262, 169] on mat-icon "close" at bounding box center [261, 172] width 13 height 13
click at [1187, 55] on img at bounding box center [1186, 37] width 39 height 39
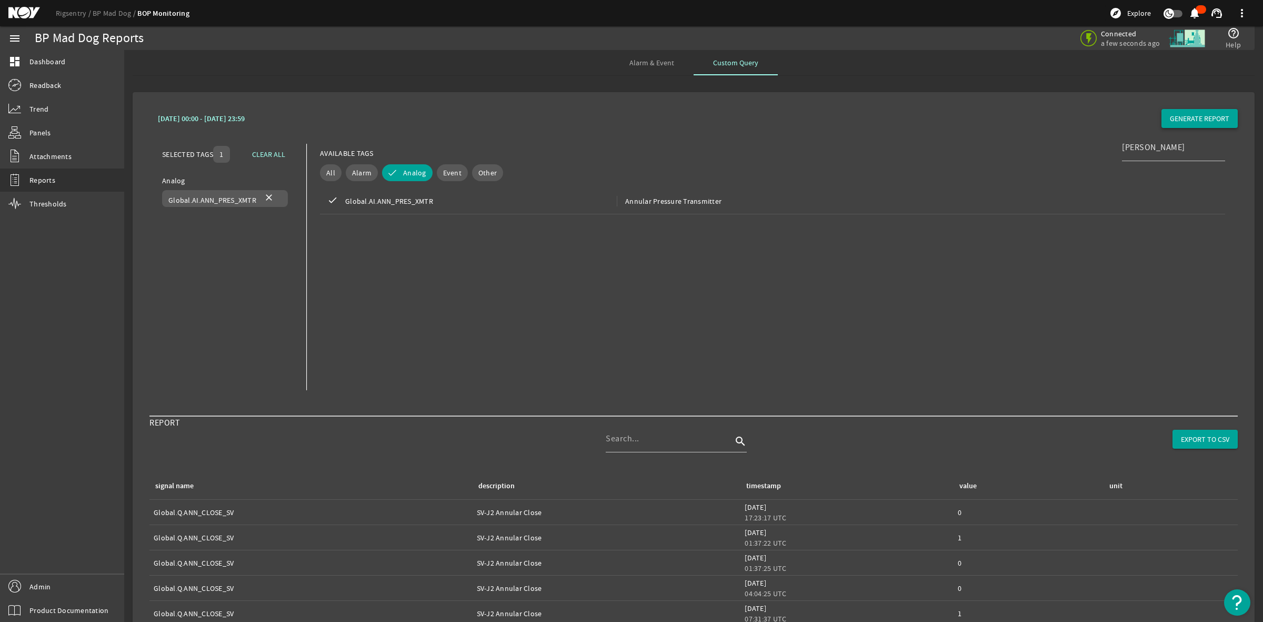
click at [1170, 112] on span at bounding box center [1200, 118] width 76 height 25
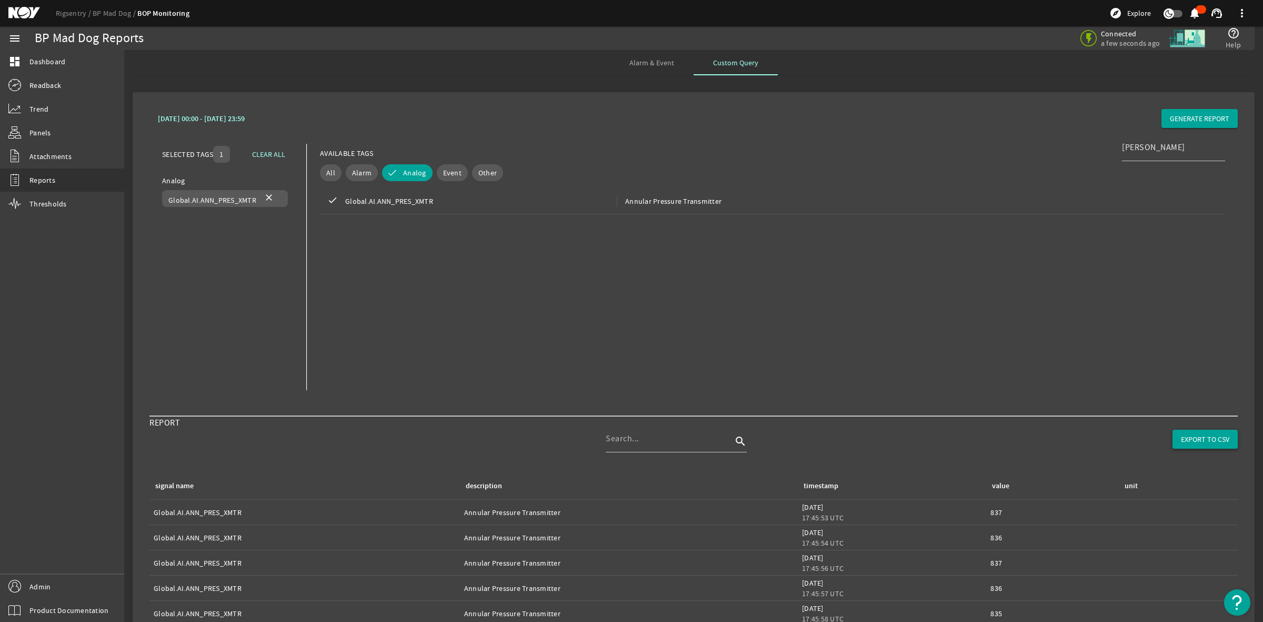
drag, startPoint x: 1180, startPoint y: 432, endPoint x: 1222, endPoint y: 4, distance: 430.0
click at [1180, 432] on span at bounding box center [1205, 438] width 65 height 25
click at [52, 81] on span "Readback" at bounding box center [45, 85] width 32 height 11
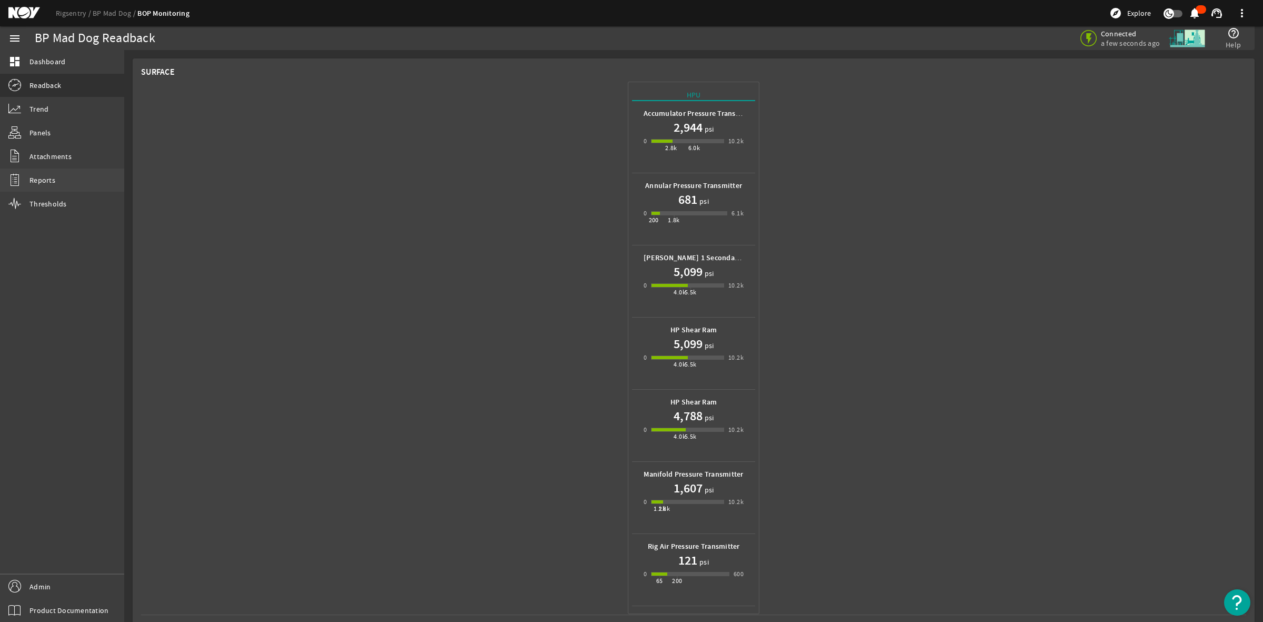
click at [42, 180] on span "Reports" at bounding box center [42, 180] width 26 height 11
